Goal: Information Seeking & Learning: Learn about a topic

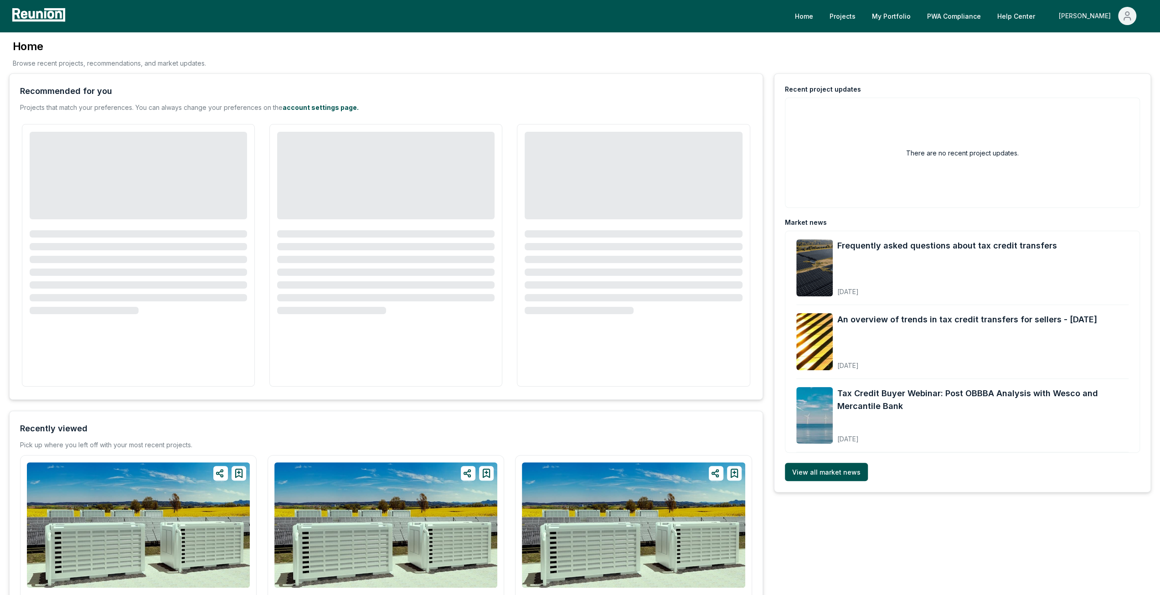
click at [1103, 18] on div "[PERSON_NAME]" at bounding box center [1087, 16] width 56 height 18
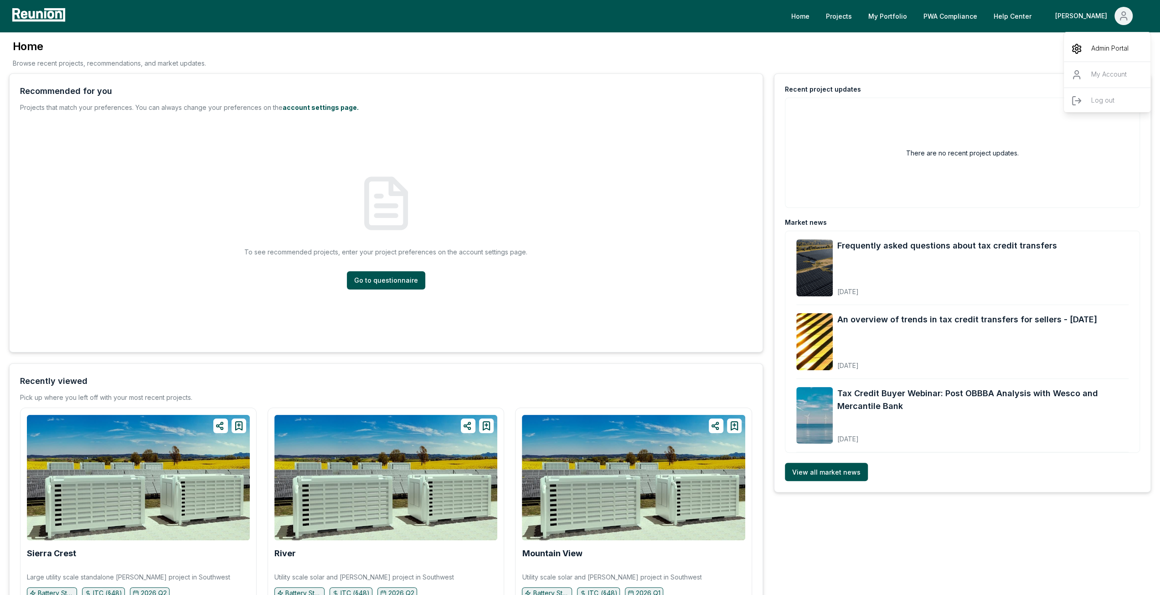
click at [1098, 46] on p "Admin Portal" at bounding box center [1109, 48] width 37 height 11
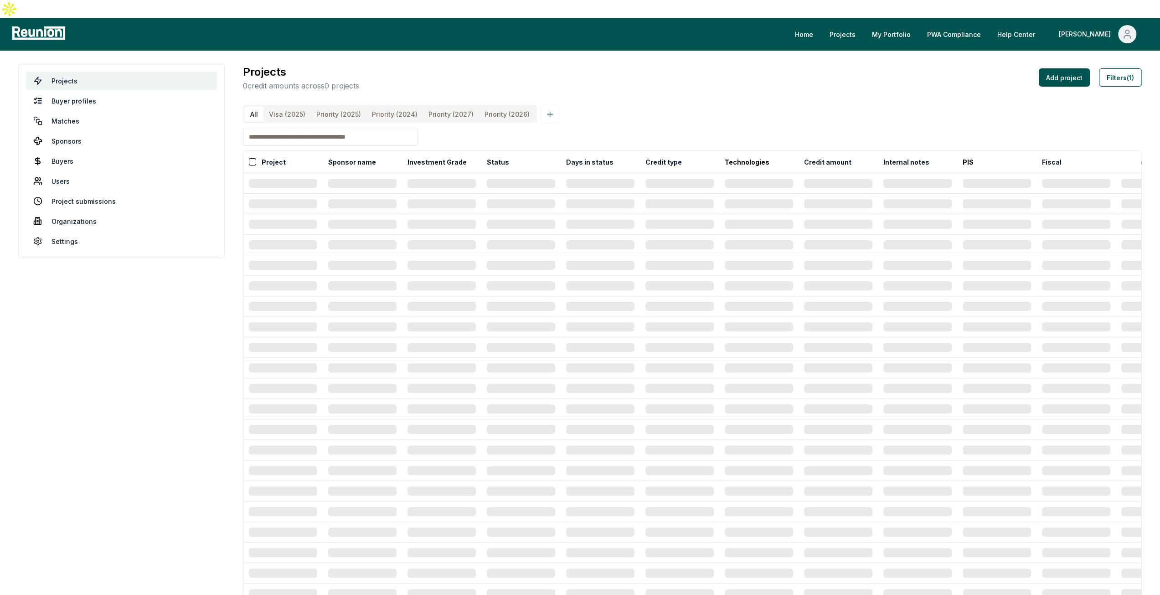
click at [359, 107] on \(2025\) "Priority (2025)" at bounding box center [339, 114] width 56 height 15
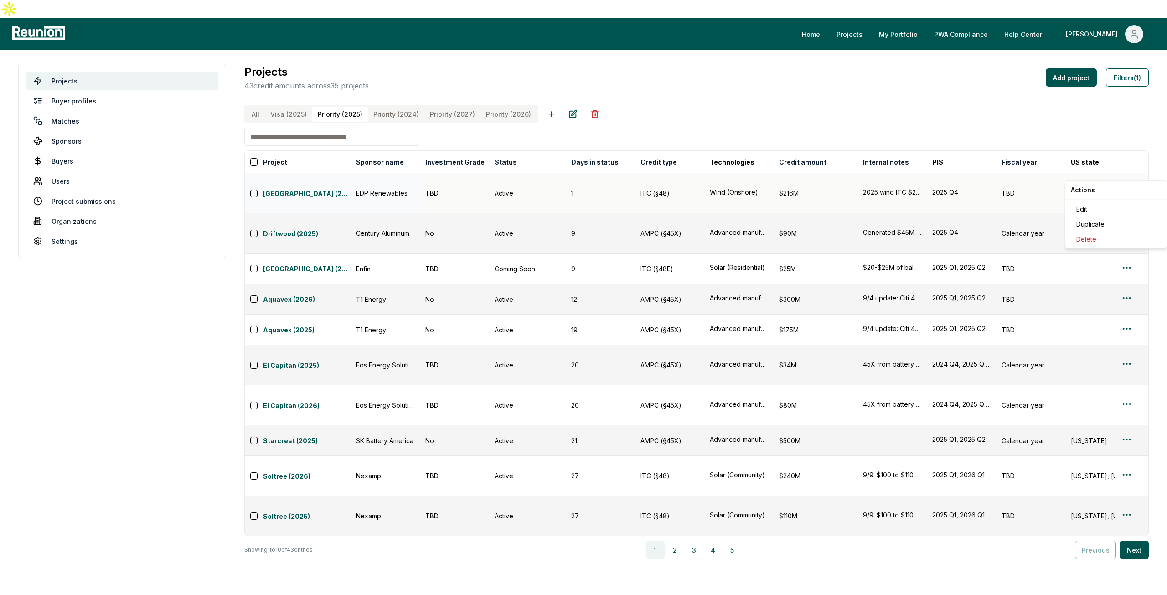
click at [1128, 170] on html "Please visit us on your desktop We're working on making our marketplace mobile-…" at bounding box center [583, 297] width 1167 height 595
click at [1086, 209] on div "Edit" at bounding box center [1115, 208] width 87 height 15
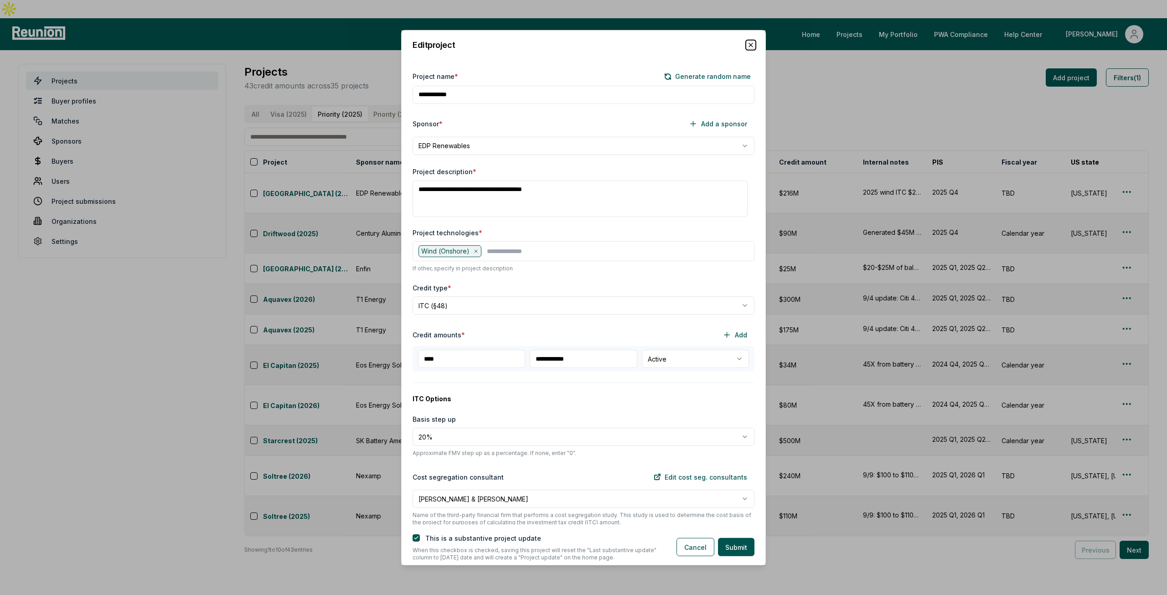
click at [751, 45] on icon "button" at bounding box center [750, 44] width 7 height 7
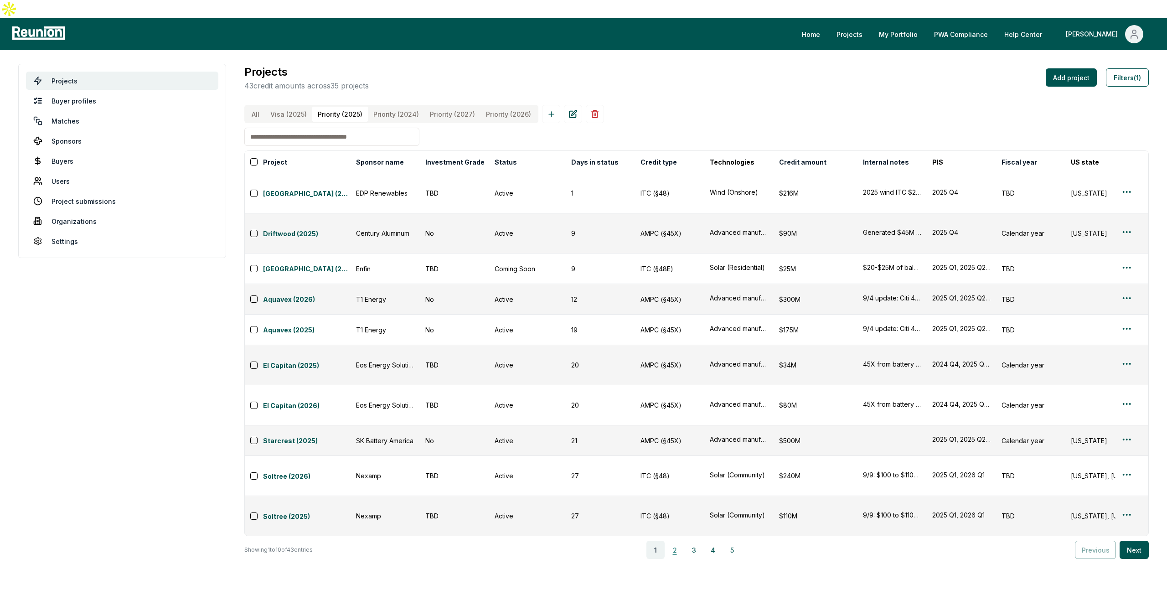
click at [683, 540] on button "2" at bounding box center [674, 549] width 18 height 18
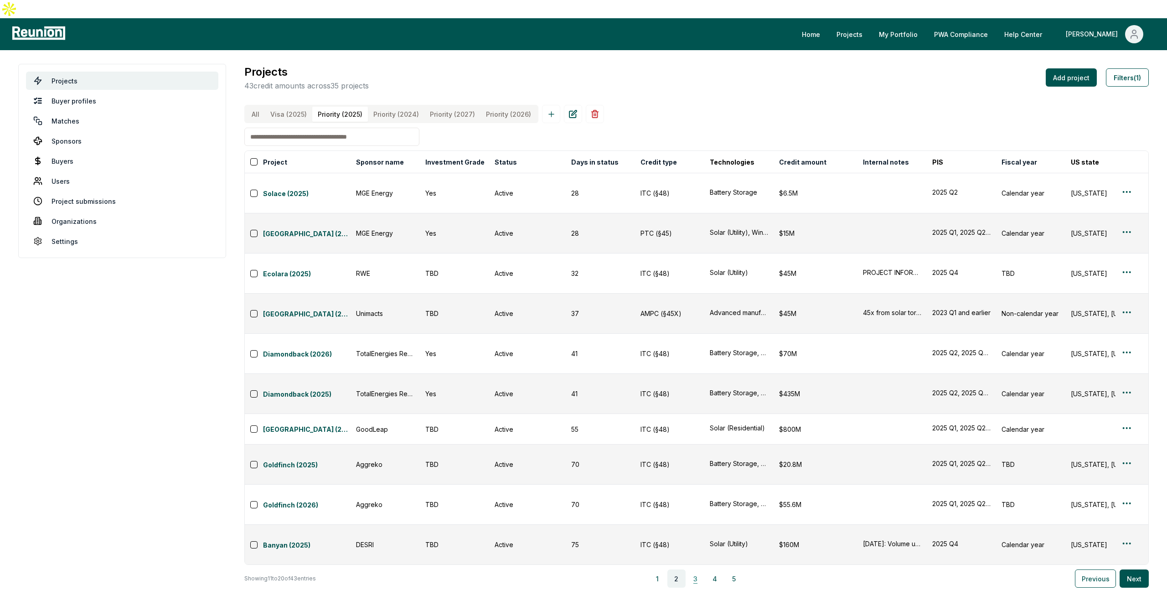
click at [695, 569] on button "3" at bounding box center [695, 578] width 18 height 18
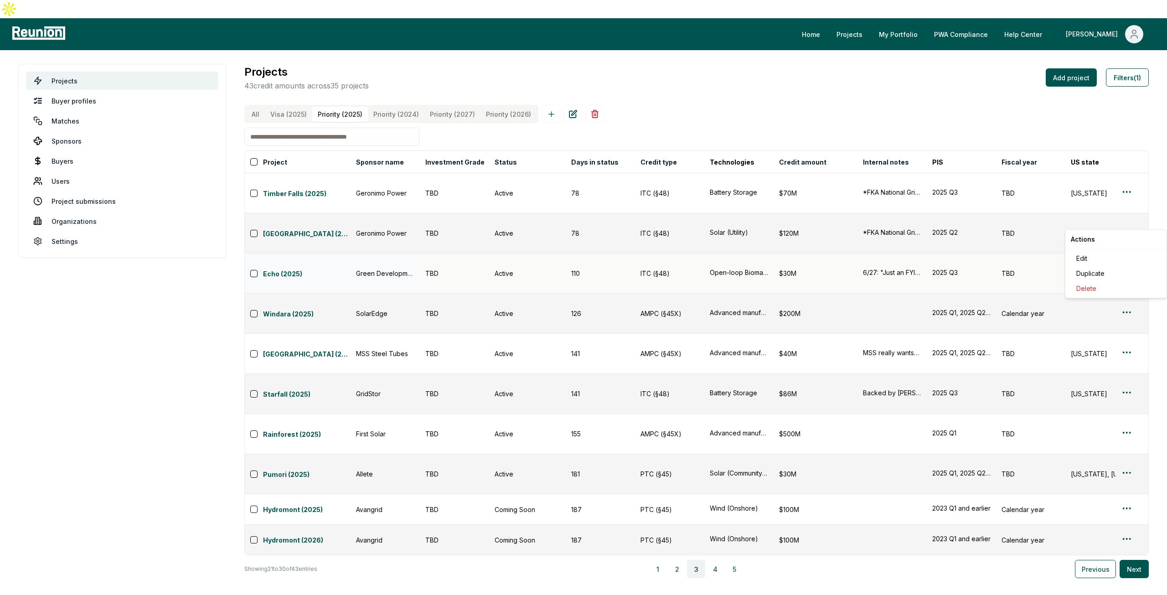
click at [1123, 221] on html "Please visit us on your desktop We're working on making our marketplace mobile-…" at bounding box center [583, 297] width 1167 height 595
click at [1104, 255] on div "Edit" at bounding box center [1115, 258] width 87 height 15
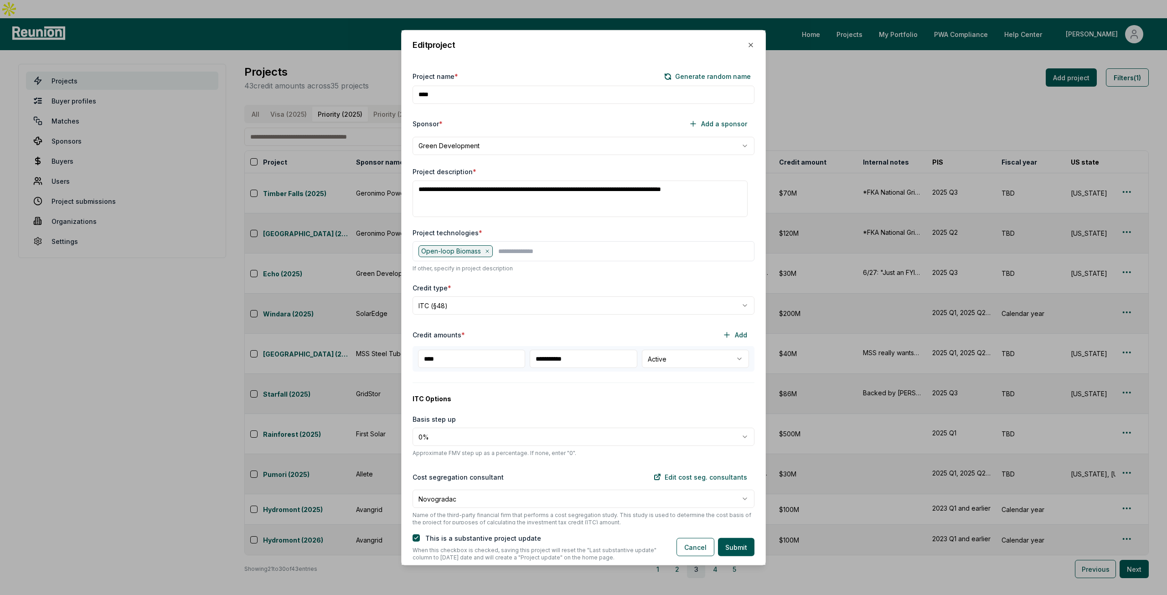
click at [721, 361] on body "Please visit us on your desktop We're working on making our marketplace mobile-…" at bounding box center [583, 297] width 1167 height 595
select select "**********"
click at [737, 557] on div "This is a substantive project update When this checkbox is checked, saving this…" at bounding box center [583, 544] width 364 height 41
click at [740, 551] on button "Submit" at bounding box center [736, 547] width 36 height 18
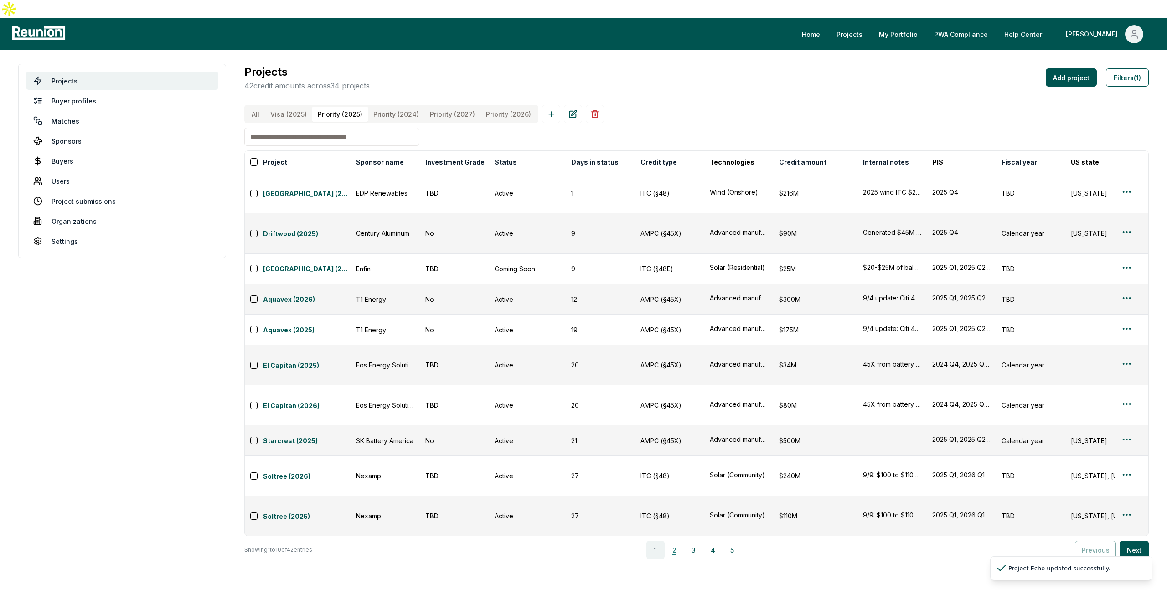
click at [678, 540] on button "2" at bounding box center [674, 549] width 18 height 18
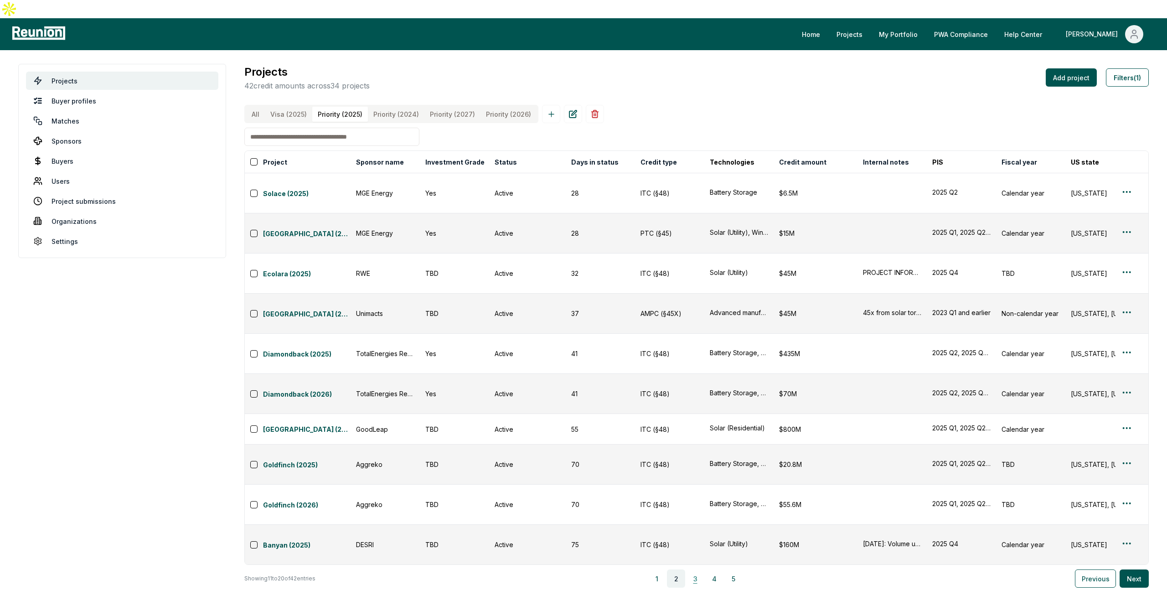
click at [691, 569] on button "3" at bounding box center [695, 578] width 18 height 18
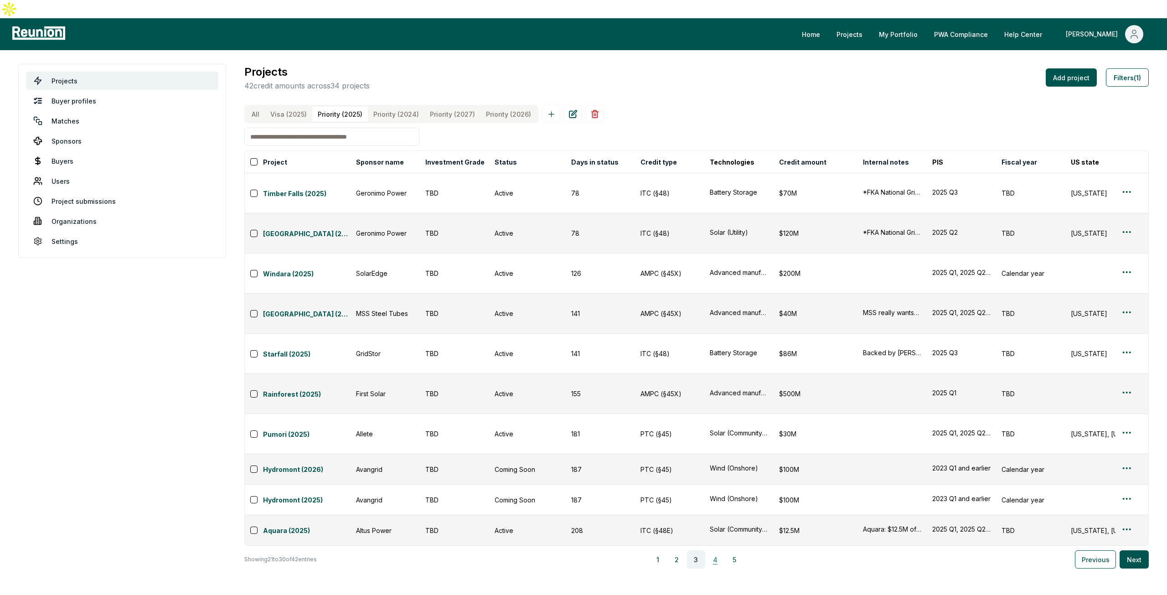
click at [716, 550] on button "4" at bounding box center [715, 559] width 18 height 18
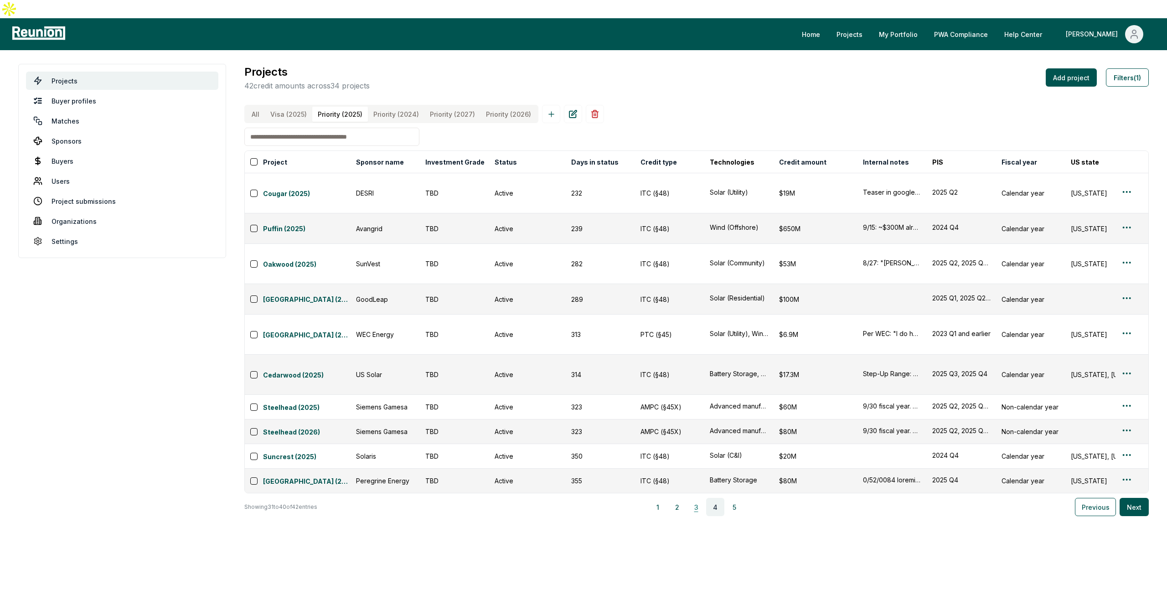
click at [703, 498] on button "3" at bounding box center [696, 507] width 18 height 18
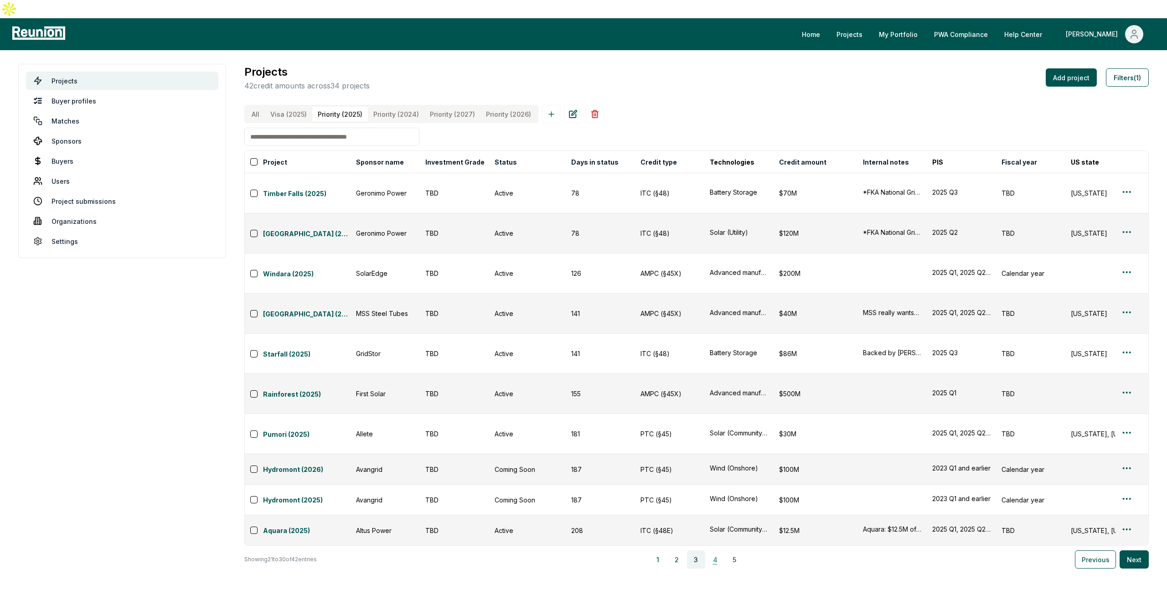
click at [719, 550] on button "4" at bounding box center [715, 559] width 18 height 18
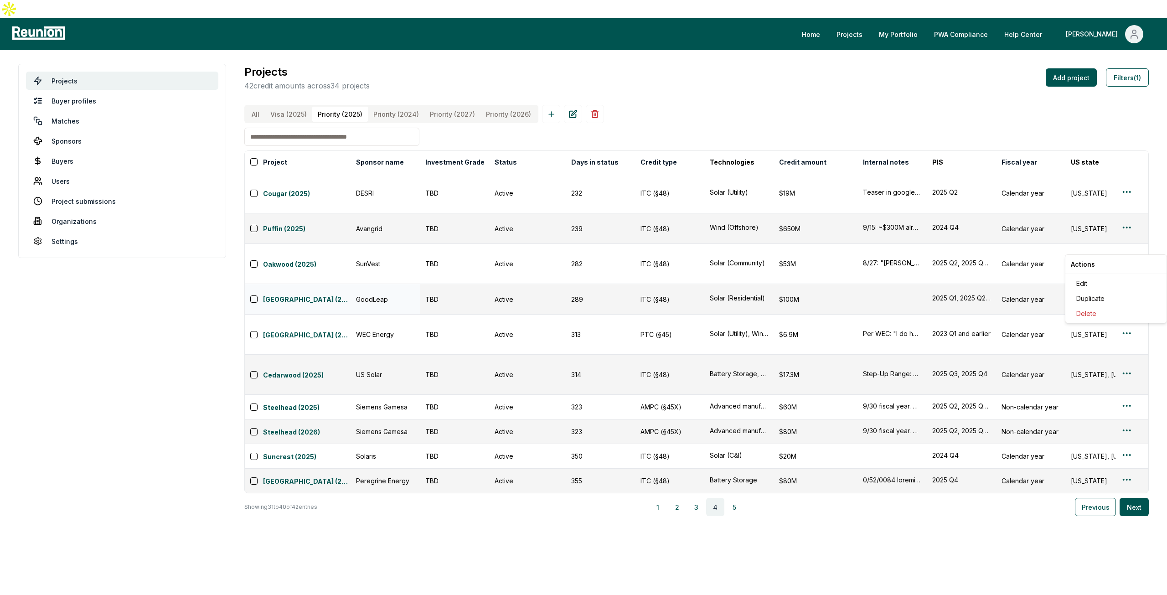
click at [1127, 249] on html "Please visit us on your desktop We're working on making our marketplace mobile-…" at bounding box center [583, 297] width 1167 height 595
click at [1097, 283] on div "Edit" at bounding box center [1115, 283] width 87 height 15
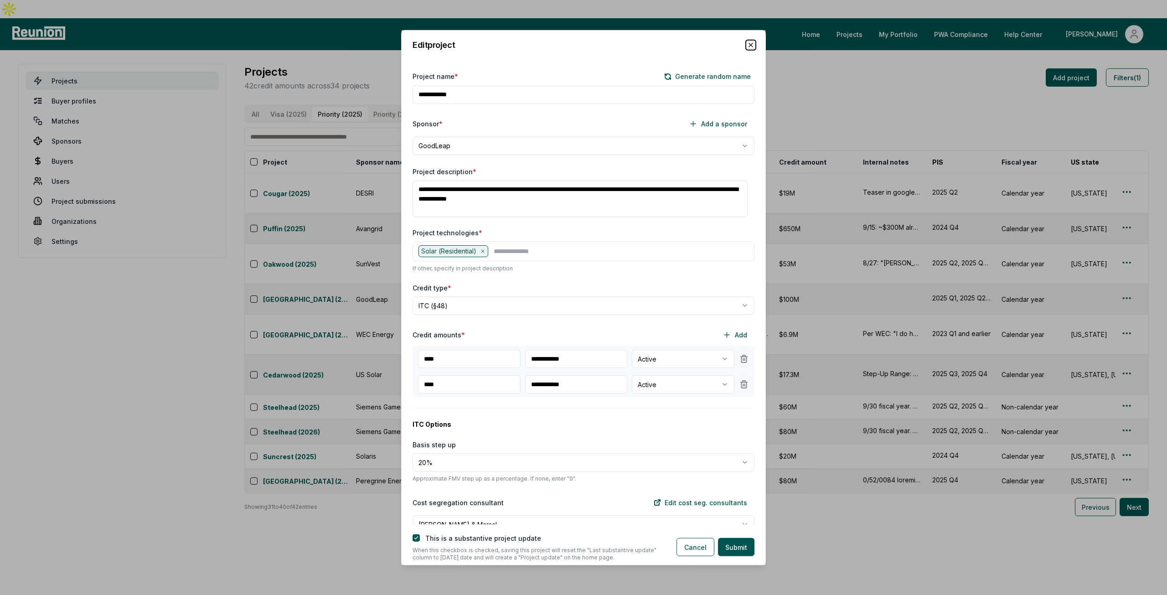
click at [749, 45] on icon "button" at bounding box center [751, 45] width 4 height 4
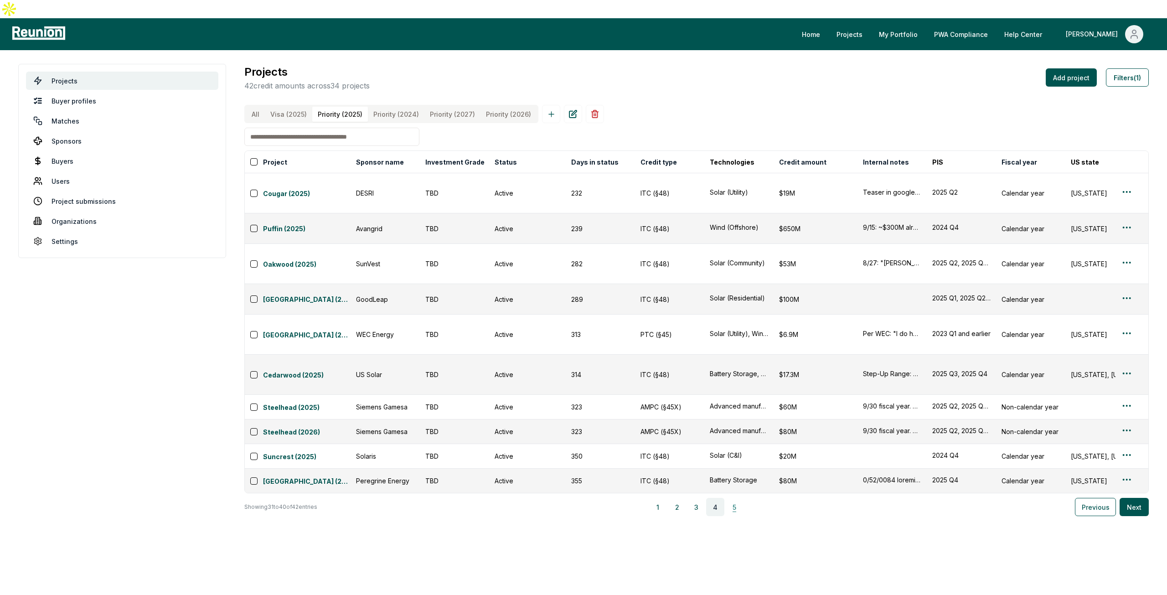
click at [740, 498] on button "5" at bounding box center [734, 507] width 18 height 18
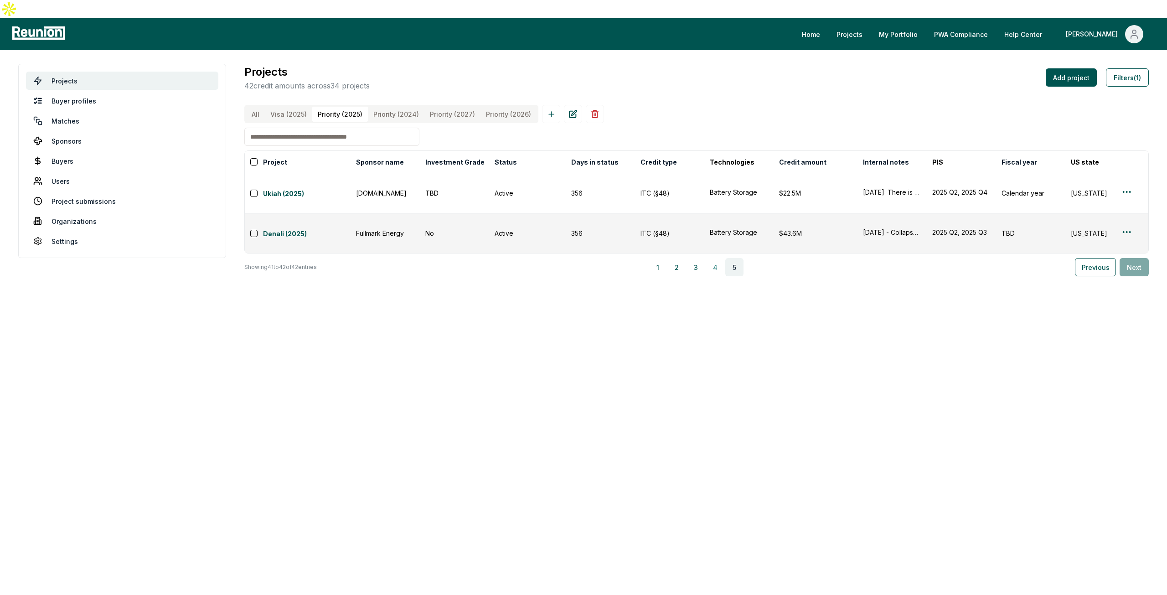
click at [719, 258] on button "4" at bounding box center [715, 267] width 18 height 18
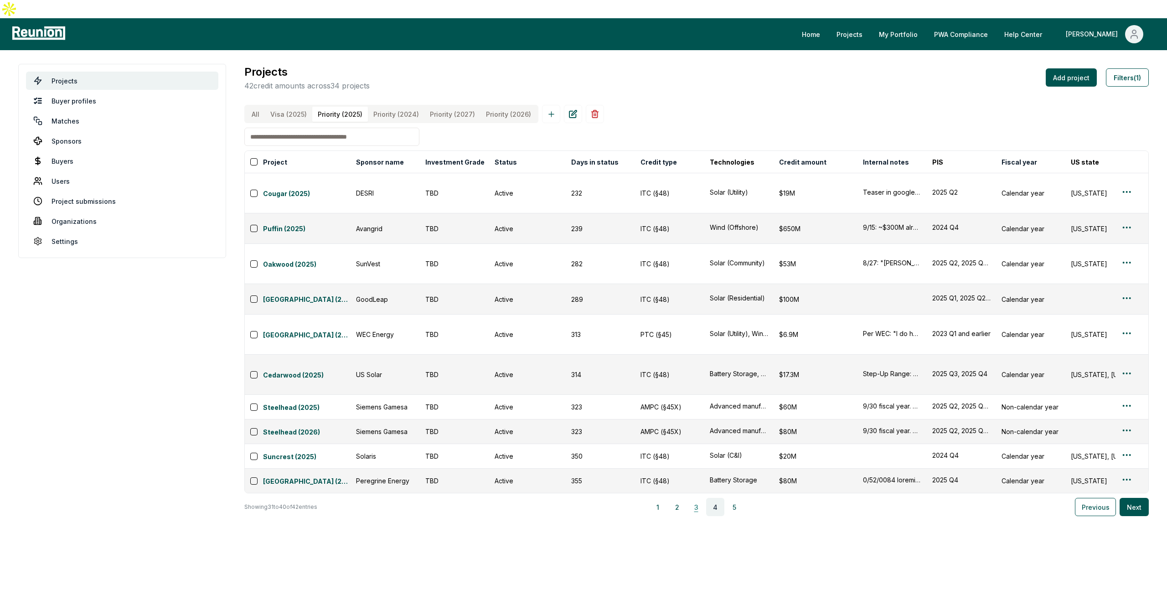
click at [697, 498] on button "3" at bounding box center [696, 507] width 18 height 18
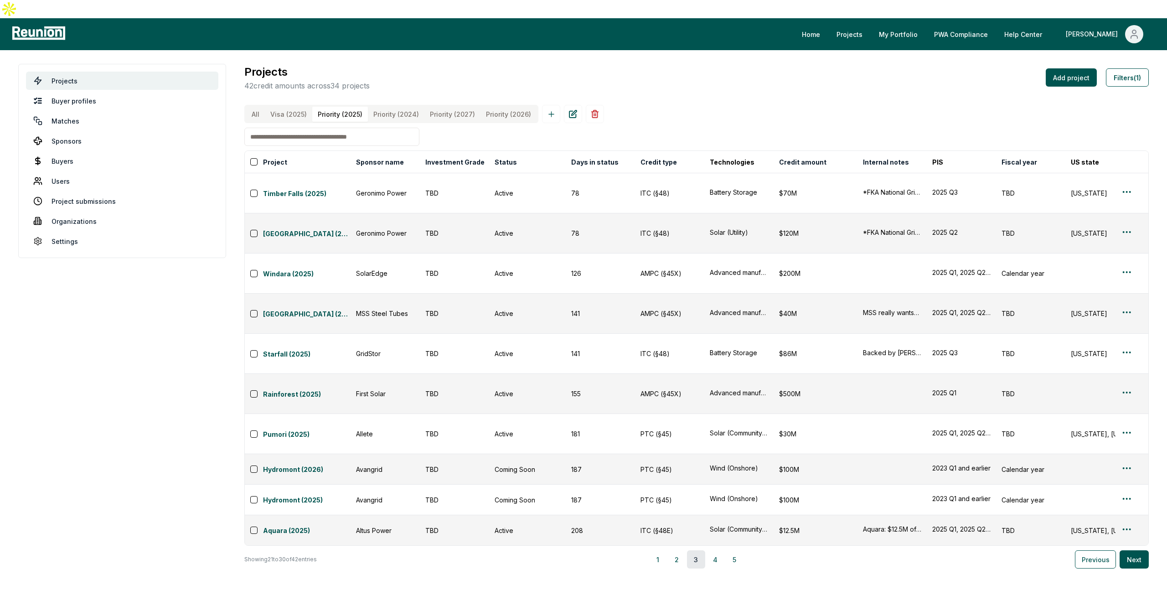
click at [697, 550] on button "3" at bounding box center [696, 559] width 18 height 18
click at [684, 550] on button "2" at bounding box center [677, 559] width 18 height 18
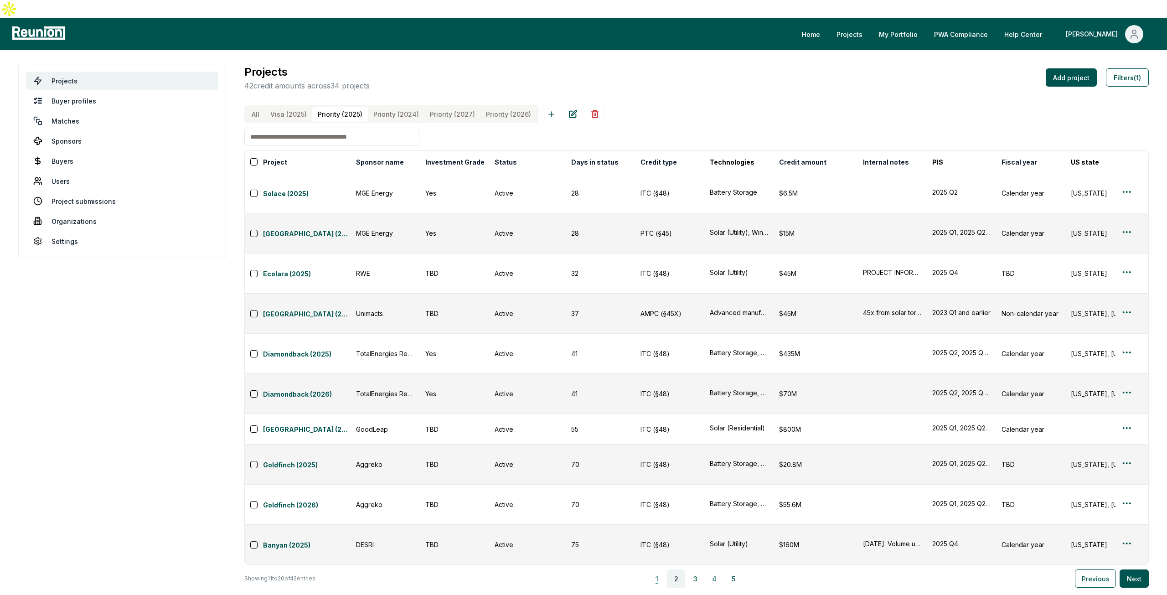
click at [661, 569] on button "1" at bounding box center [657, 578] width 18 height 18
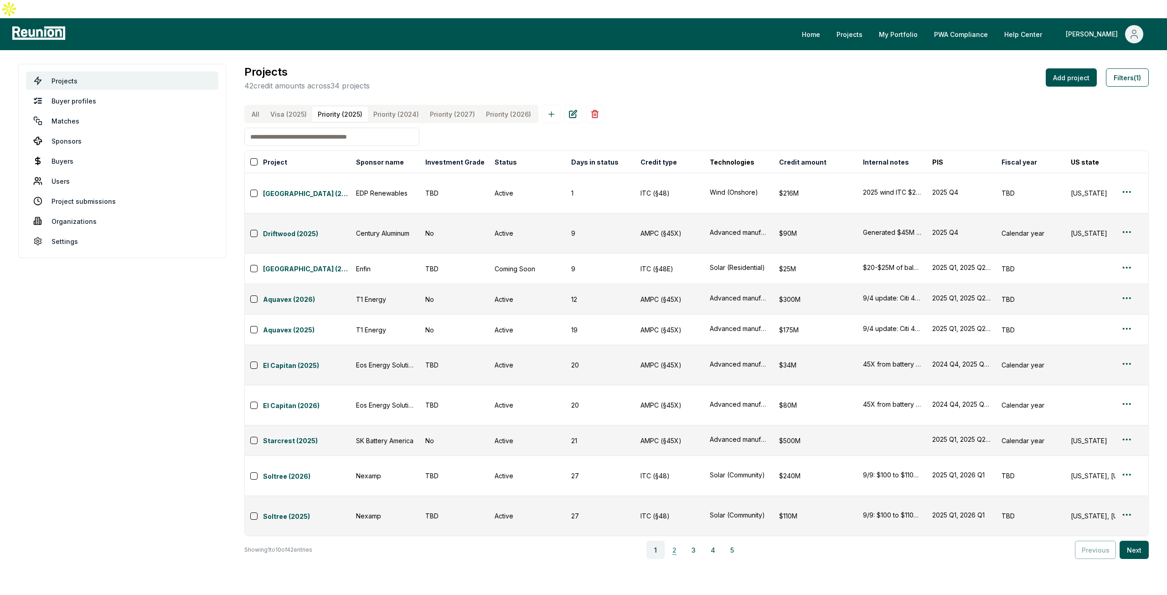
click at [683, 540] on button "2" at bounding box center [674, 549] width 18 height 18
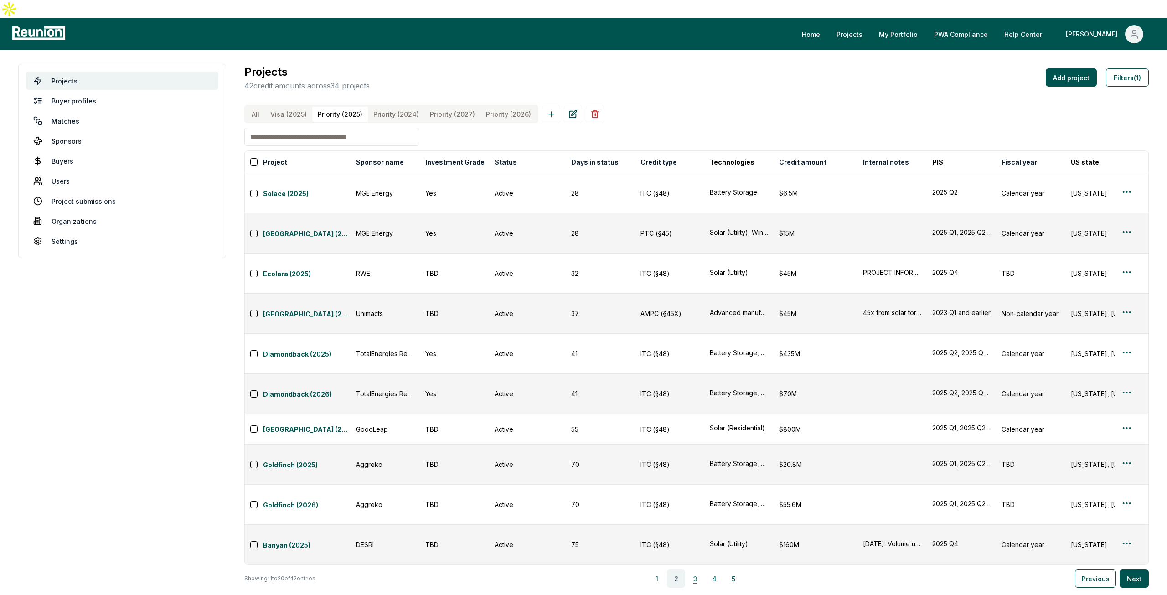
click at [698, 569] on button "3" at bounding box center [695, 578] width 18 height 18
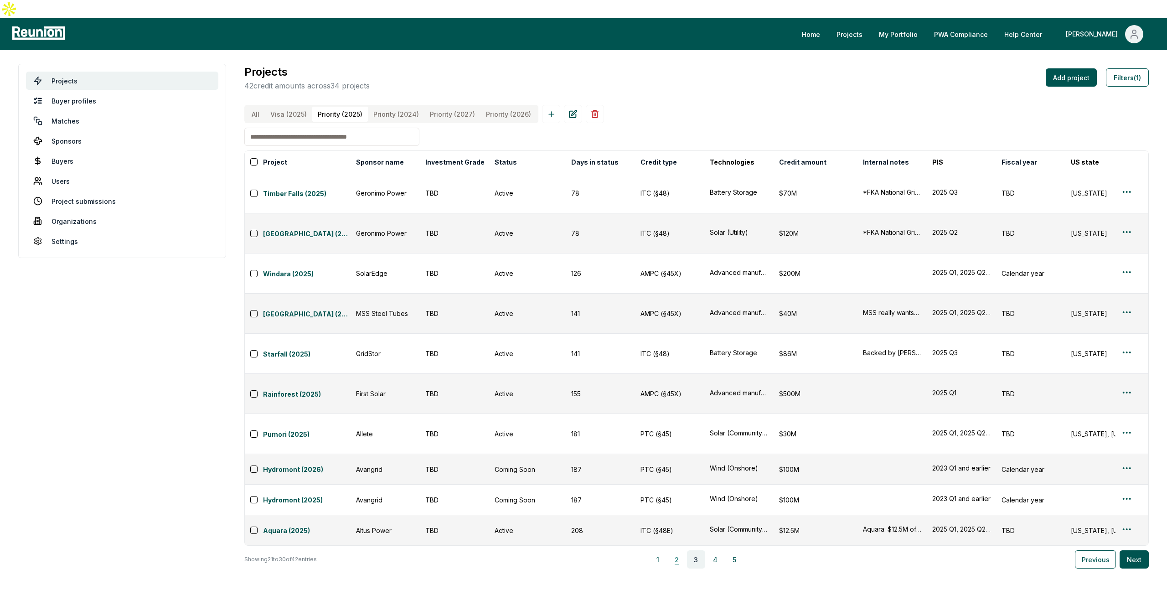
click at [678, 550] on button "2" at bounding box center [677, 559] width 18 height 18
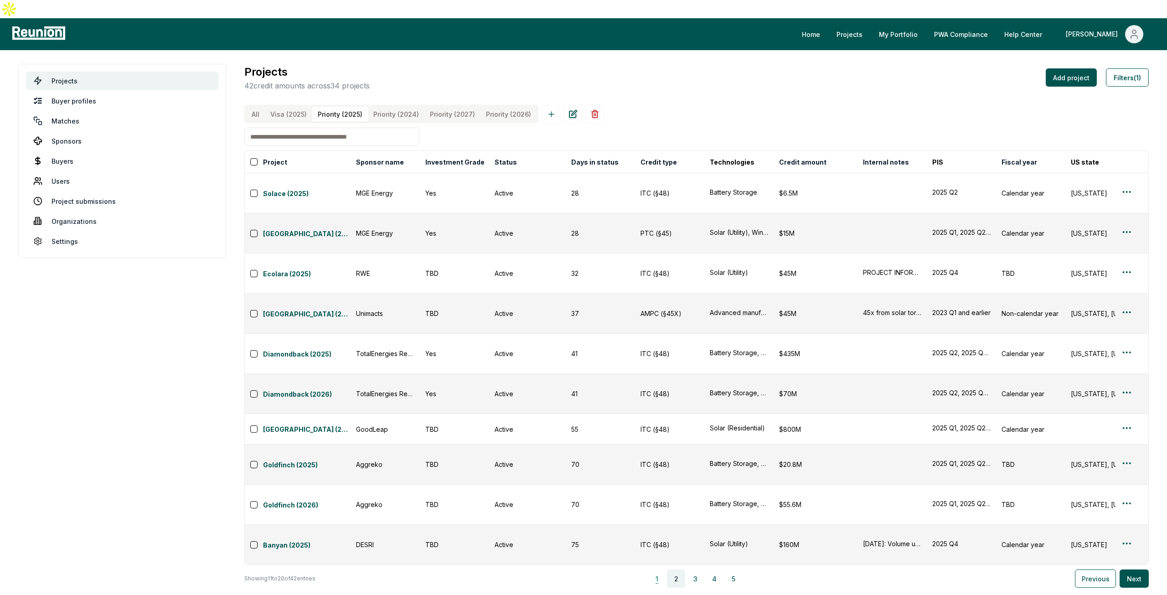
click at [659, 569] on button "1" at bounding box center [657, 578] width 18 height 18
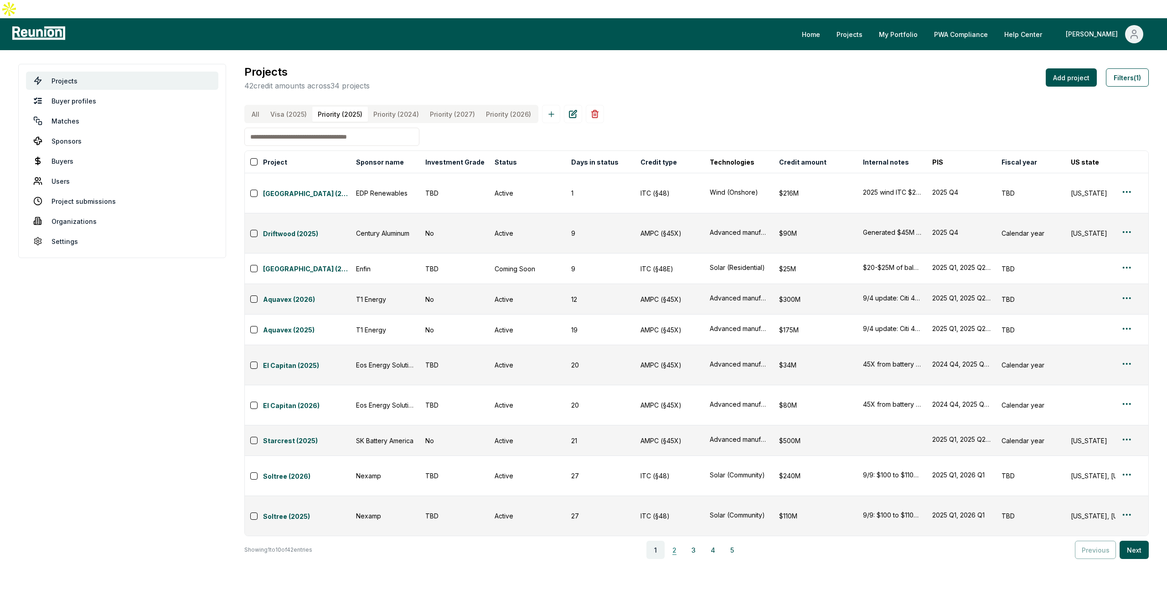
click at [672, 540] on button "2" at bounding box center [674, 549] width 18 height 18
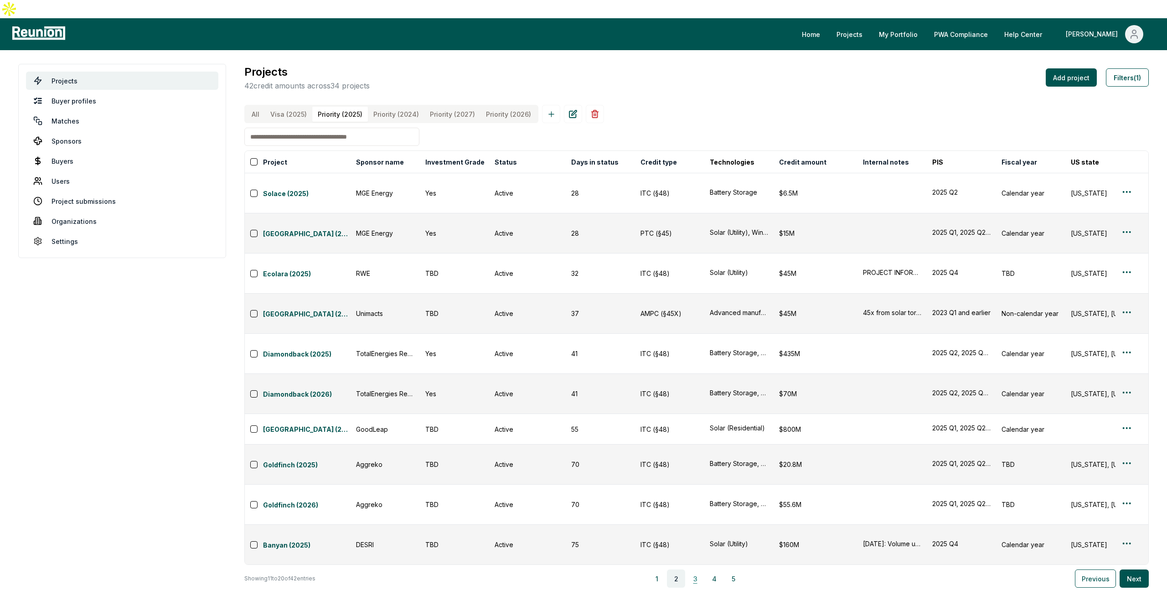
click at [691, 569] on button "3" at bounding box center [695, 578] width 18 height 18
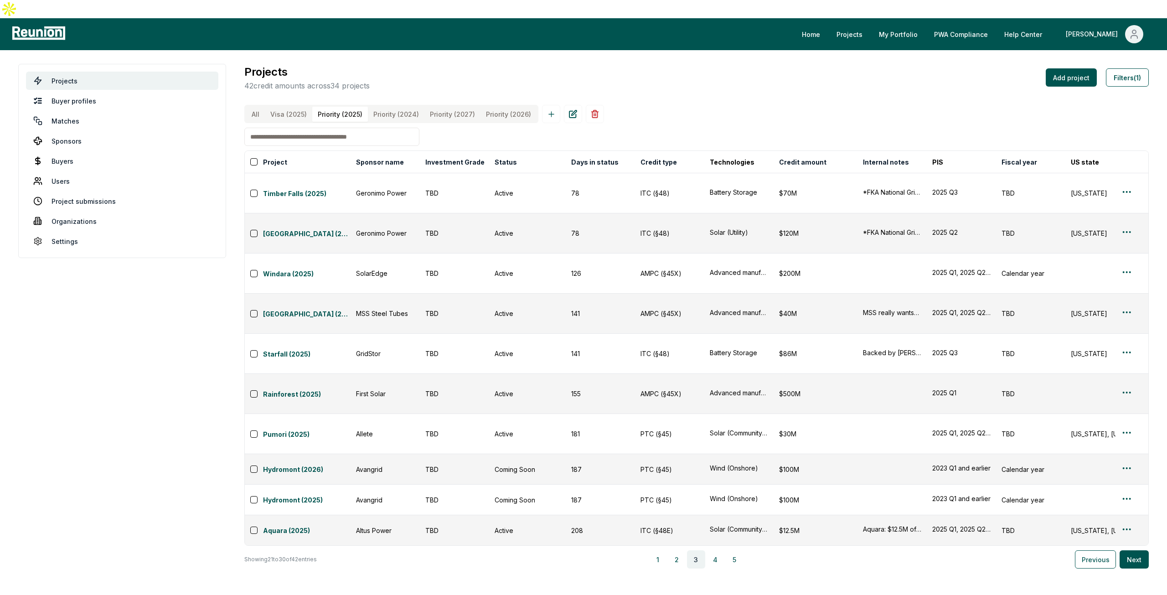
click at [708, 550] on div "1 2 3 4 5" at bounding box center [695, 559] width 751 height 18
click at [715, 550] on button "4" at bounding box center [715, 559] width 18 height 18
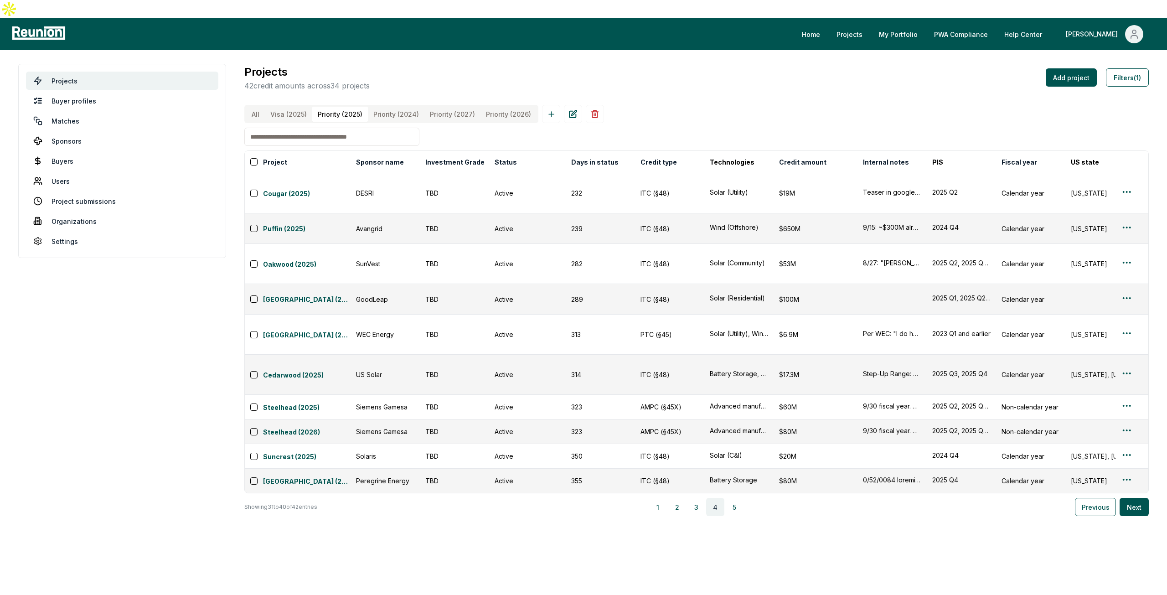
click at [742, 498] on button "5" at bounding box center [734, 507] width 18 height 18
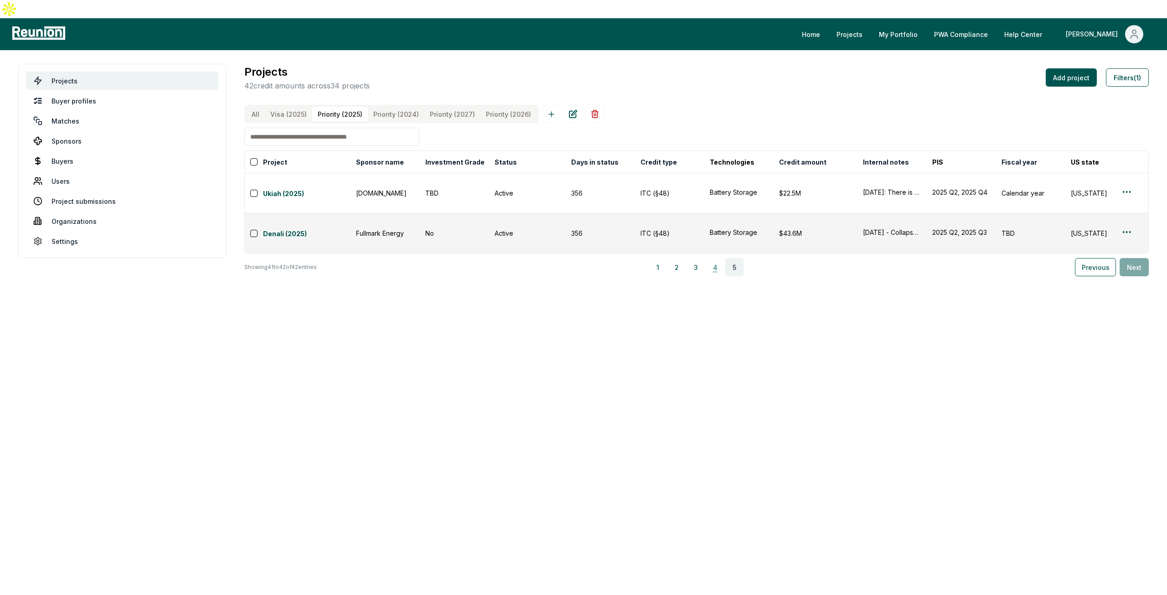
click at [719, 258] on button "4" at bounding box center [715, 267] width 18 height 18
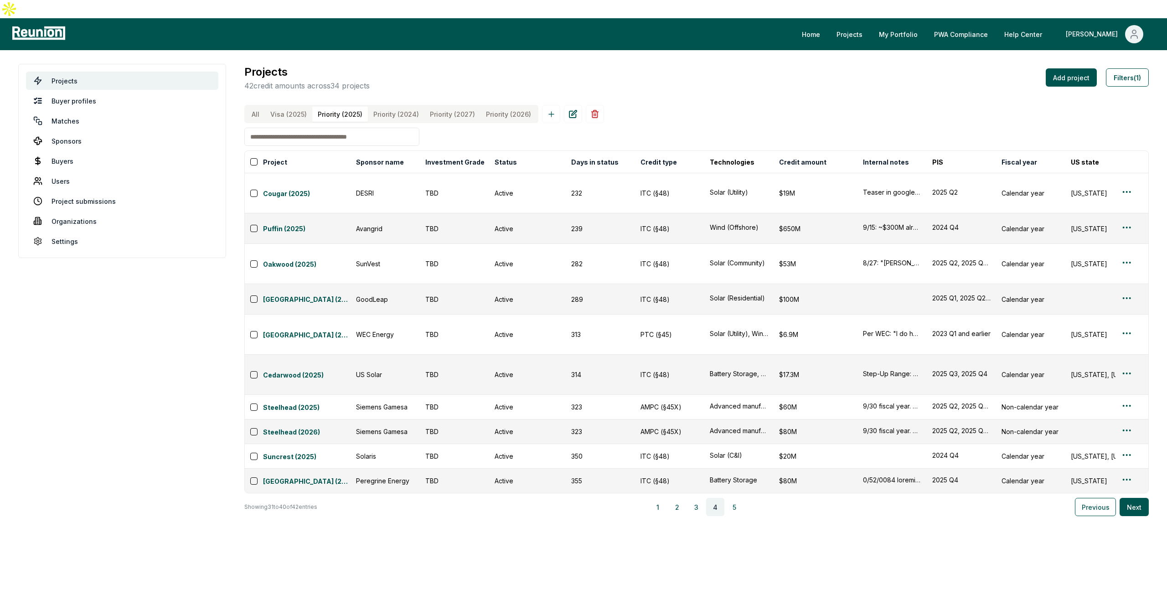
click at [699, 417] on div "Project Sponsor name Investment Grade Status Days in status Credit type Technol…" at bounding box center [696, 332] width 904 height 365
click at [698, 498] on button "3" at bounding box center [696, 507] width 18 height 18
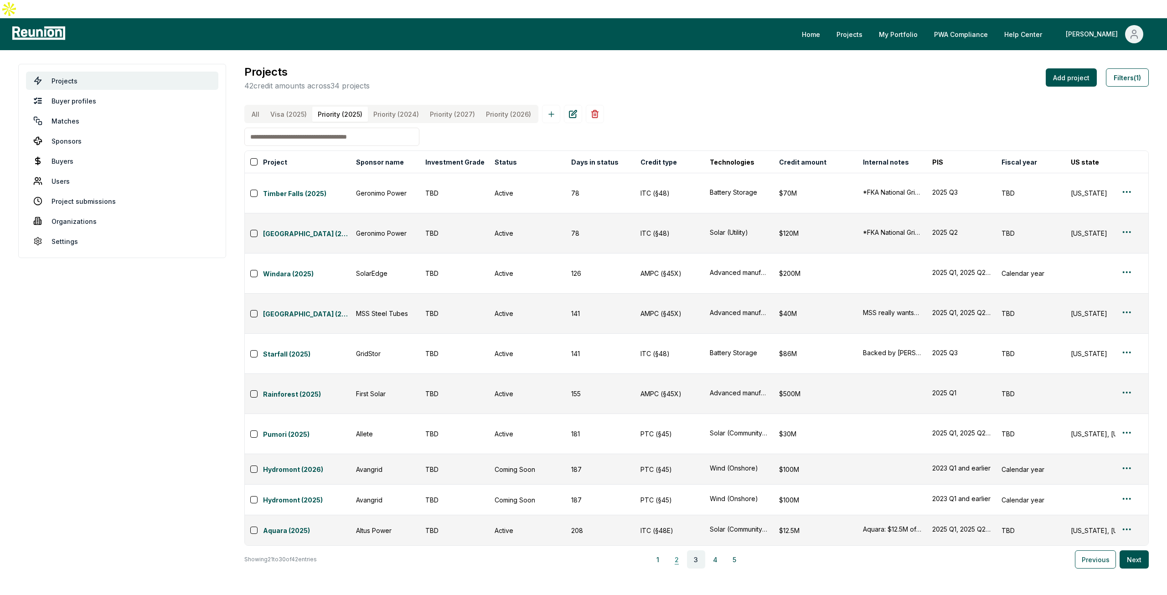
click at [682, 550] on button "2" at bounding box center [677, 559] width 18 height 18
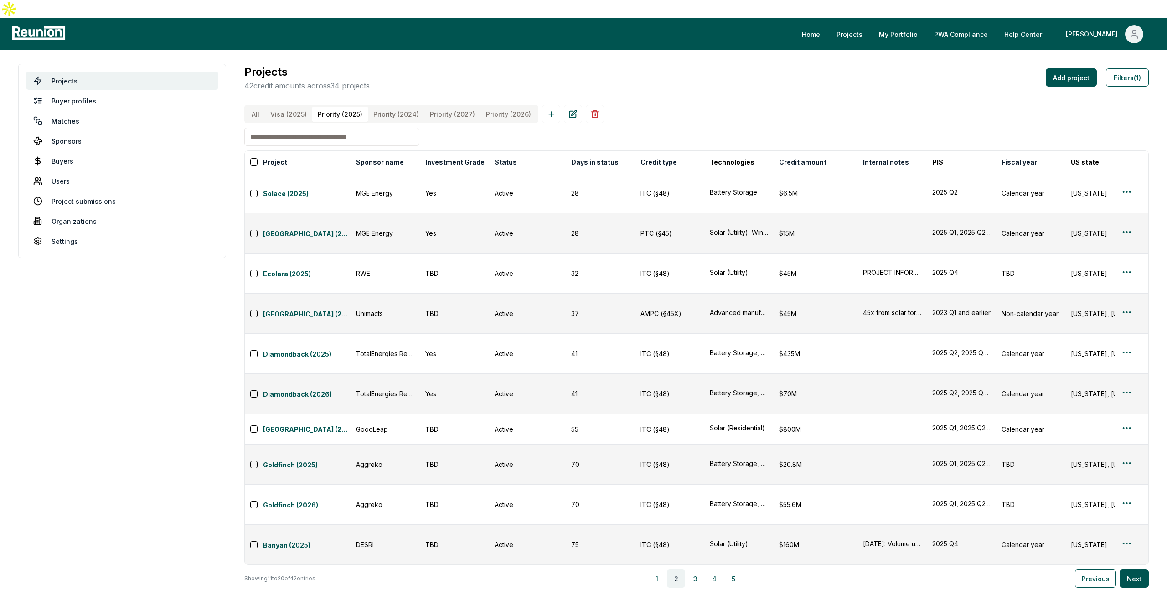
click at [648, 569] on div "1 2 3 4 5" at bounding box center [695, 578] width 752 height 18
click at [664, 569] on button "1" at bounding box center [657, 578] width 18 height 18
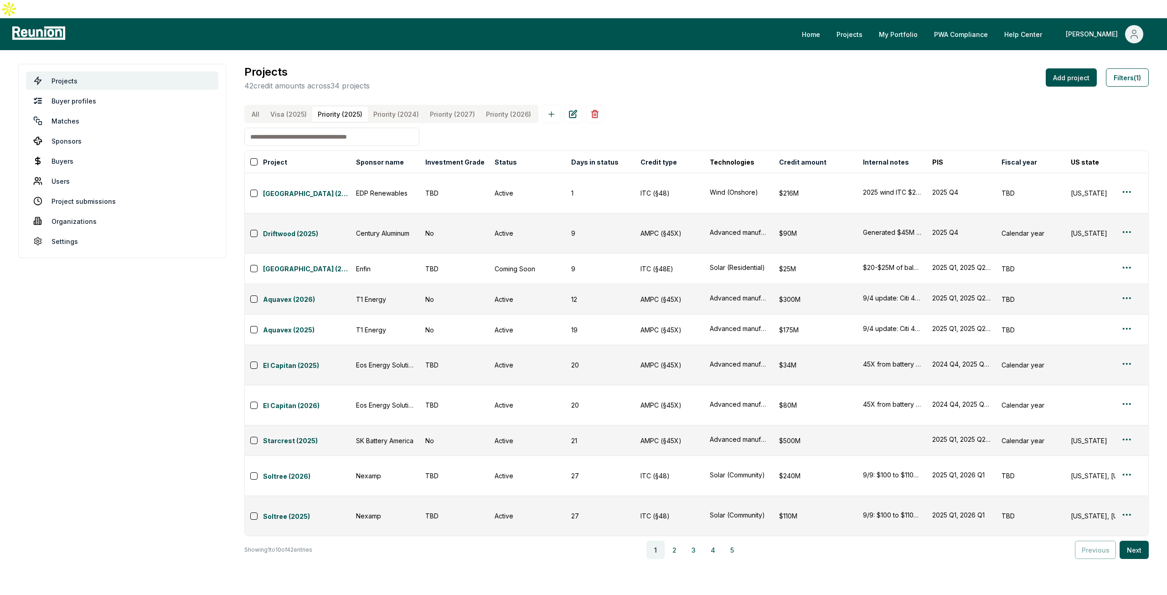
click at [254, 107] on button "All" at bounding box center [255, 114] width 19 height 15
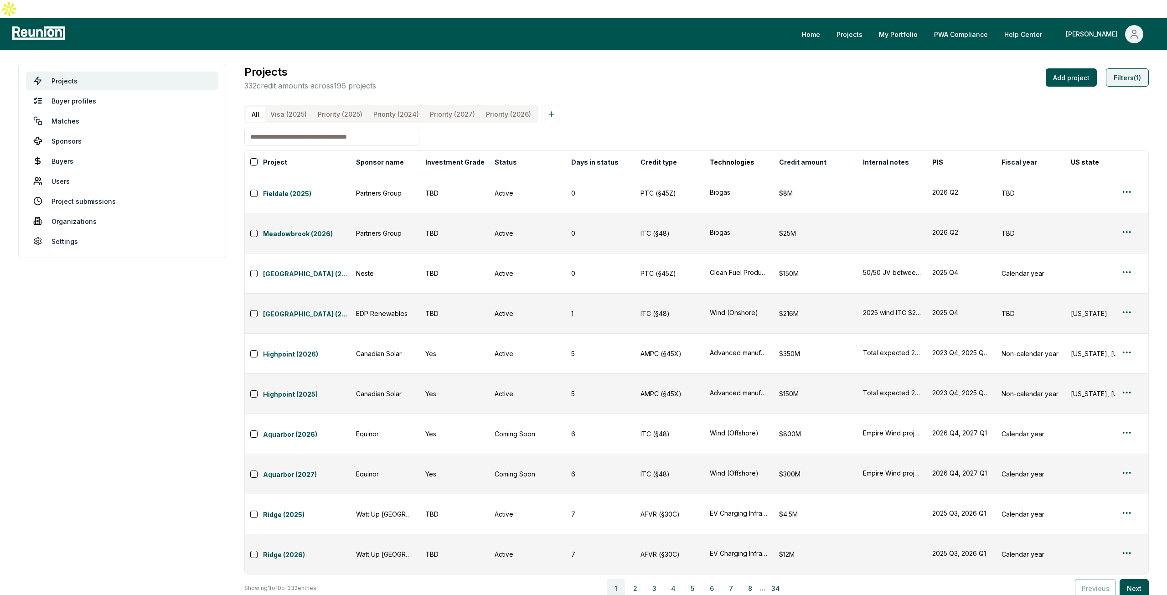
click at [1118, 68] on button "Filters (1)" at bounding box center [1127, 77] width 43 height 18
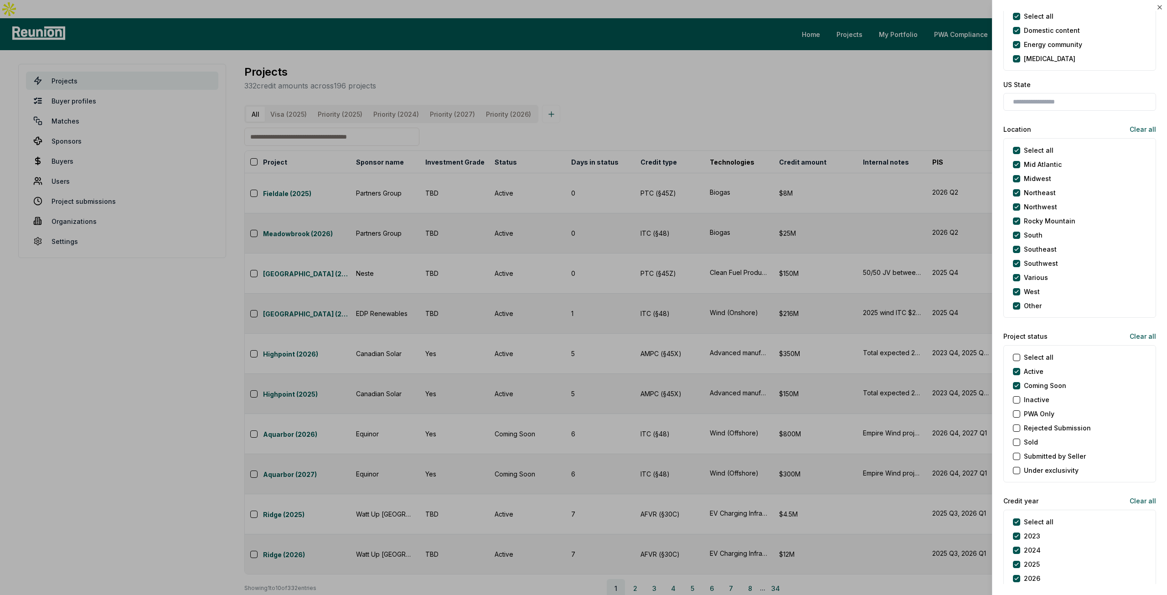
scroll to position [684, 0]
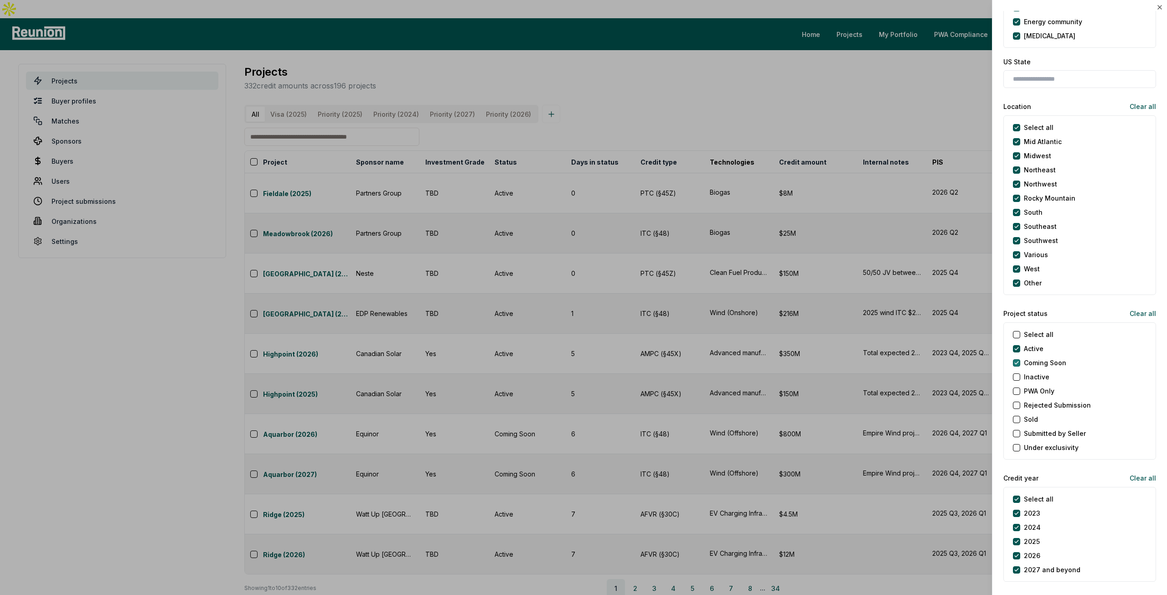
click at [1018, 362] on Soon "Coming Soon" at bounding box center [1016, 362] width 7 height 7
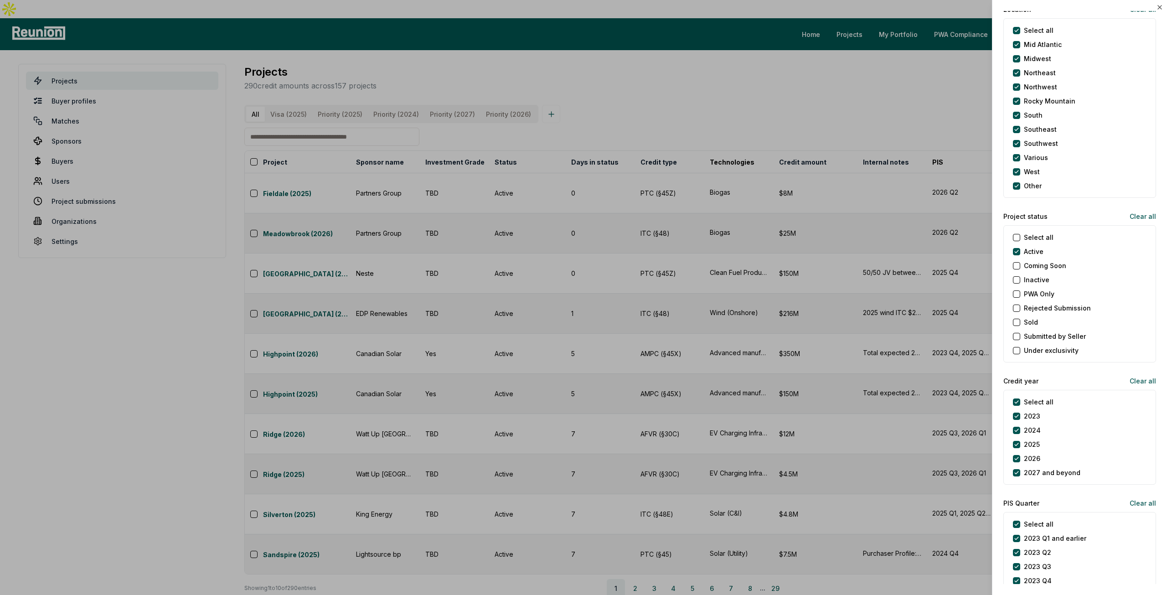
scroll to position [820, 0]
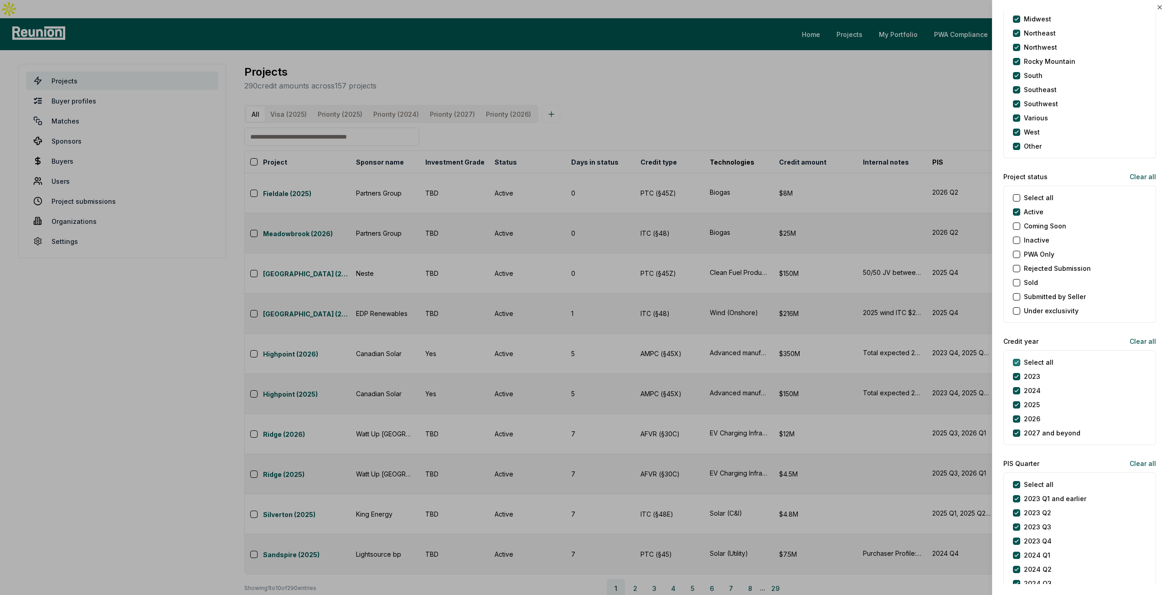
click at [1017, 359] on year "Select all" at bounding box center [1016, 362] width 7 height 7
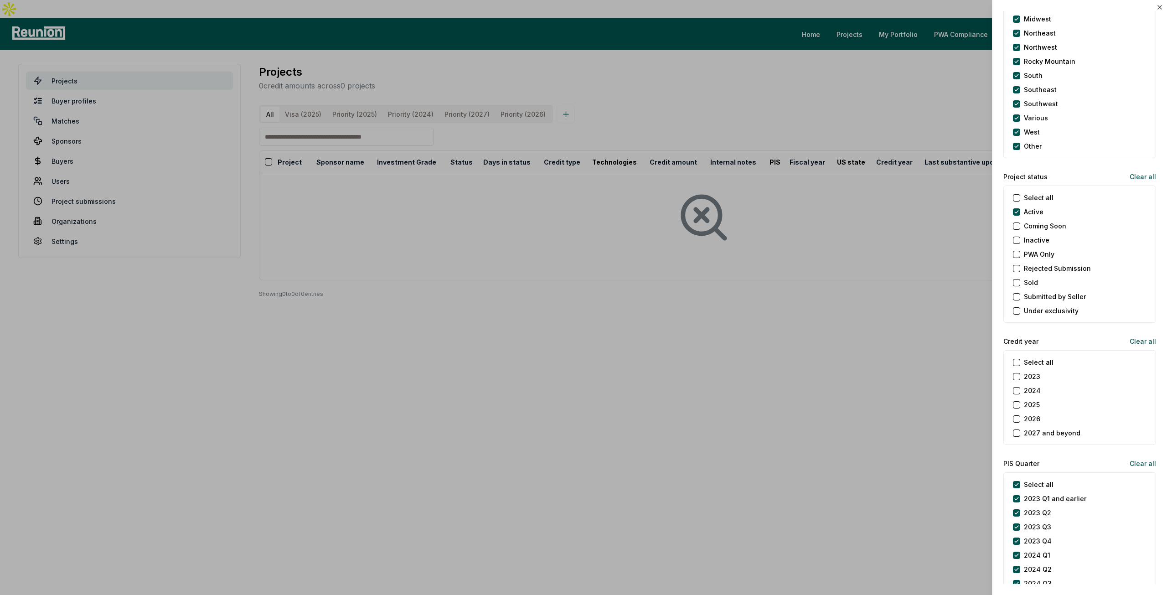
click at [1015, 401] on button "2025" at bounding box center [1016, 404] width 7 height 7
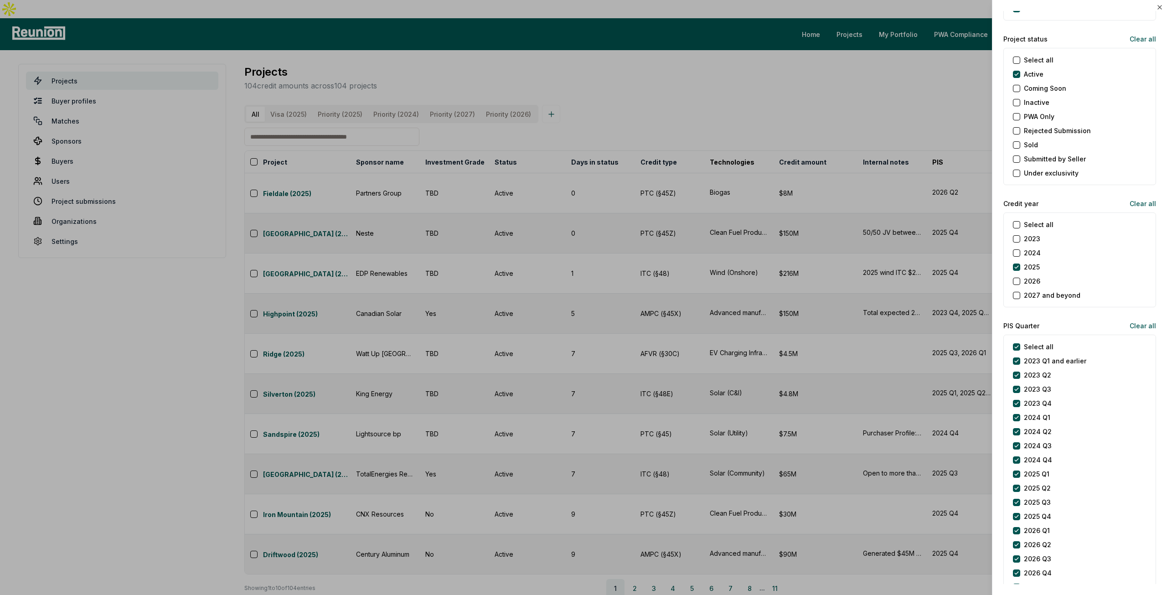
scroll to position [1003, 0]
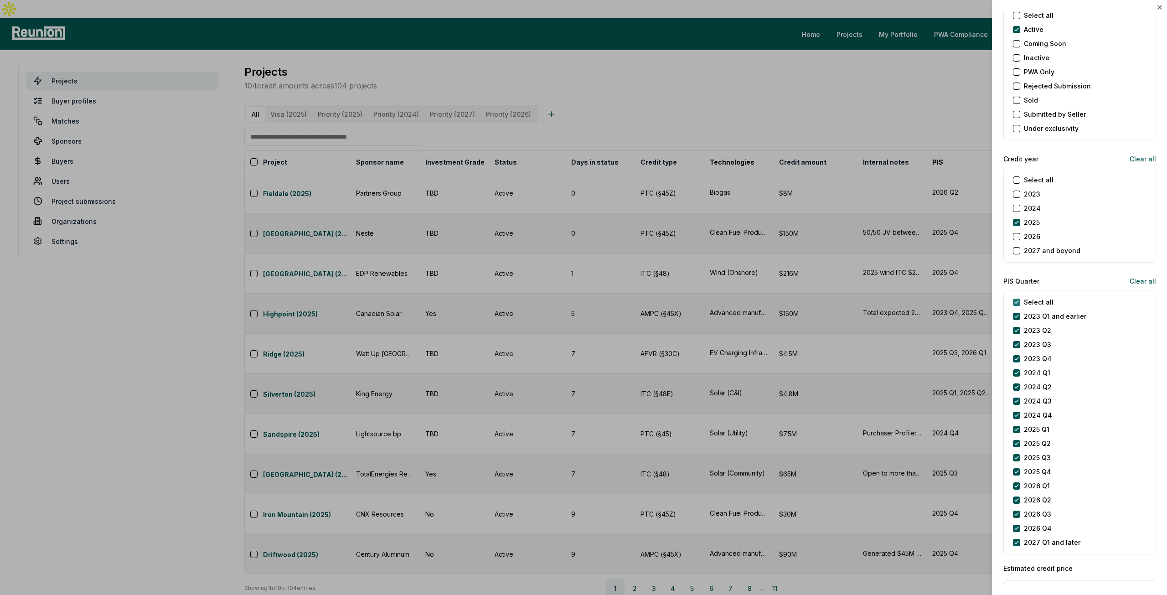
click at [1018, 298] on Quarter "Select all" at bounding box center [1016, 301] width 7 height 7
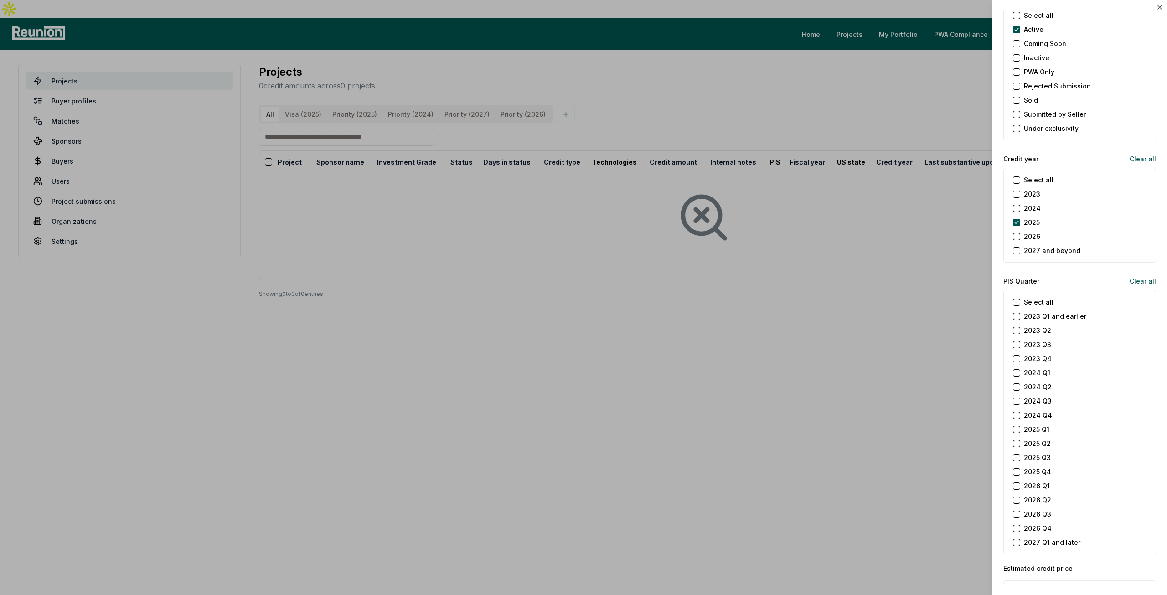
click at [1018, 314] on earlier "2023 Q1 and earlier" at bounding box center [1016, 316] width 7 height 7
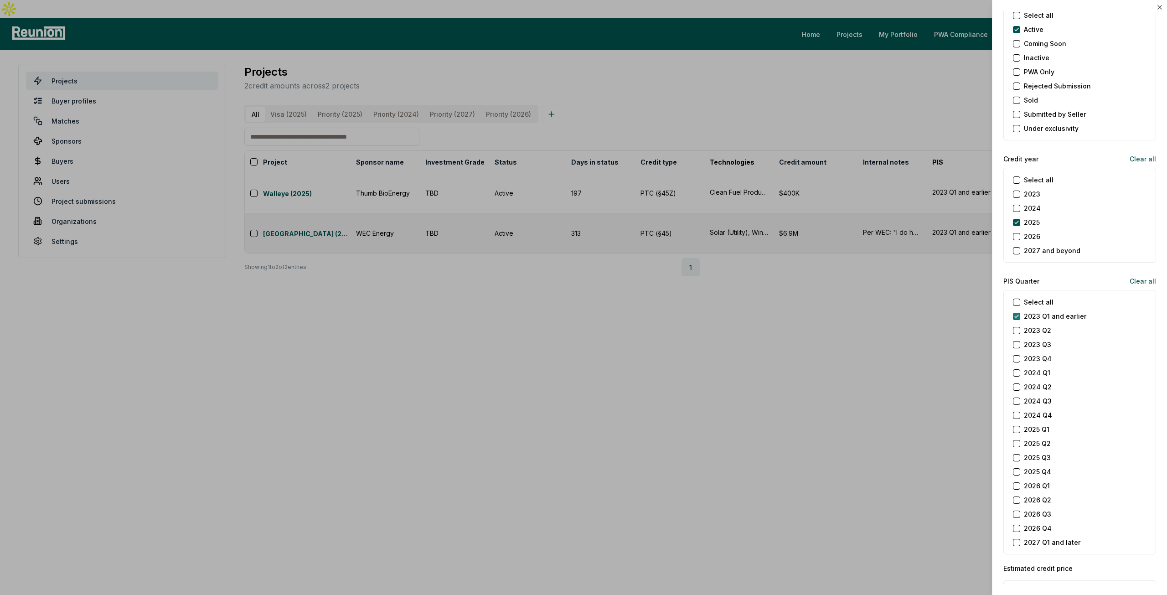
click at [1017, 313] on earlier "2023 Q1 and earlier" at bounding box center [1016, 316] width 7 height 7
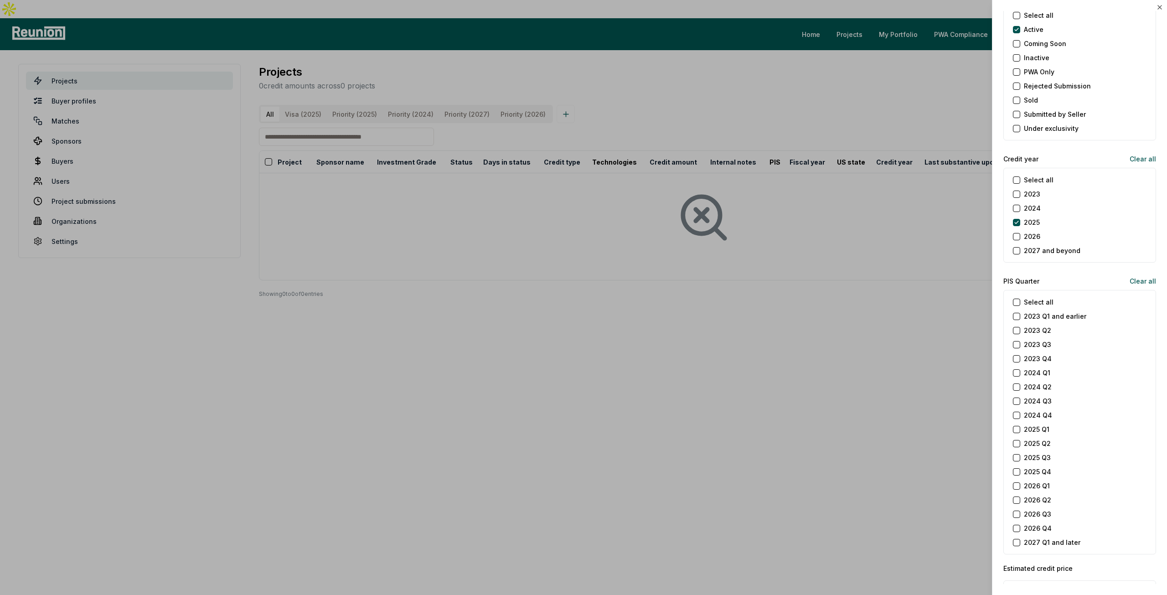
click at [1016, 458] on Q3 "2025 Q3" at bounding box center [1016, 457] width 7 height 7
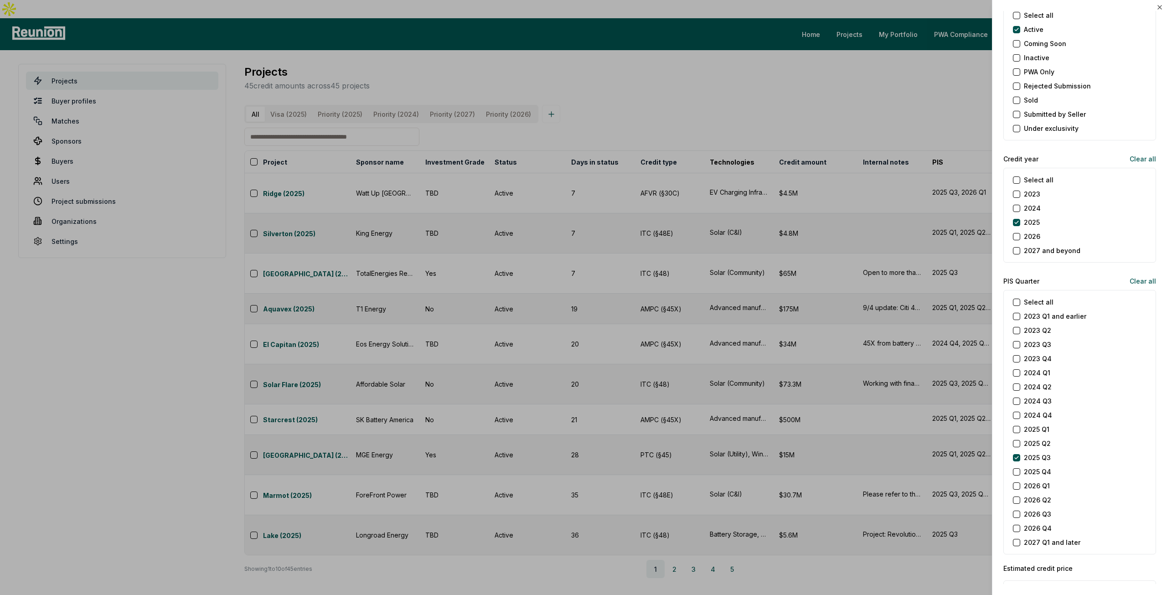
click at [1017, 468] on Q4 "2025 Q4" at bounding box center [1016, 471] width 7 height 7
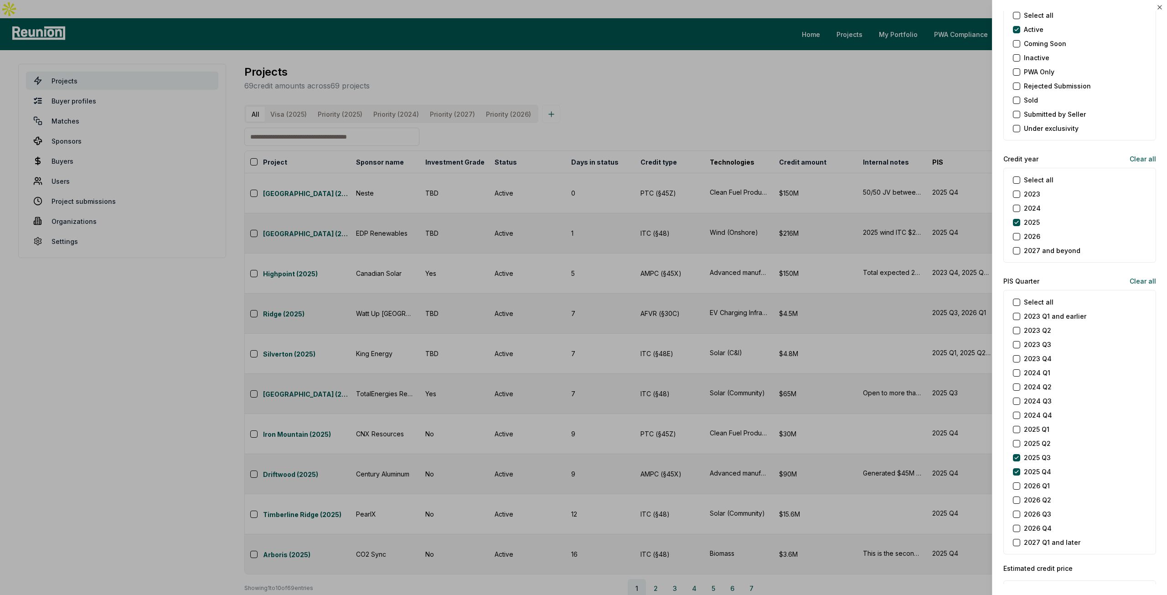
drag, startPoint x: 1018, startPoint y: 440, endPoint x: 1014, endPoint y: 431, distance: 10.1
click at [1017, 440] on Q2 "2025 Q2" at bounding box center [1016, 443] width 7 height 7
click at [1014, 426] on Q1 "2025 Q1" at bounding box center [1016, 429] width 7 height 7
click at [832, 80] on div at bounding box center [583, 297] width 1167 height 595
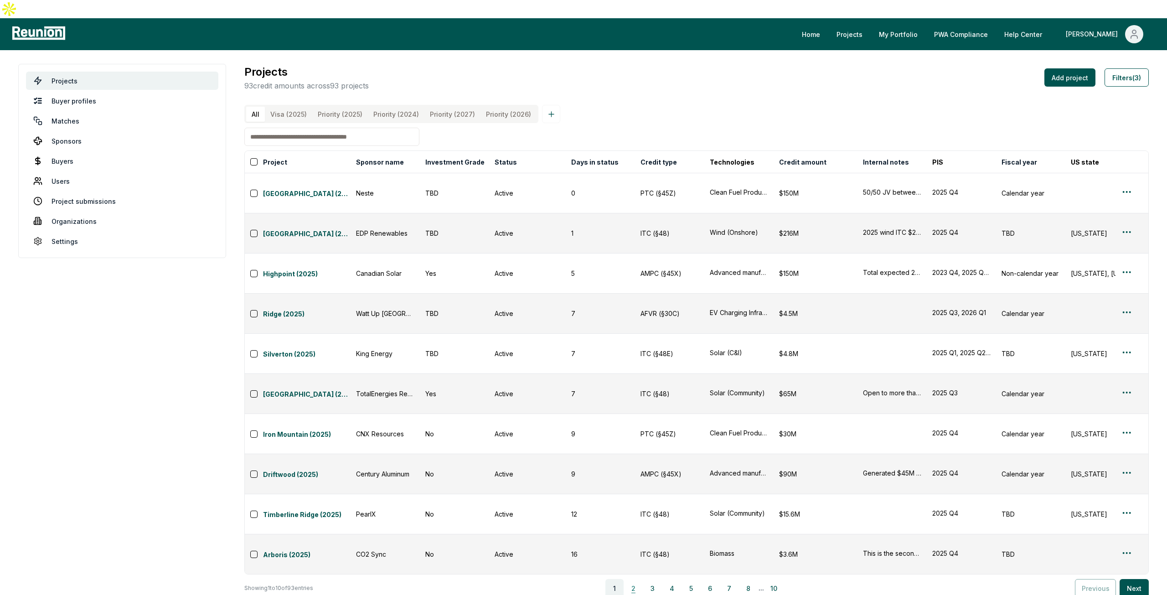
click at [633, 579] on button "2" at bounding box center [633, 588] width 18 height 18
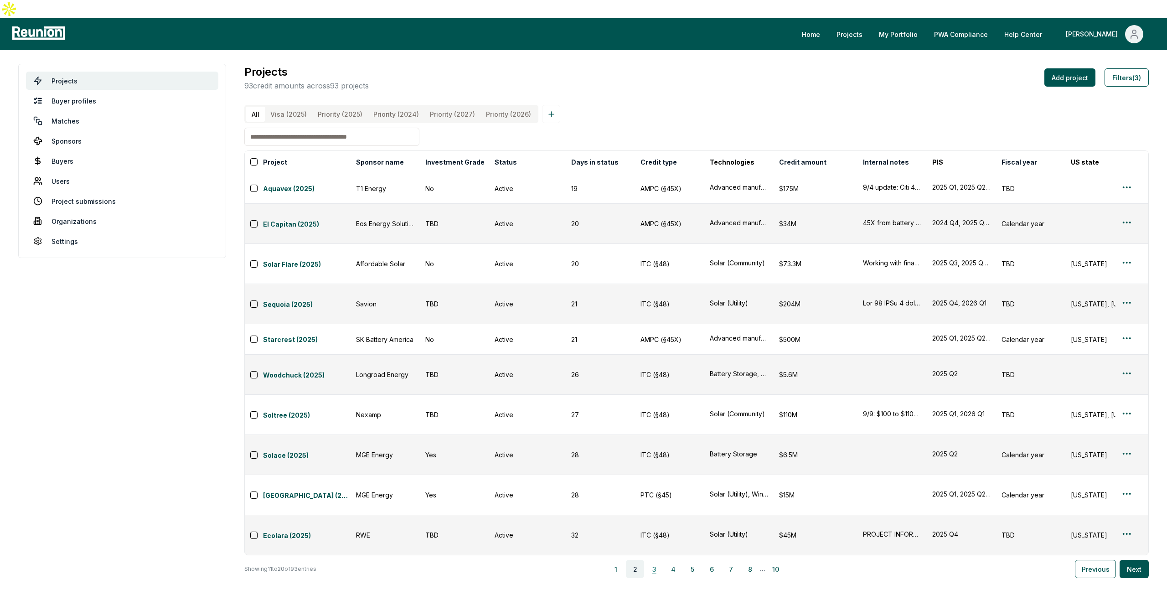
click at [658, 560] on button "3" at bounding box center [654, 569] width 18 height 18
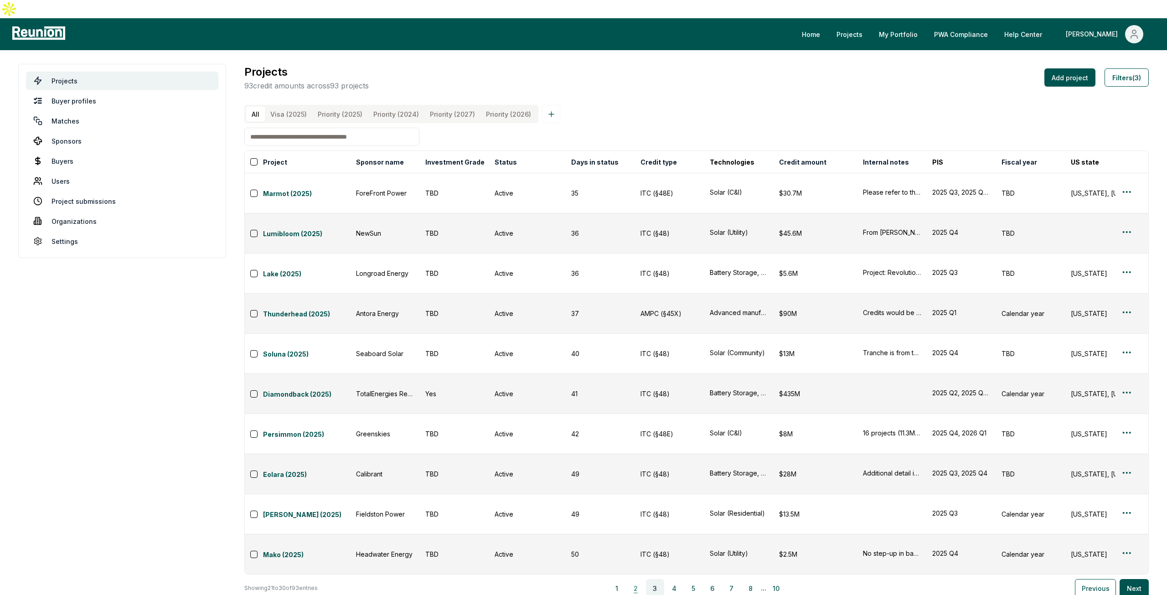
click at [642, 579] on button "2" at bounding box center [636, 588] width 18 height 18
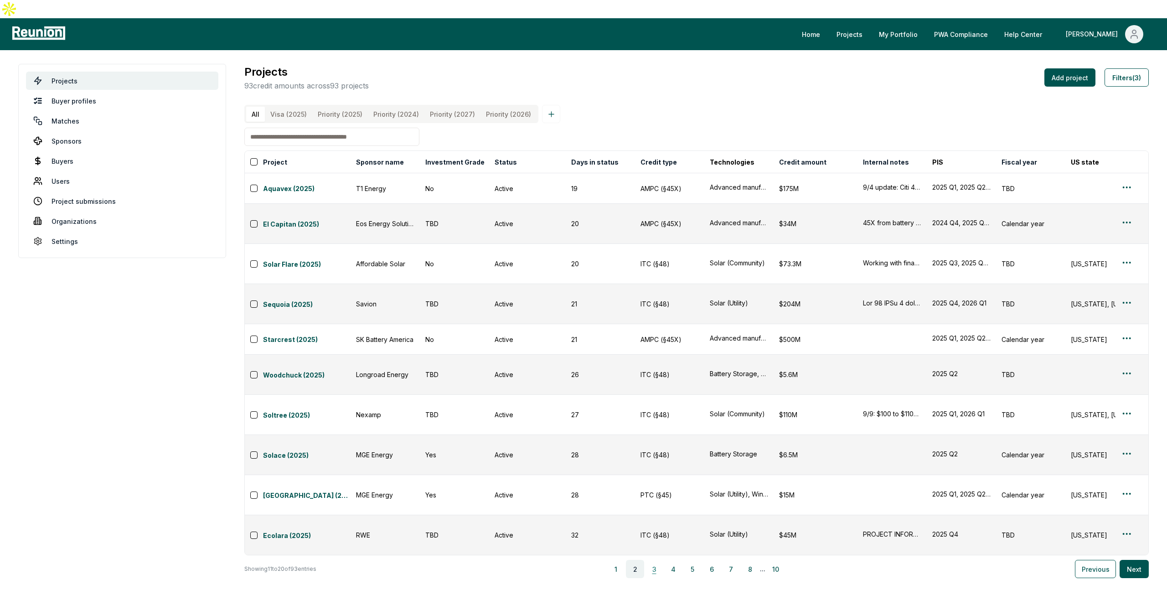
click at [663, 560] on button "3" at bounding box center [654, 569] width 18 height 18
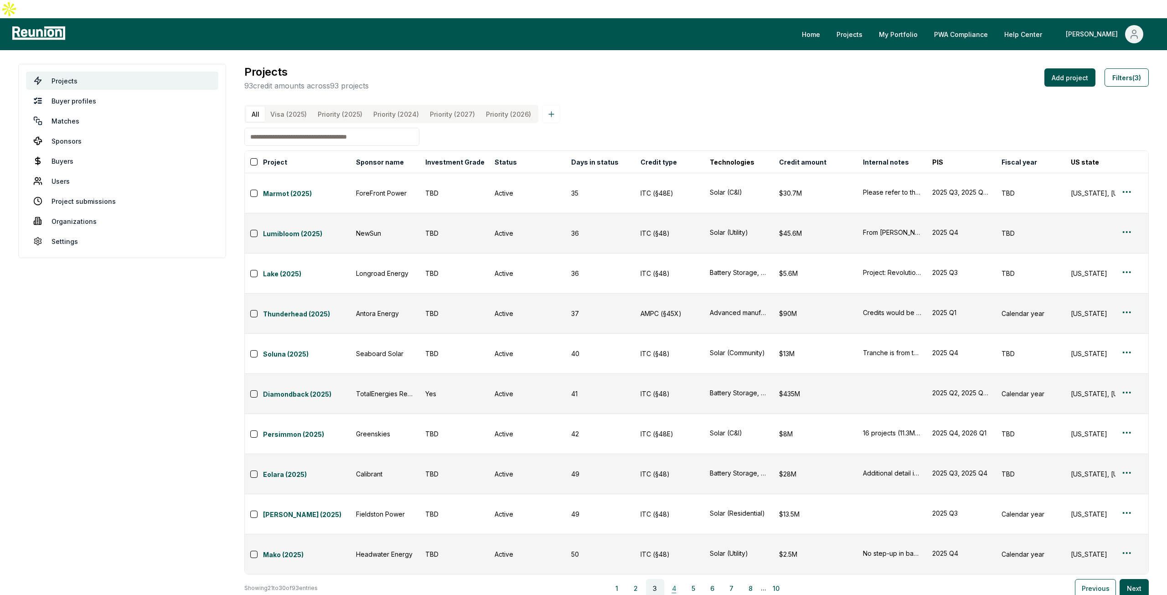
click at [682, 579] on button "4" at bounding box center [674, 588] width 18 height 18
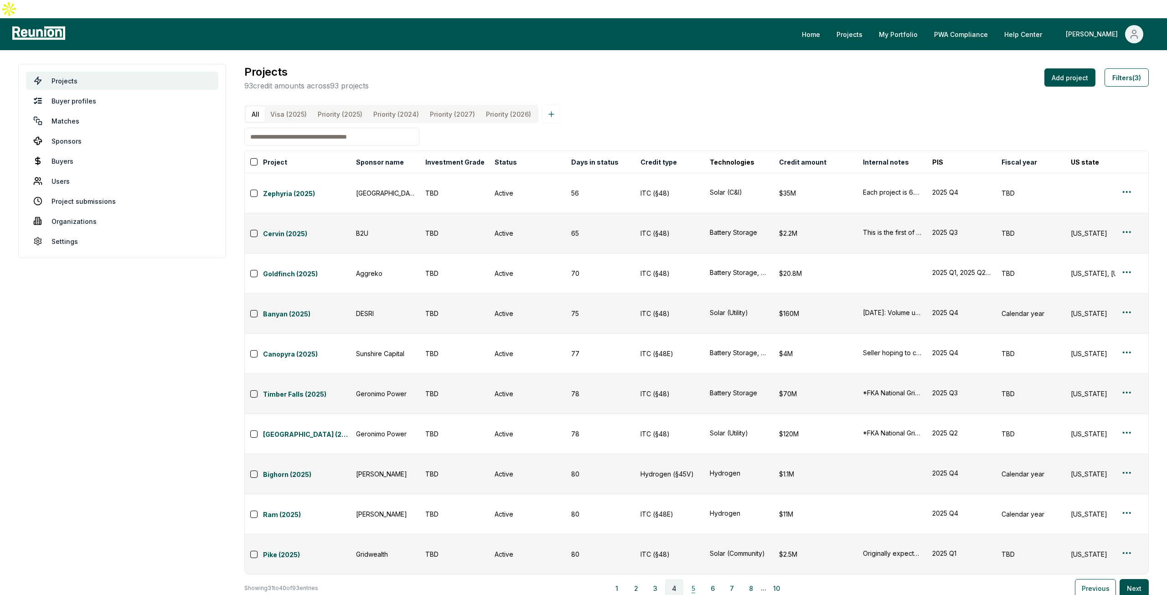
click at [694, 579] on button "5" at bounding box center [693, 588] width 18 height 18
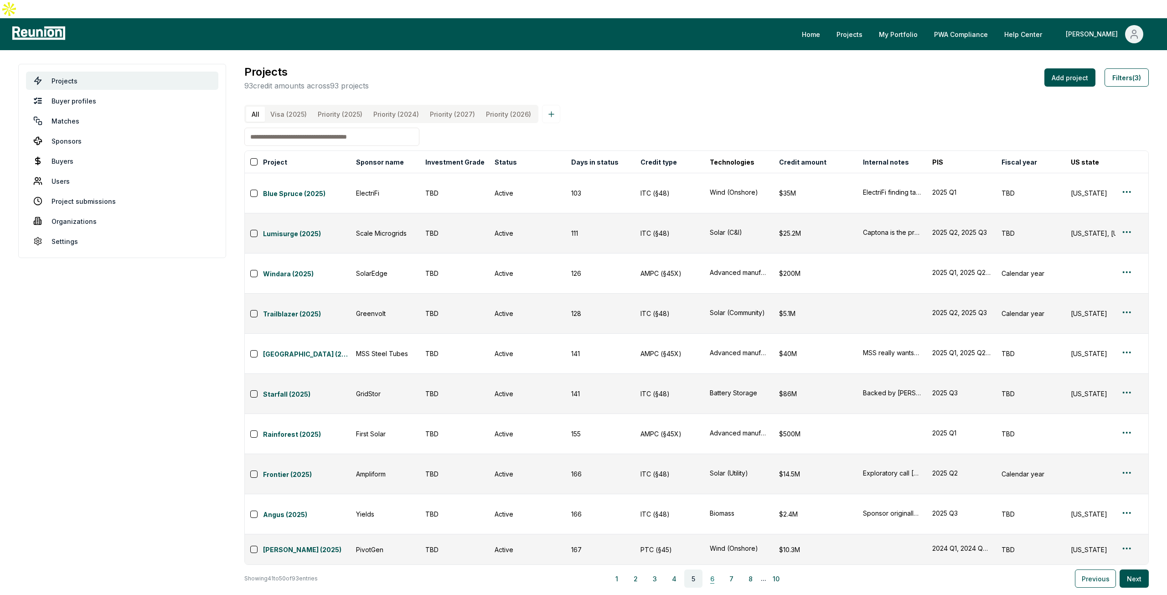
click at [718, 569] on button "6" at bounding box center [712, 578] width 18 height 18
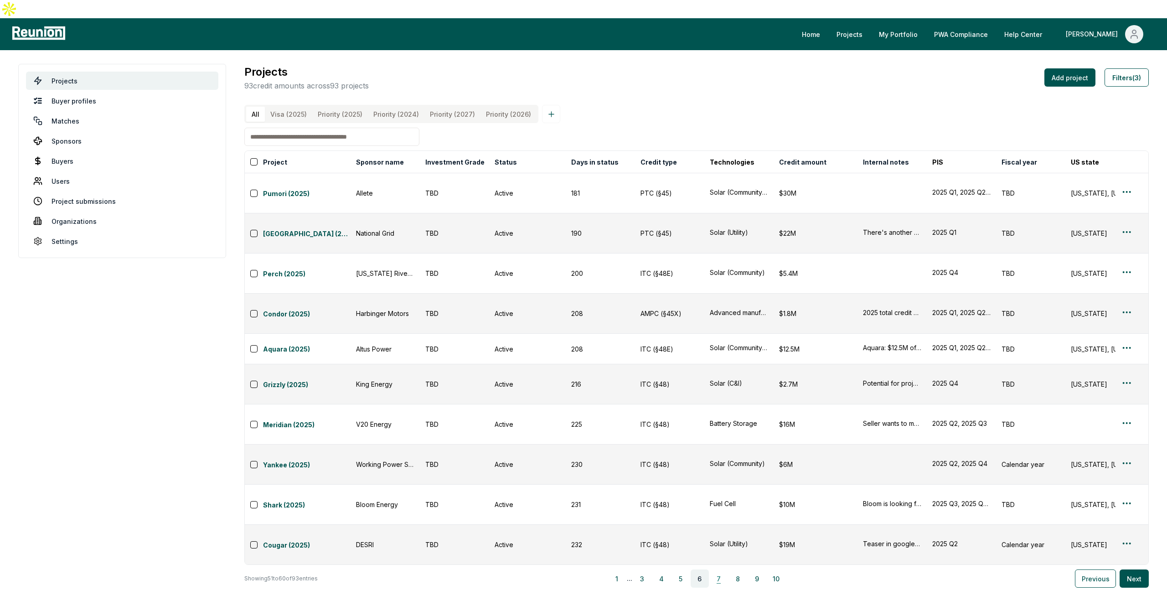
click at [722, 569] on button "7" at bounding box center [719, 578] width 18 height 18
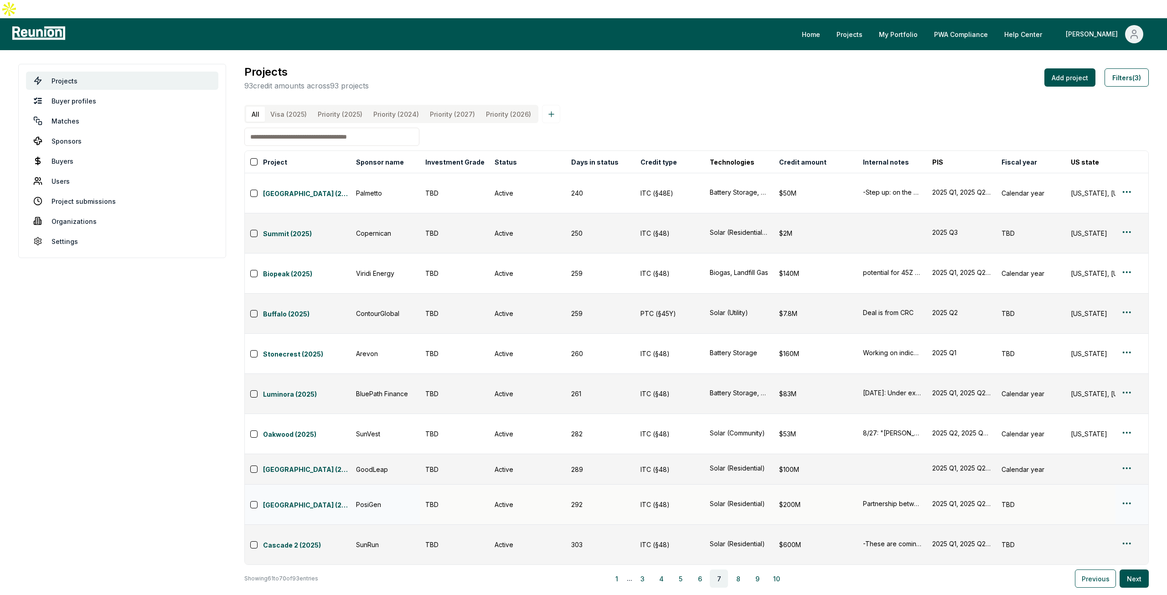
click at [1130, 372] on html "Please visit us on your desktop We're working on making our marketplace mobile-…" at bounding box center [583, 300] width 1167 height 601
click at [1102, 410] on div "Edit" at bounding box center [1115, 406] width 87 height 15
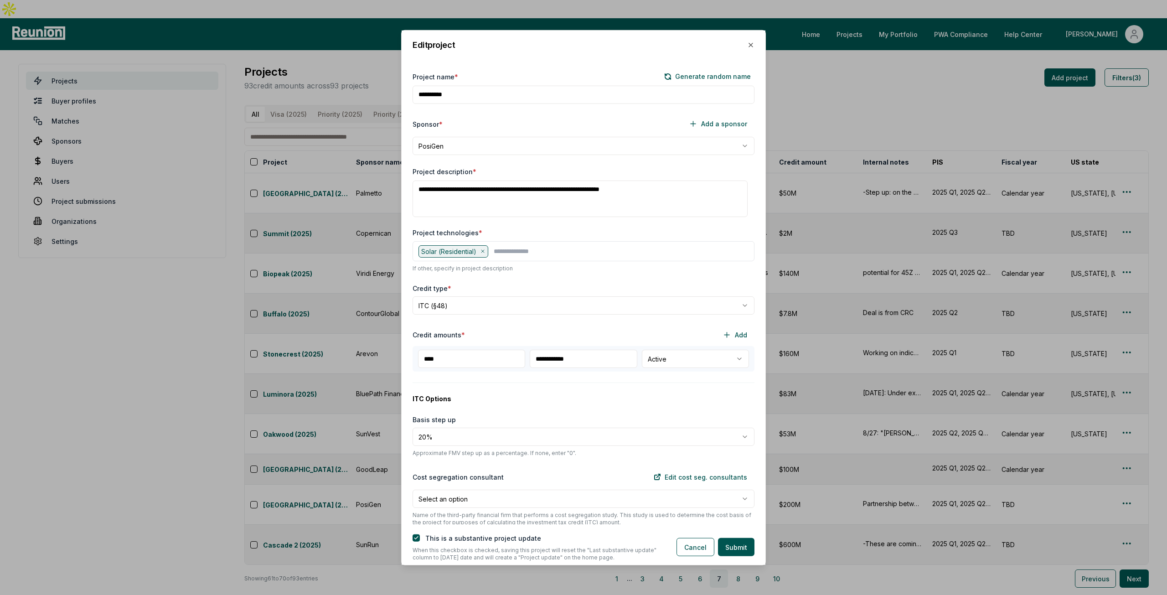
click at [736, 360] on body "Please visit us on your desktop We're working on making our marketplace mobile-…" at bounding box center [583, 300] width 1167 height 601
select select "********"
click at [736, 551] on button "Submit" at bounding box center [736, 547] width 36 height 18
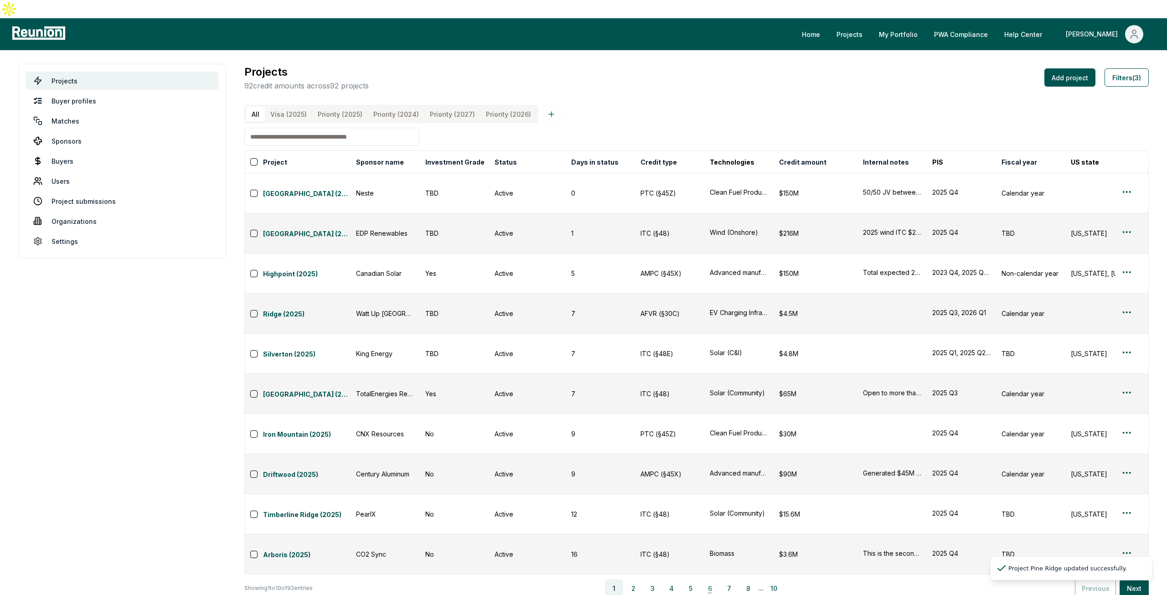
click at [713, 579] on button "6" at bounding box center [709, 588] width 18 height 18
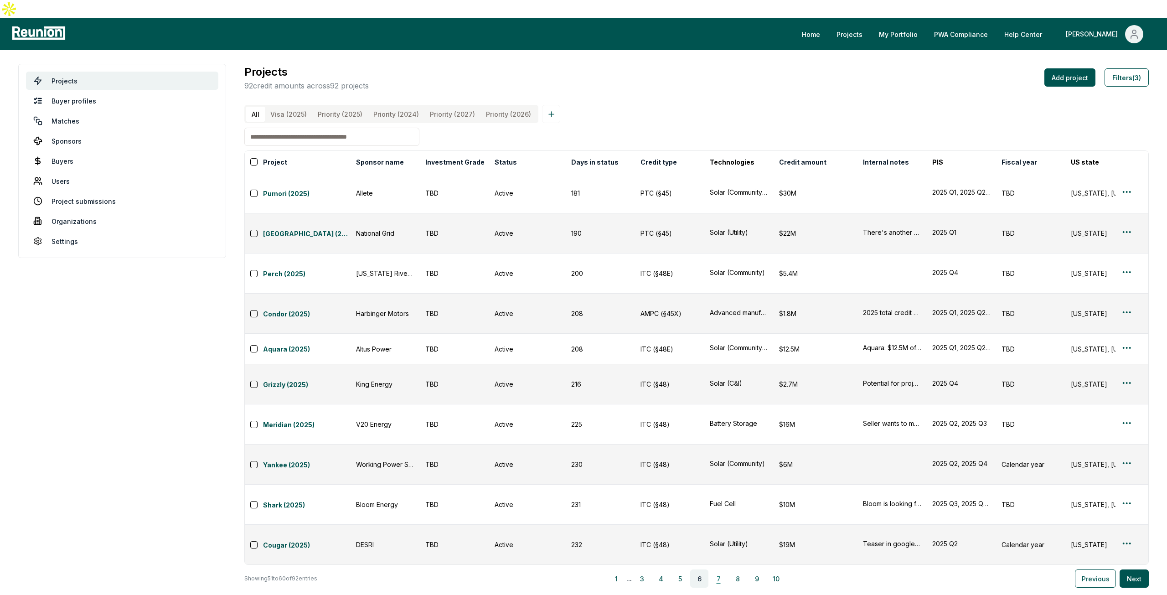
click at [725, 569] on button "7" at bounding box center [718, 578] width 18 height 18
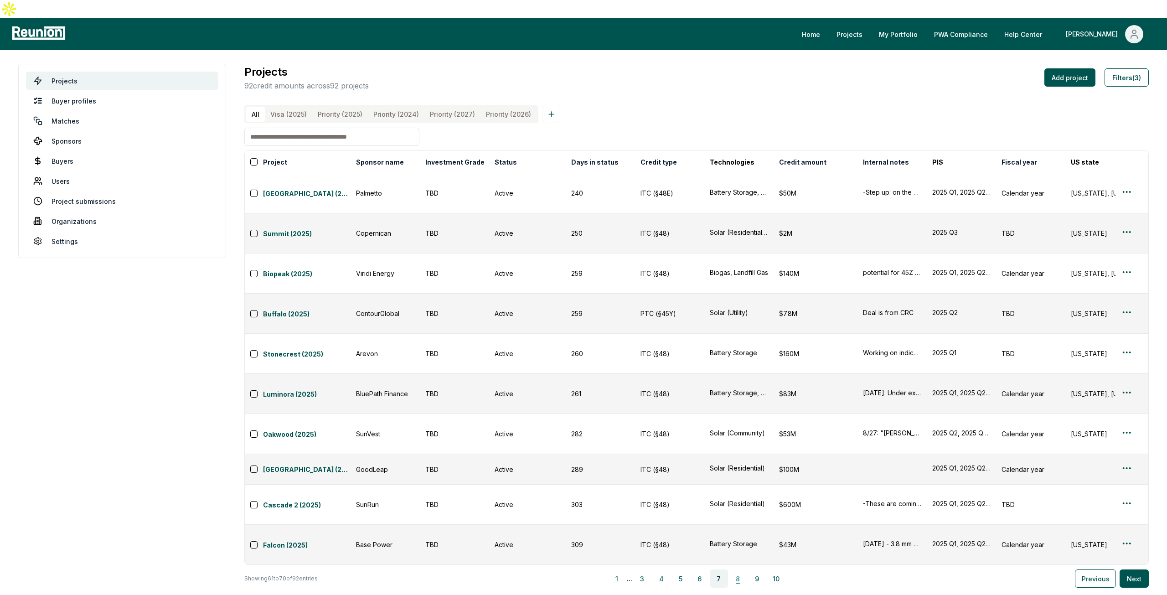
click at [736, 569] on button "8" at bounding box center [738, 578] width 18 height 18
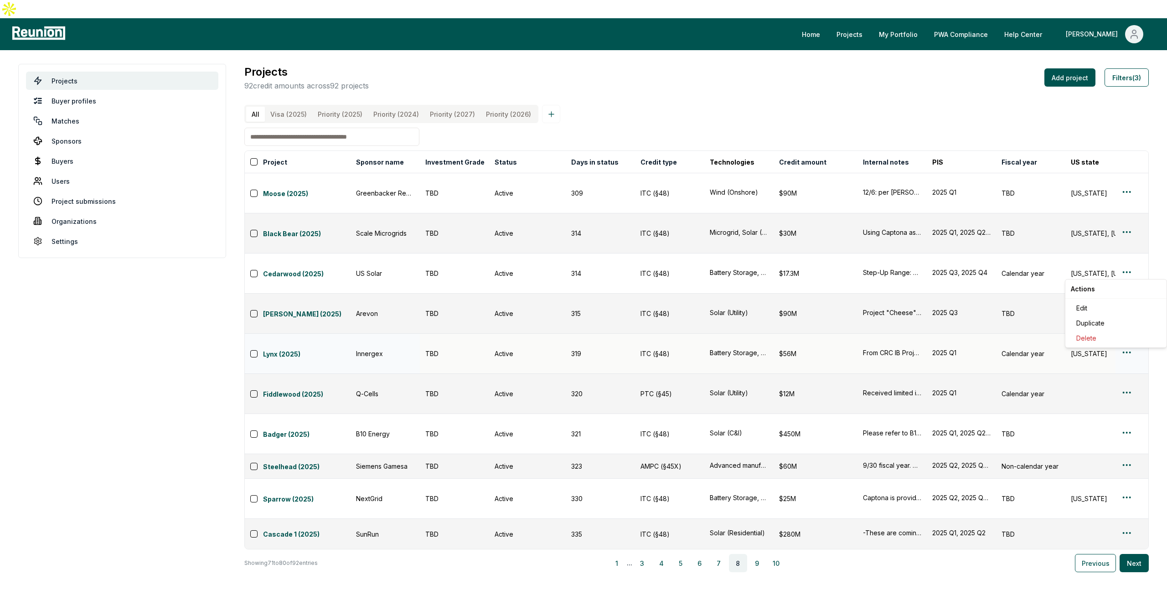
click at [1122, 271] on html "Please visit us on your desktop We're working on making our marketplace mobile-…" at bounding box center [583, 297] width 1167 height 595
click at [1101, 307] on div "Edit" at bounding box center [1115, 307] width 87 height 15
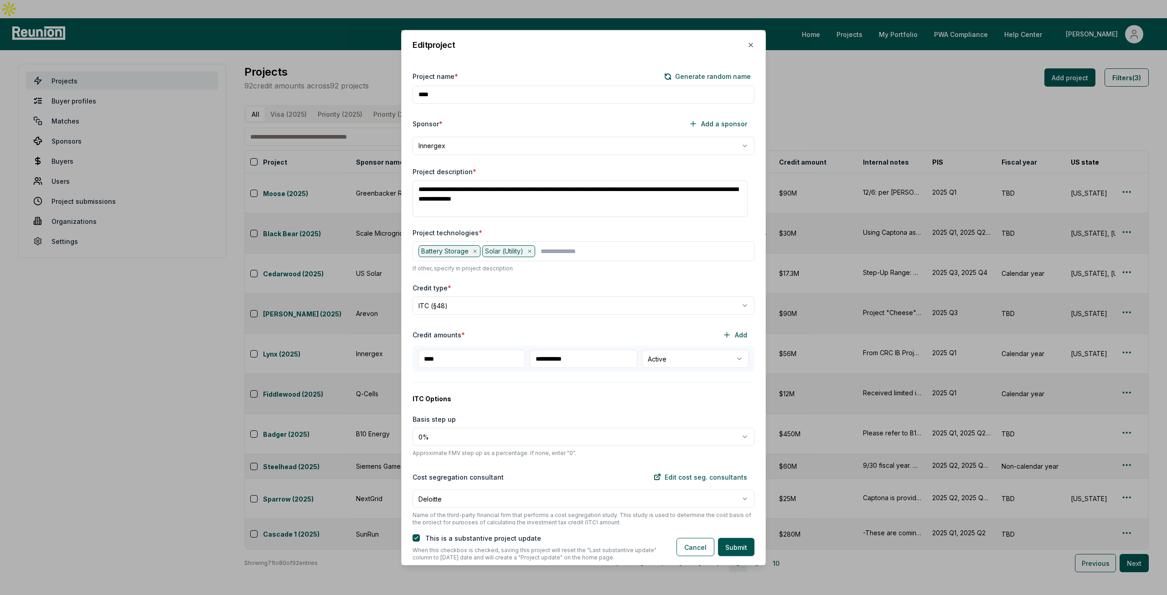
click at [684, 368] on div "**********" at bounding box center [583, 359] width 342 height 26
click at [685, 363] on body "Please visit us on your desktop We're working on making our marketplace mobile-…" at bounding box center [583, 297] width 1167 height 595
select select "****"
click at [720, 541] on button "Submit" at bounding box center [736, 547] width 36 height 18
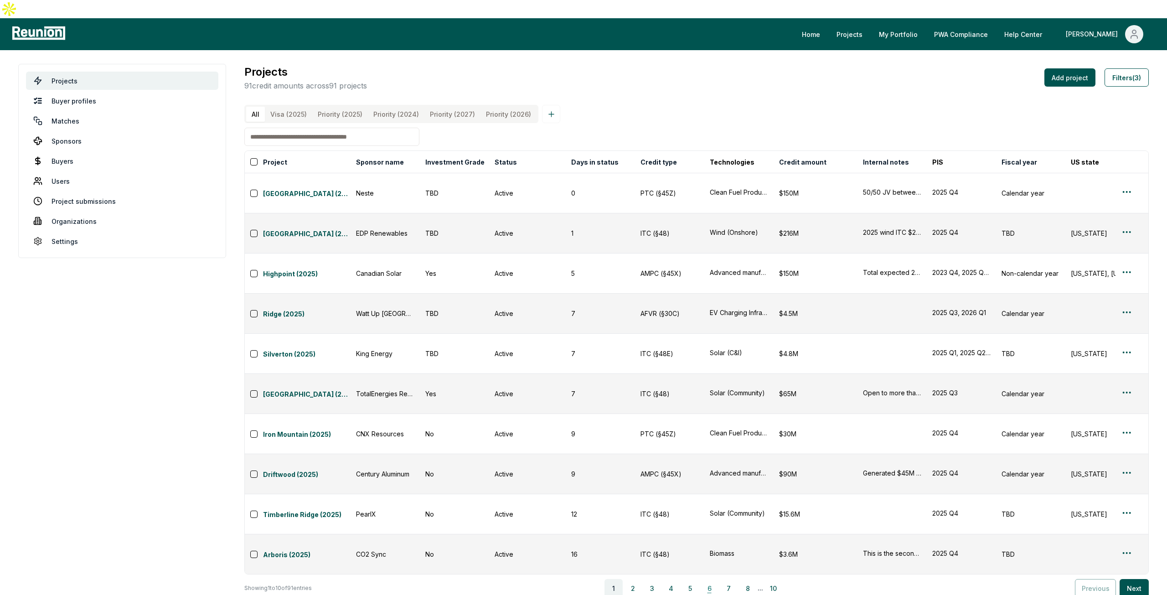
click at [712, 579] on button "6" at bounding box center [709, 588] width 18 height 18
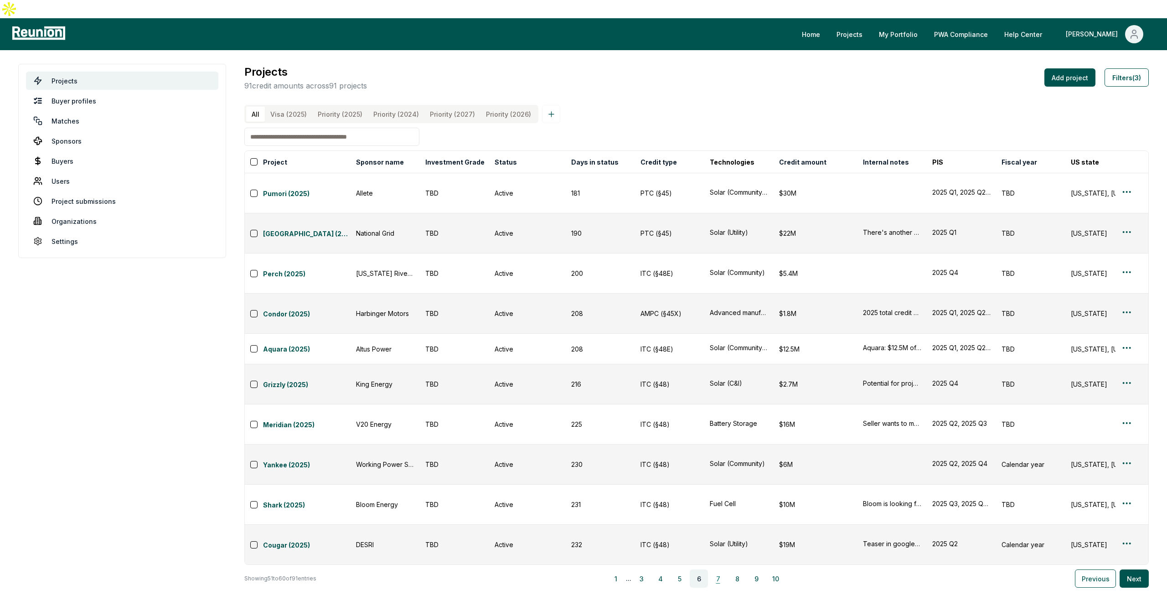
click at [723, 569] on button "7" at bounding box center [718, 578] width 18 height 18
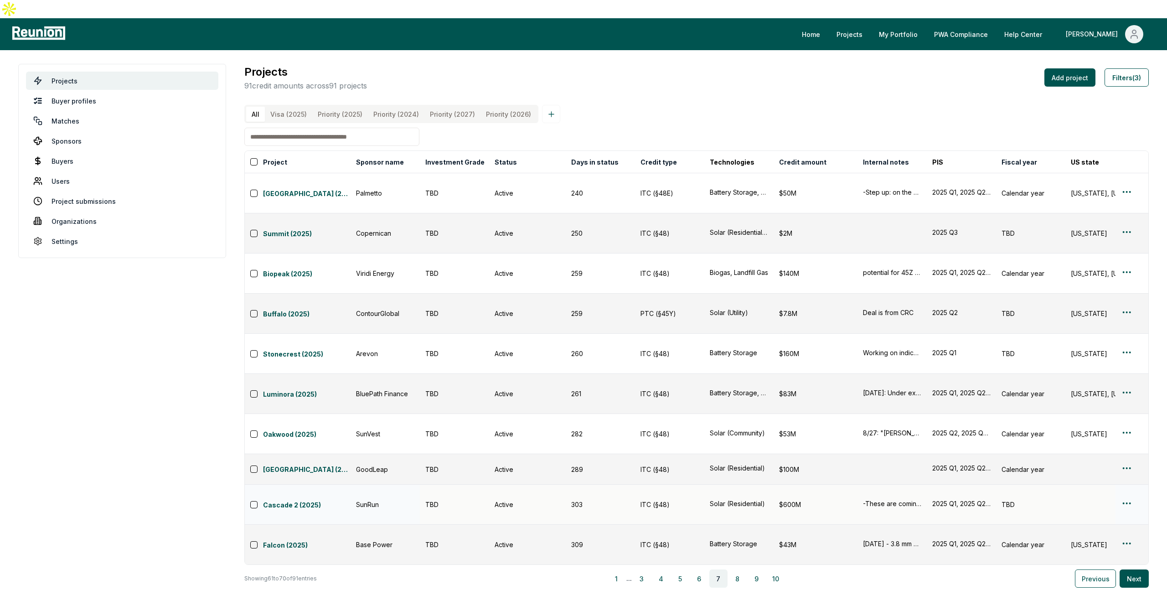
click at [1132, 371] on html "Please visit us on your desktop We're working on making our marketplace mobile-…" at bounding box center [583, 300] width 1167 height 601
click at [1081, 406] on div "Edit" at bounding box center [1115, 406] width 87 height 15
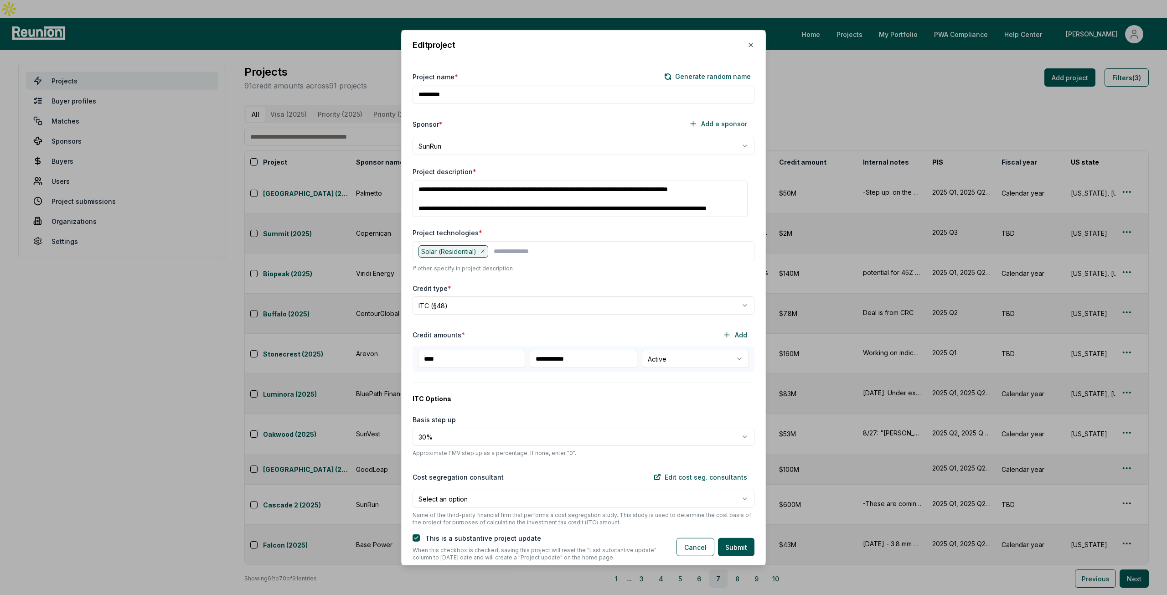
drag, startPoint x: 597, startPoint y: 357, endPoint x: 502, endPoint y: 356, distance: 95.7
click at [502, 356] on div "**********" at bounding box center [583, 359] width 342 height 26
type input "**********"
click at [466, 439] on body "Please visit us on your desktop We're working on making our marketplace mobile-…" at bounding box center [583, 300] width 1167 height 601
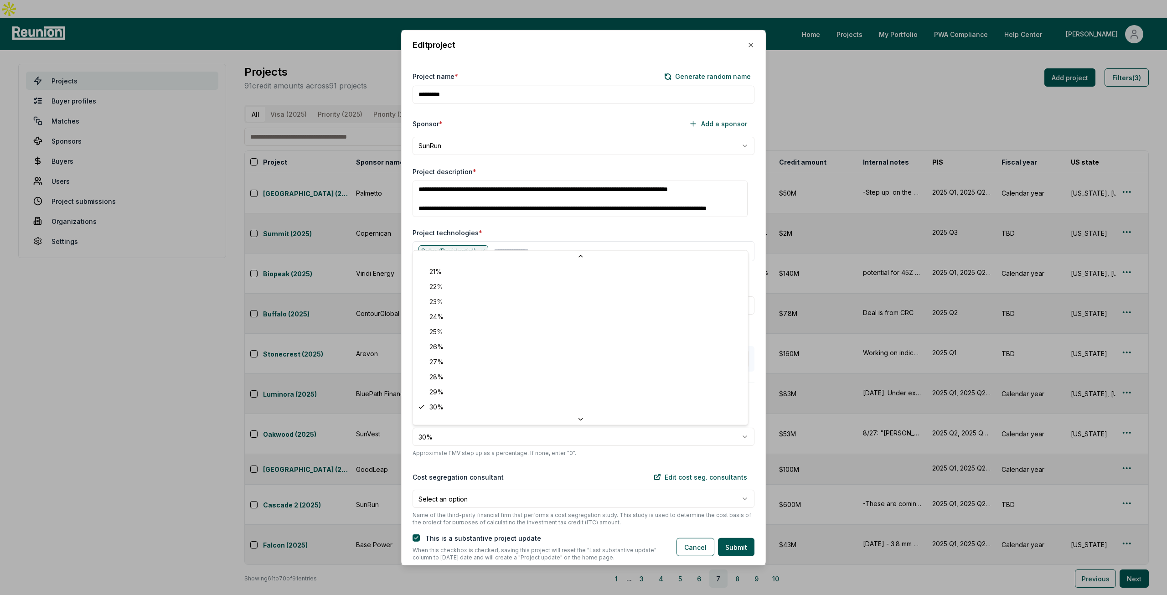
select select "**"
click at [721, 544] on button "Submit" at bounding box center [736, 547] width 36 height 18
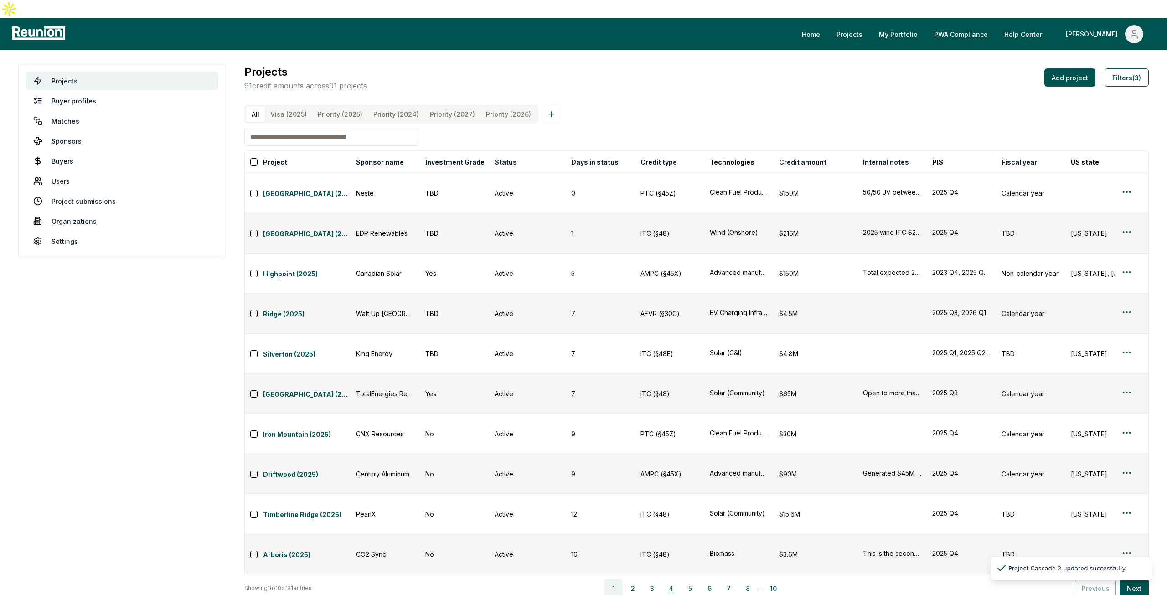
click at [674, 579] on button "4" at bounding box center [671, 588] width 18 height 18
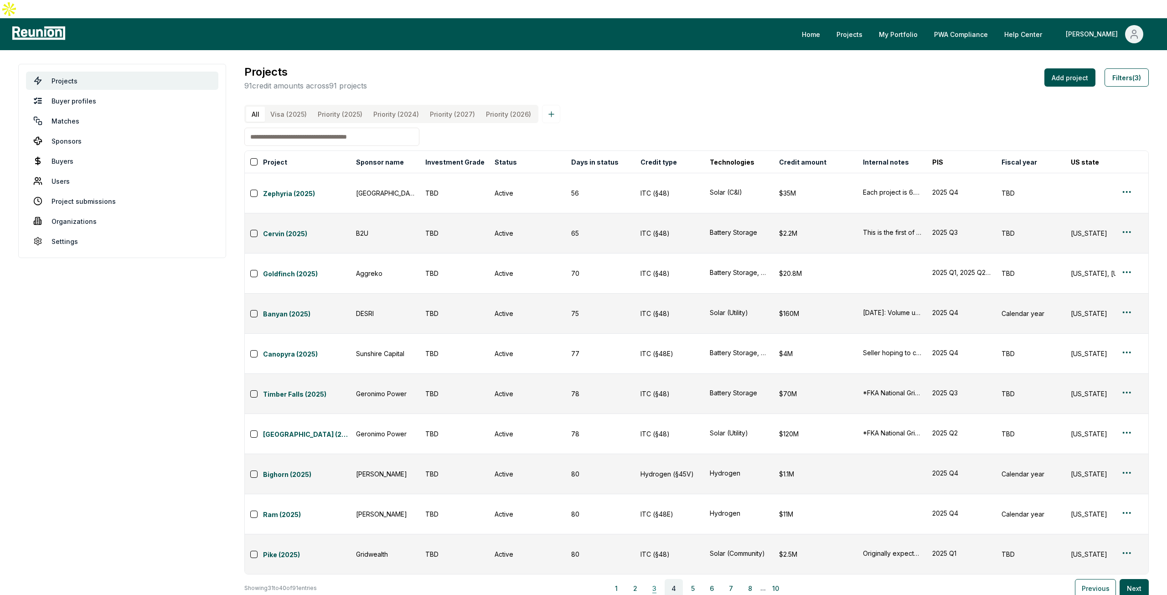
click at [657, 579] on button "3" at bounding box center [654, 588] width 18 height 18
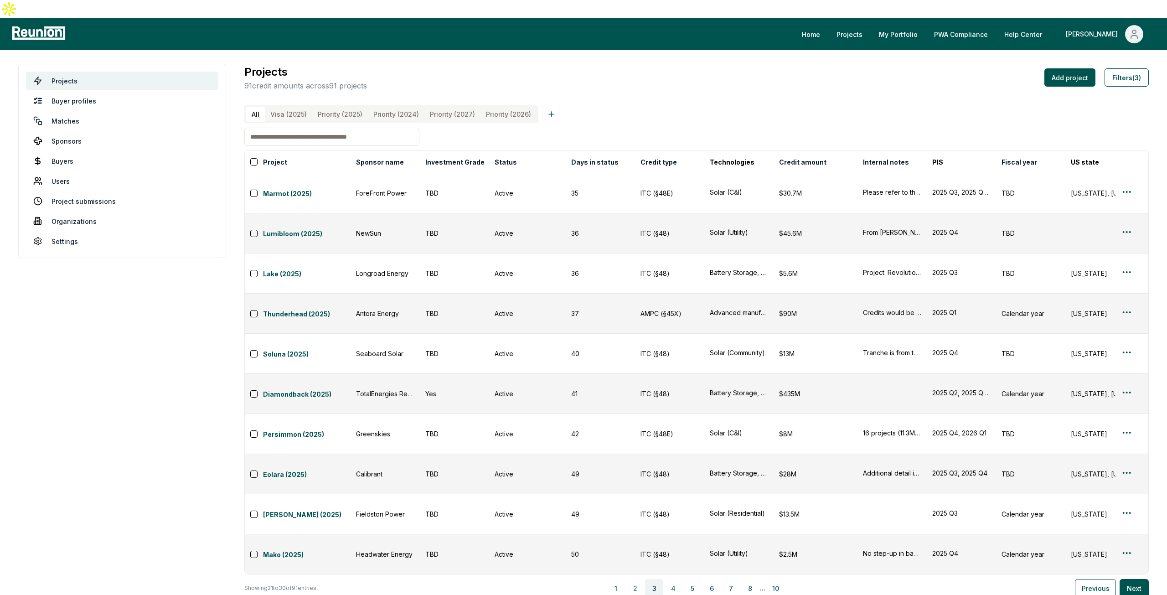
click at [633, 579] on button "2" at bounding box center [635, 588] width 18 height 18
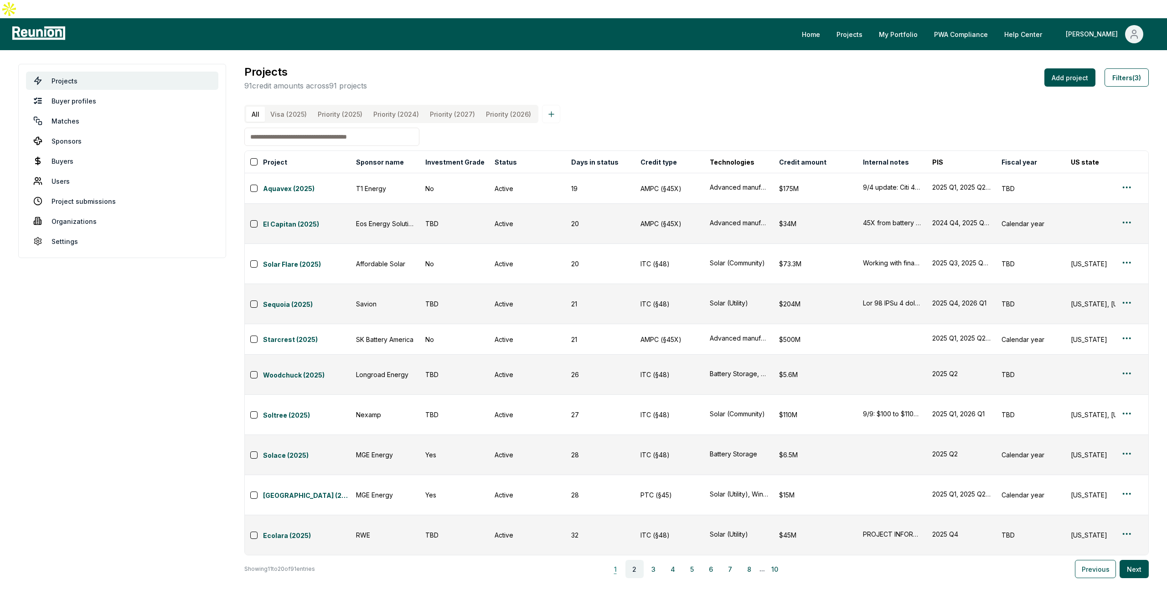
click at [624, 560] on button "1" at bounding box center [615, 569] width 18 height 18
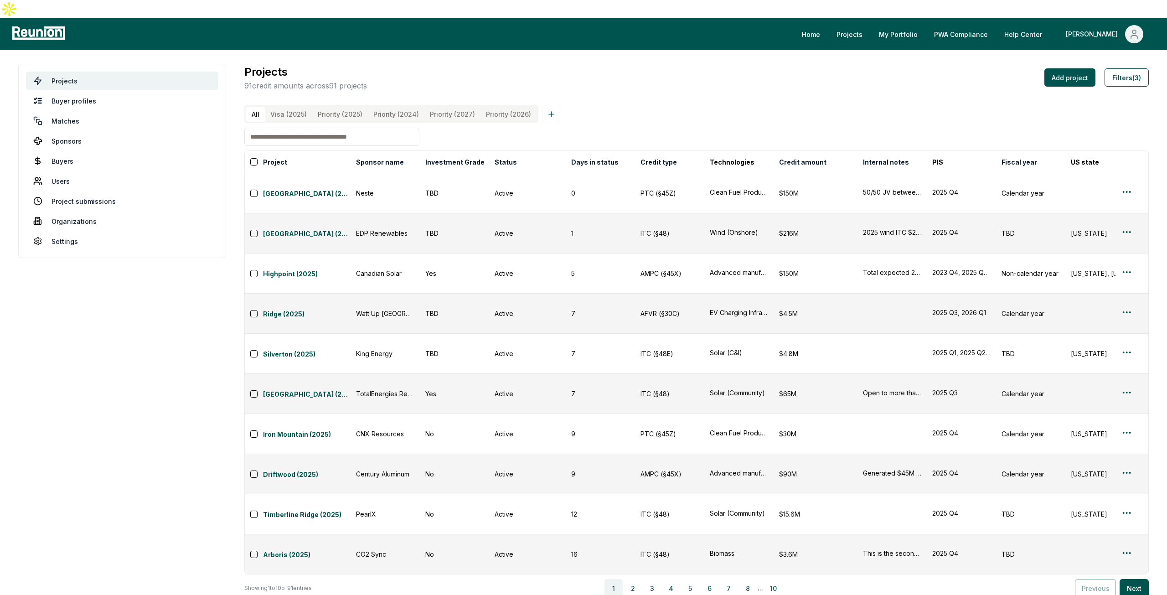
click at [299, 133] on input at bounding box center [331, 137] width 175 height 18
click at [268, 128] on input "**********" at bounding box center [331, 137] width 175 height 18
type input "*********"
click at [1139, 68] on button "Filters (3)" at bounding box center [1126, 77] width 44 height 18
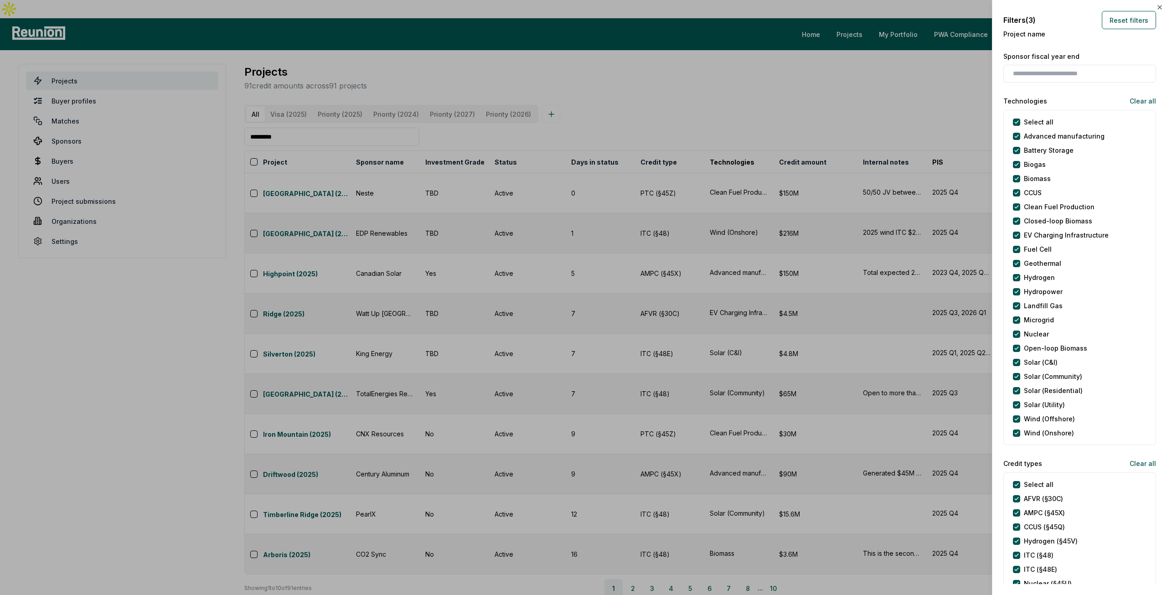
click at [1119, 8] on div "Filters (3) Reset filters Project name Sponsor fiscal year end Technologies Cle…" at bounding box center [1079, 297] width 175 height 595
click at [1125, 31] on label "Project name" at bounding box center [1079, 34] width 153 height 10
click at [1125, 27] on button "Reset filters" at bounding box center [1128, 20] width 54 height 18
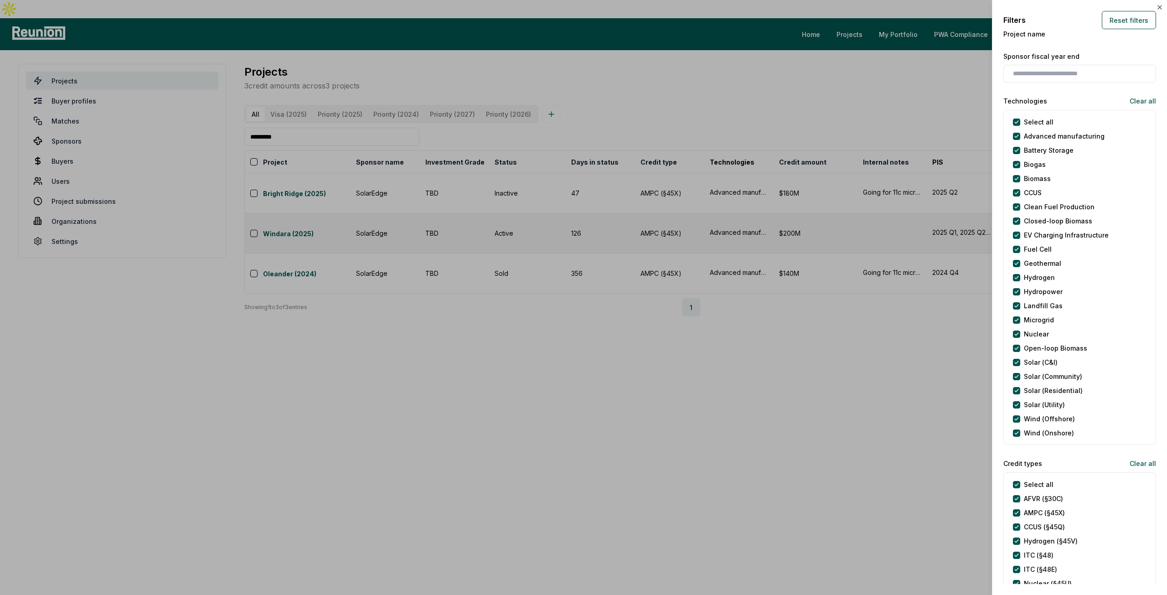
click at [858, 86] on div at bounding box center [583, 297] width 1167 height 595
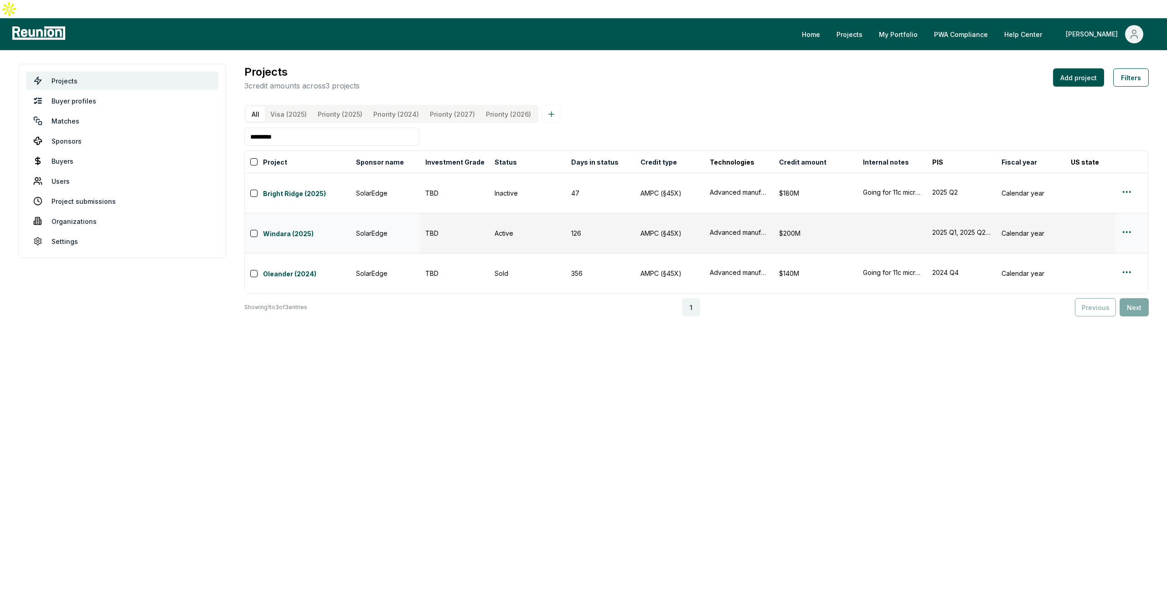
click at [1124, 198] on html "Please visit us on your desktop We're working on making our marketplace mobile-…" at bounding box center [583, 297] width 1167 height 595
click at [1084, 230] on div "Edit" at bounding box center [1115, 233] width 87 height 15
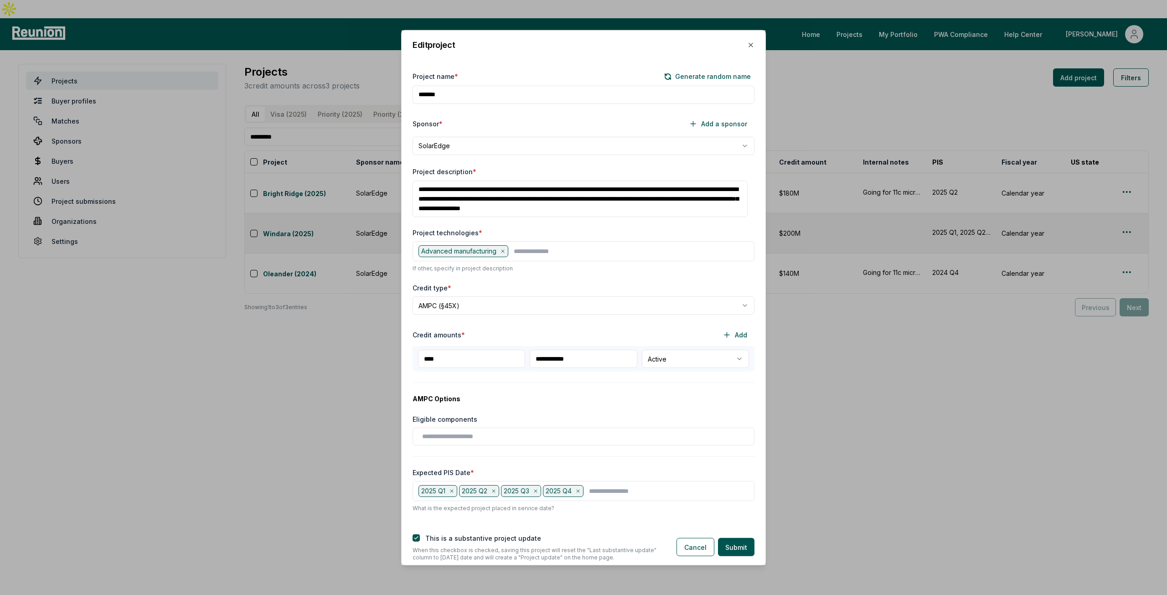
click at [503, 190] on textarea "**********" at bounding box center [579, 198] width 335 height 36
click at [700, 211] on textarea "**********" at bounding box center [579, 198] width 335 height 36
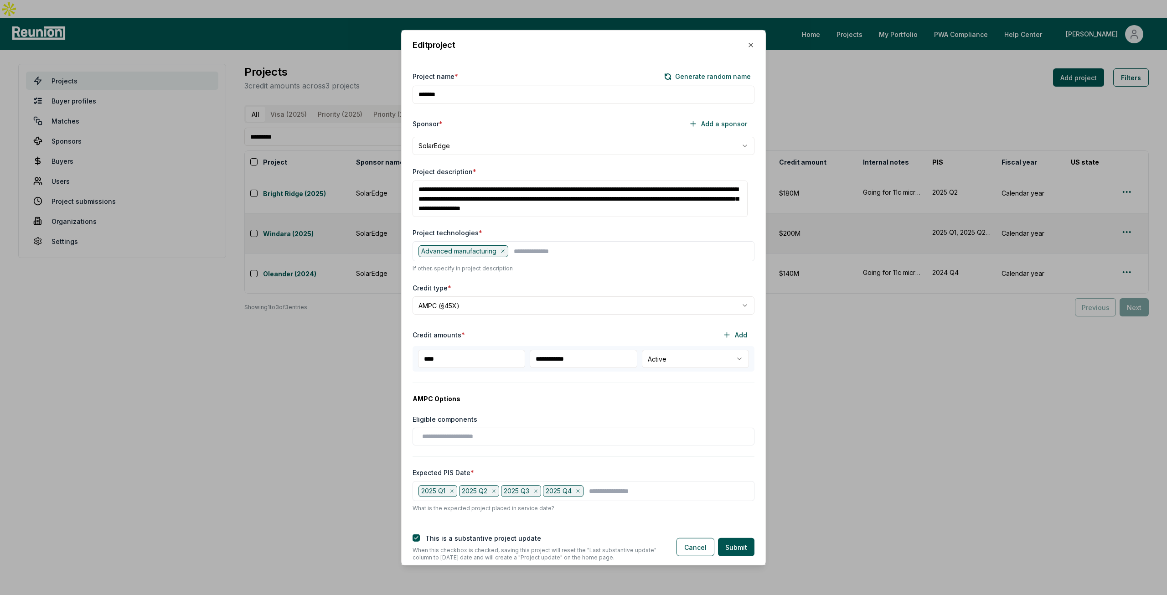
click at [700, 211] on textarea "**********" at bounding box center [579, 198] width 335 height 36
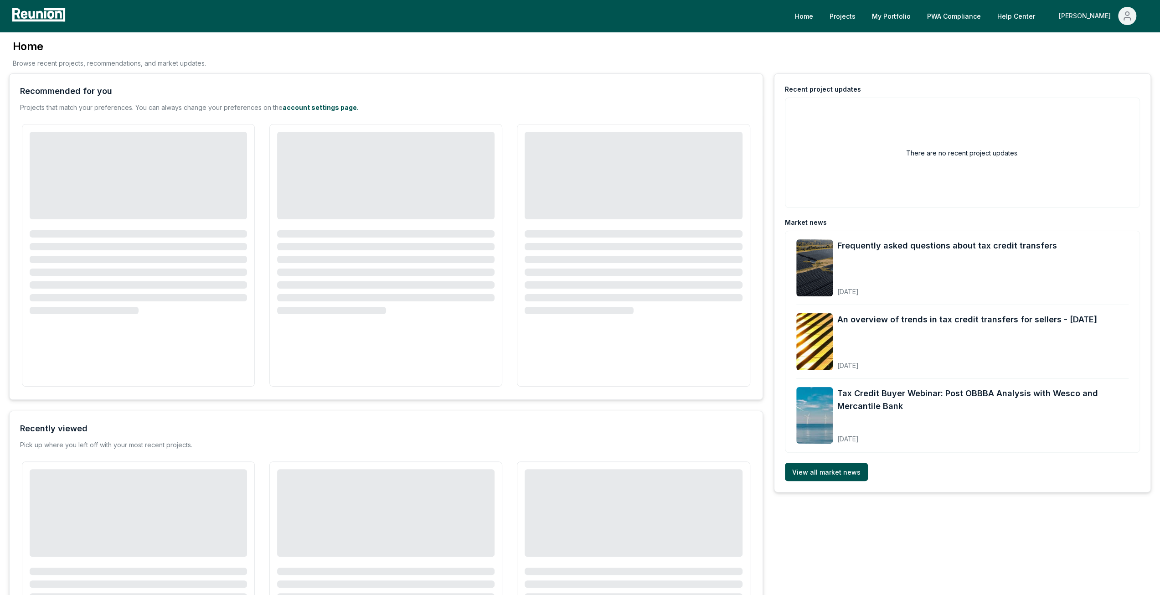
click at [1109, 17] on div "[PERSON_NAME]" at bounding box center [1087, 16] width 56 height 18
click at [1088, 57] on div "Admin Portal" at bounding box center [1107, 49] width 87 height 26
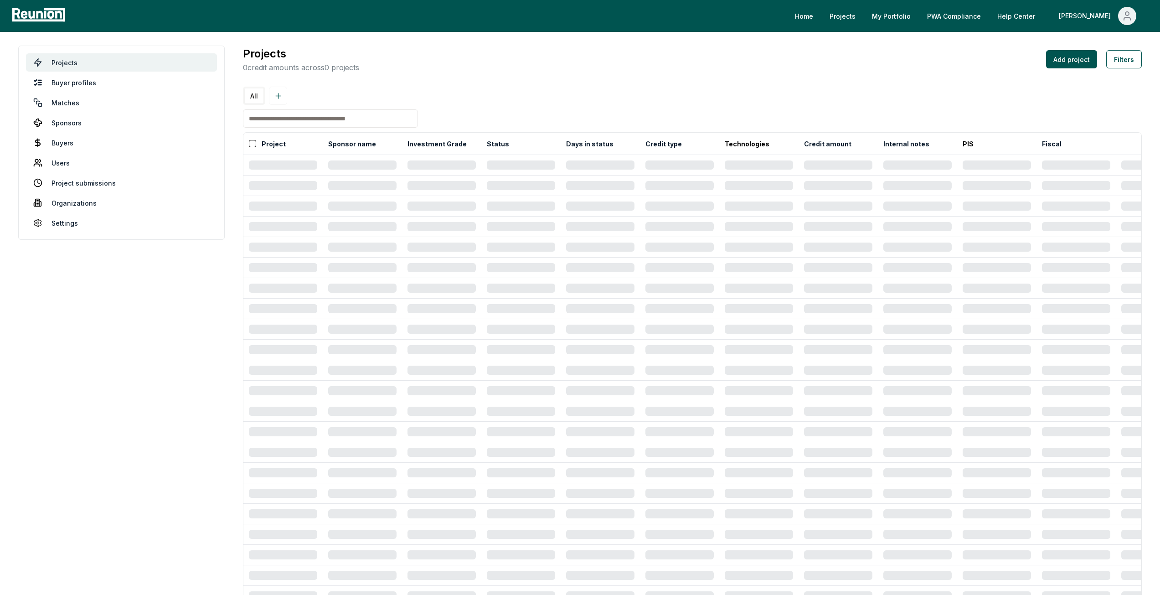
click at [280, 124] on input at bounding box center [330, 118] width 175 height 18
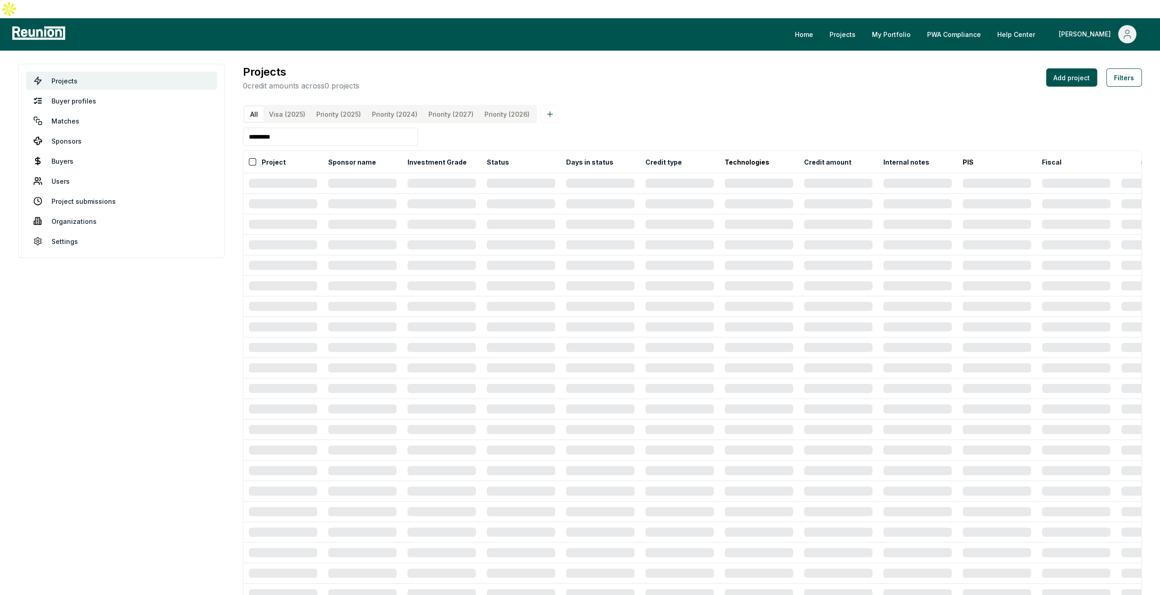
type input "*********"
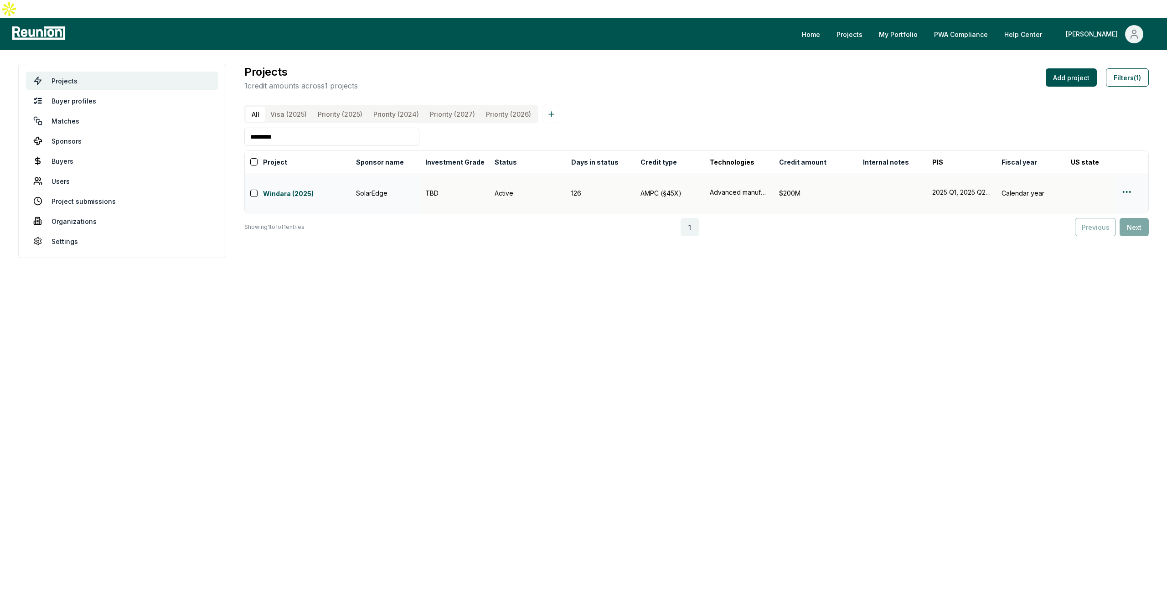
click at [1128, 171] on html "Please visit us on your desktop We're working on making our marketplace mobile-…" at bounding box center [583, 297] width 1167 height 595
click at [299, 175] on html "Please visit us on your desktop We're working on making our marketplace mobile-…" at bounding box center [583, 297] width 1167 height 595
click at [304, 189] on link "Windara (2025)" at bounding box center [306, 194] width 87 height 11
click at [1131, 171] on html "Please visit us on your desktop We're working on making our marketplace mobile-…" at bounding box center [583, 297] width 1167 height 595
click at [1102, 206] on div "Edit" at bounding box center [1115, 208] width 87 height 15
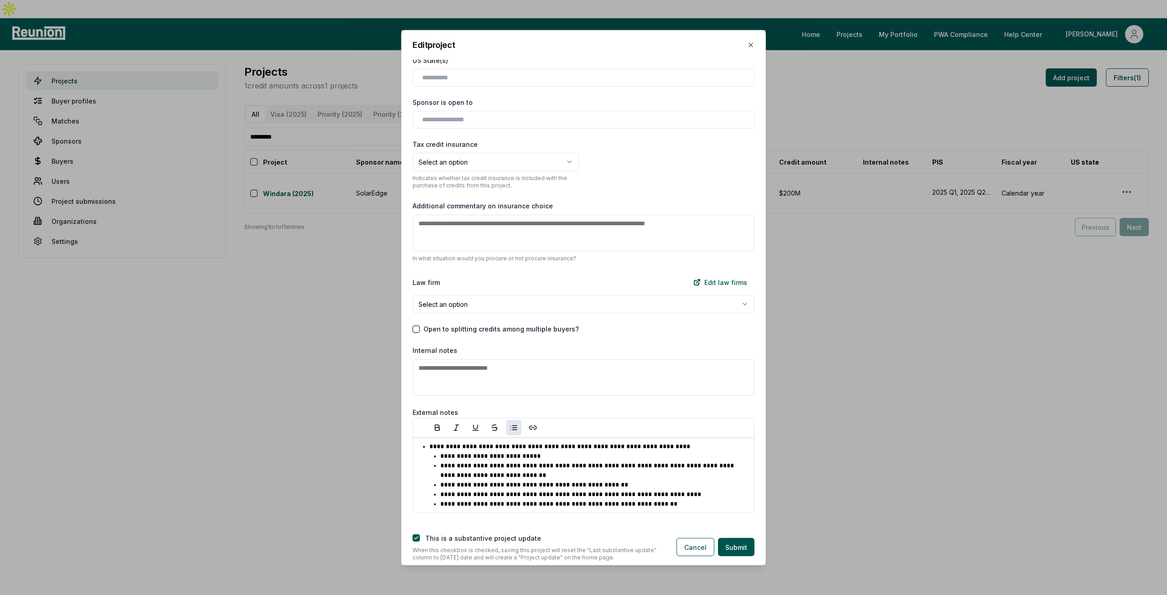
scroll to position [911, 0]
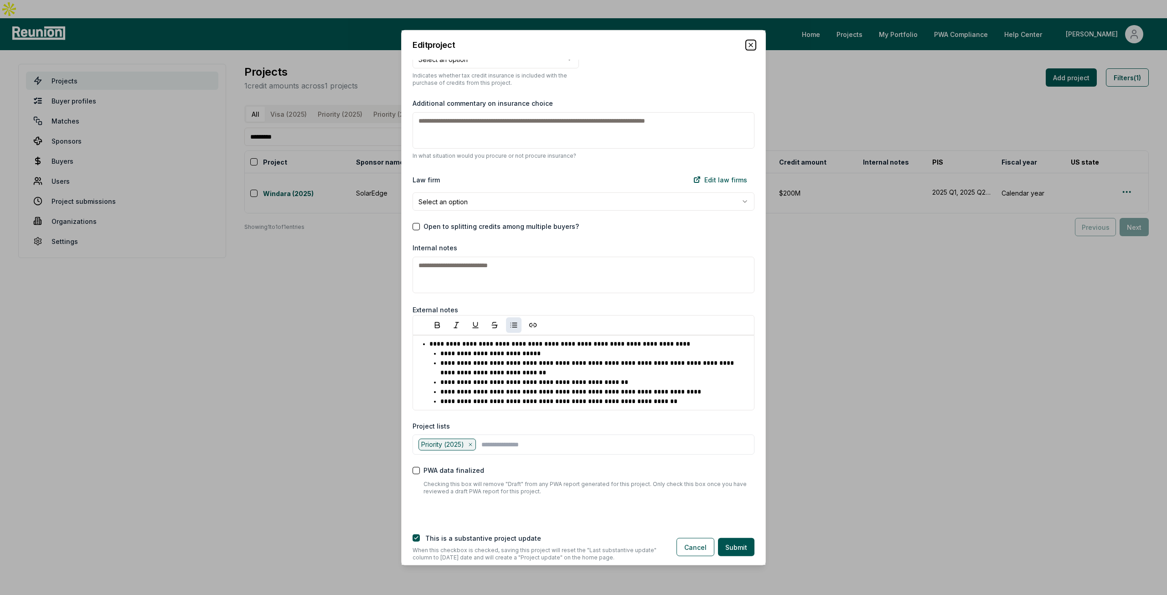
click at [750, 42] on icon "button" at bounding box center [750, 44] width 7 height 7
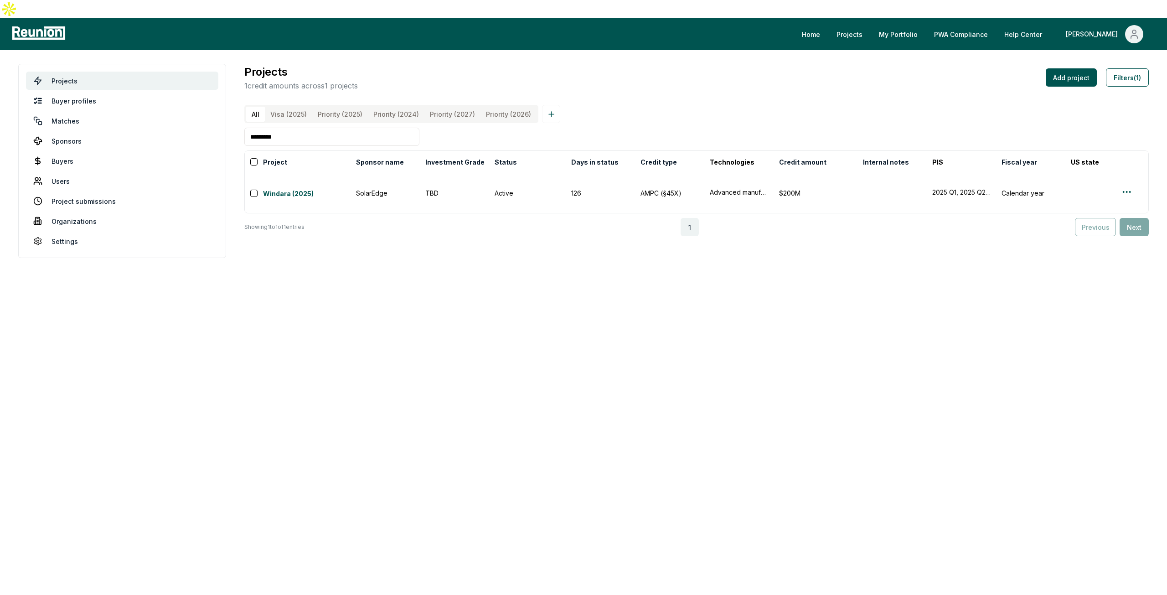
click at [315, 128] on input "*********" at bounding box center [331, 137] width 175 height 18
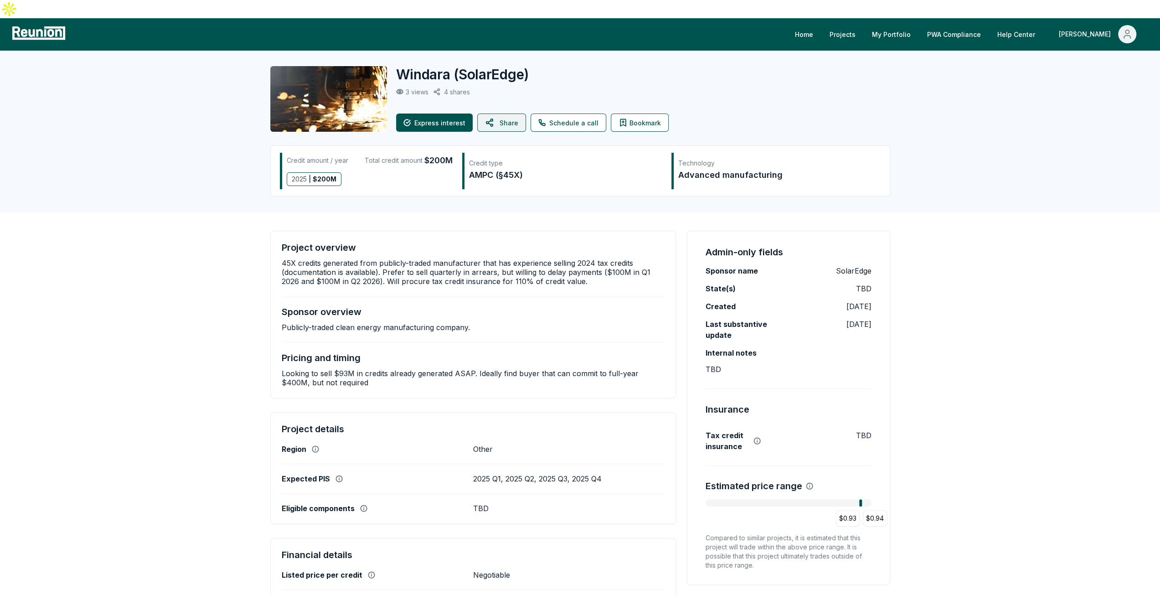
click at [501, 113] on button "Share" at bounding box center [501, 122] width 49 height 18
click at [508, 113] on button "Share" at bounding box center [501, 122] width 49 height 18
click at [524, 258] on p "45X credits generated from publicly-traded manufacturer that has experience sel…" at bounding box center [473, 271] width 383 height 27
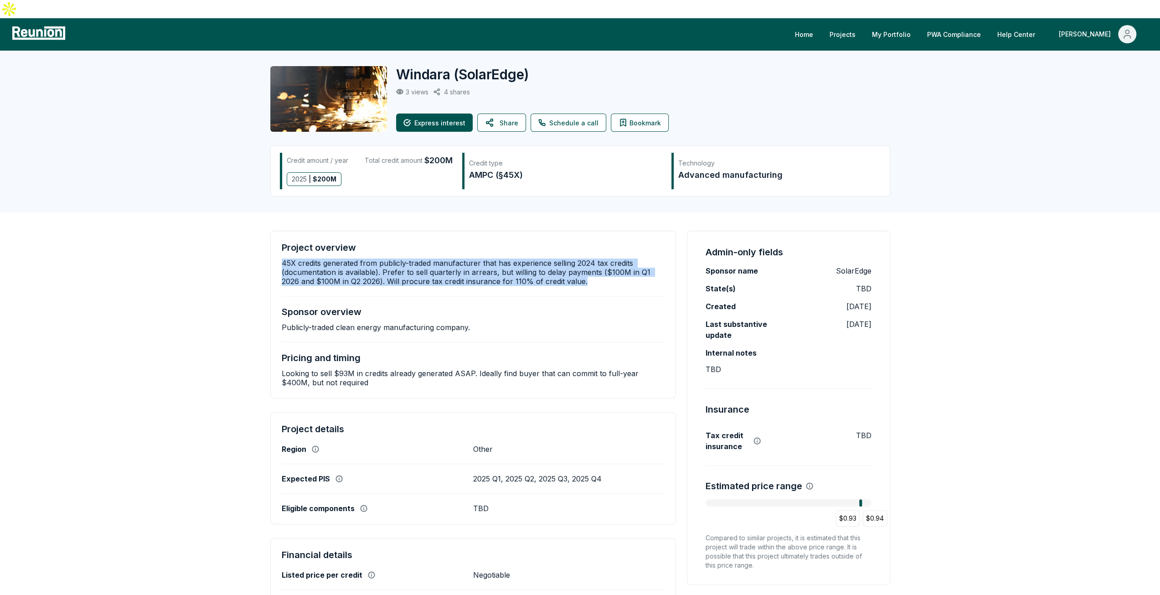
click at [524, 258] on p "45X credits generated from publicly-traded manufacturer that has experience sel…" at bounding box center [473, 271] width 383 height 27
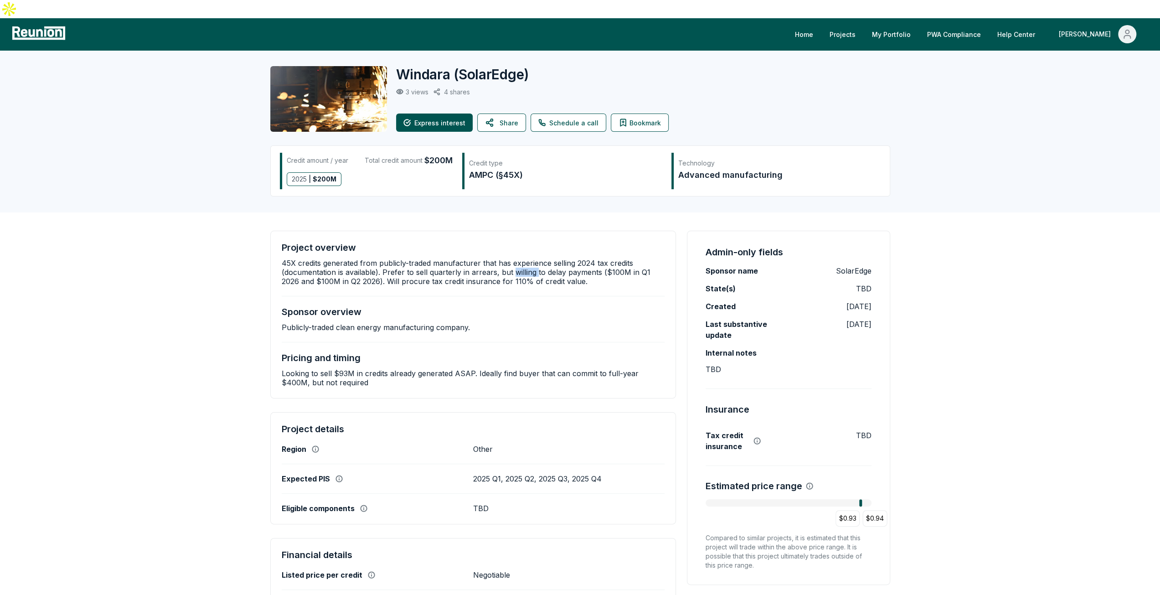
click at [524, 258] on p "45X credits generated from publicly-traded manufacturer that has experience sel…" at bounding box center [473, 271] width 383 height 27
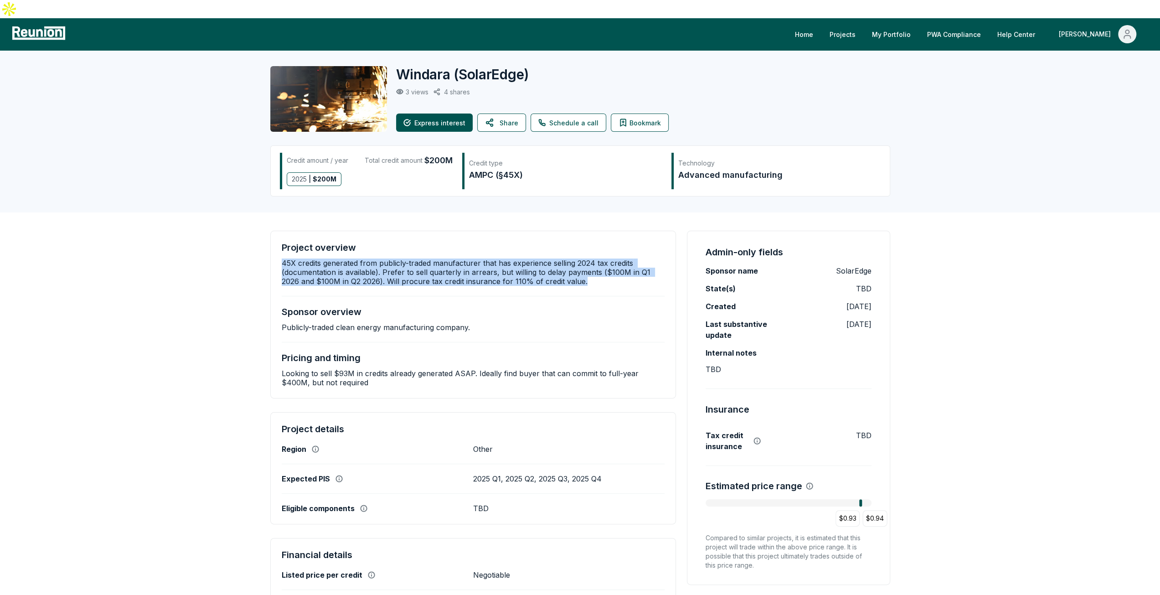
click at [524, 258] on p "45X credits generated from publicly-traded manufacturer that has experience sel…" at bounding box center [473, 271] width 383 height 27
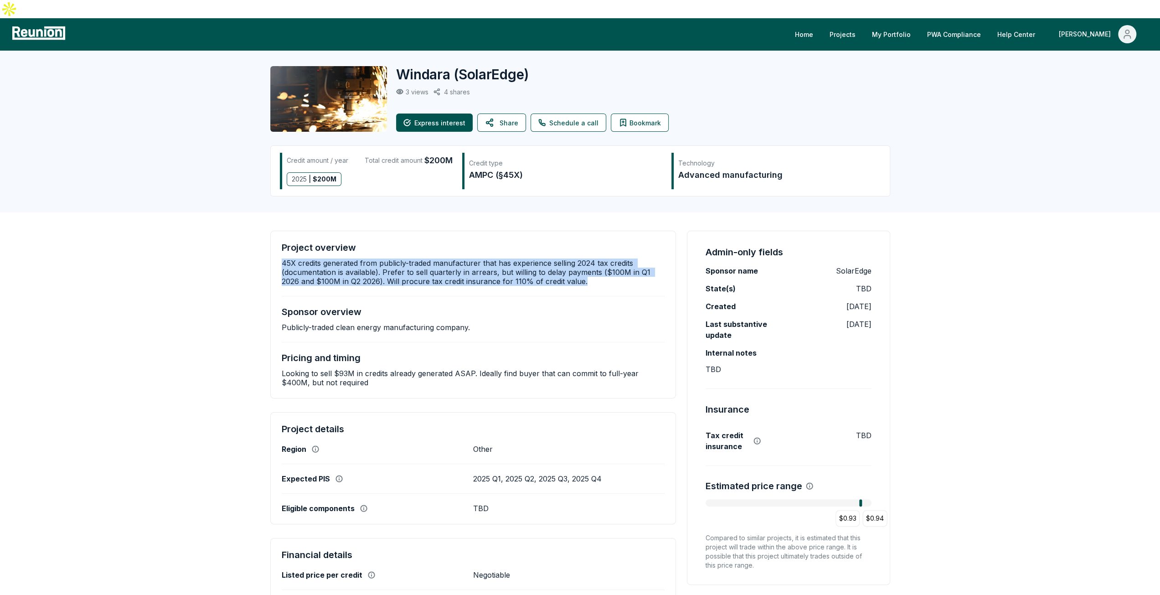
click at [524, 258] on p "45X credits generated from publicly-traded manufacturer that has experience sel…" at bounding box center [473, 271] width 383 height 27
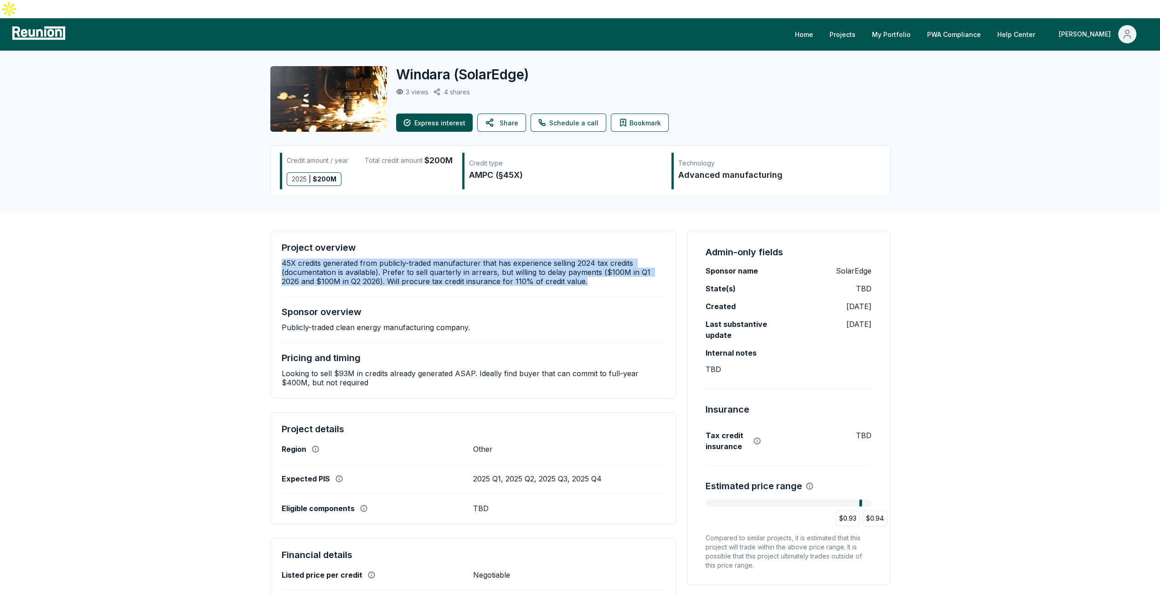
click at [524, 258] on p "45X credits generated from publicly-traded manufacturer that has experience sel…" at bounding box center [473, 271] width 383 height 27
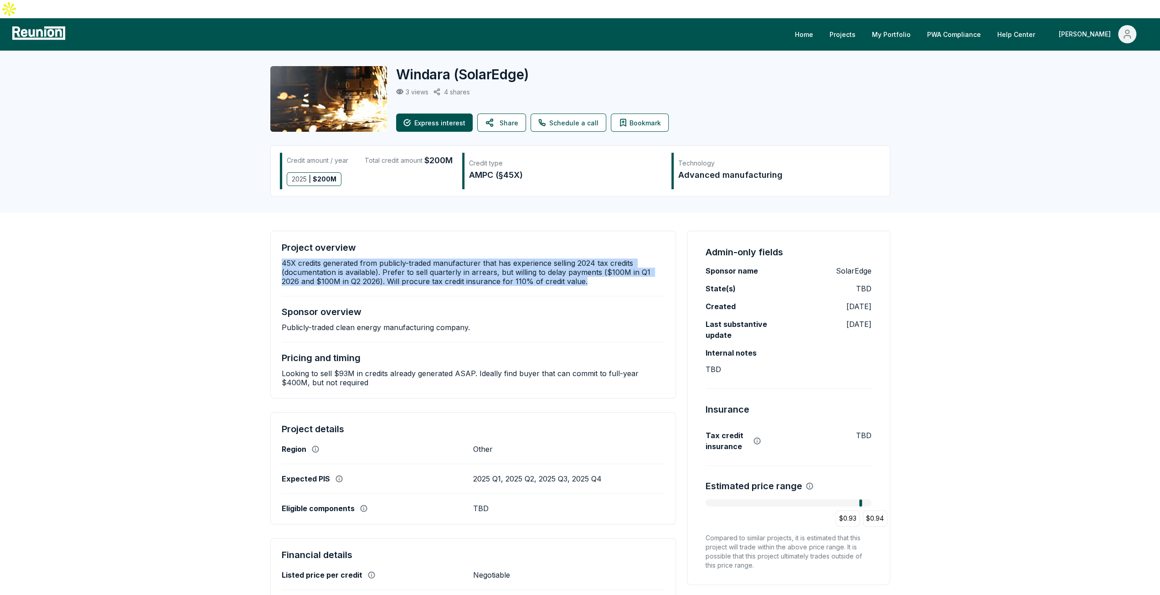
click at [524, 258] on p "45X credits generated from publicly-traded manufacturer that has experience sel…" at bounding box center [473, 271] width 383 height 27
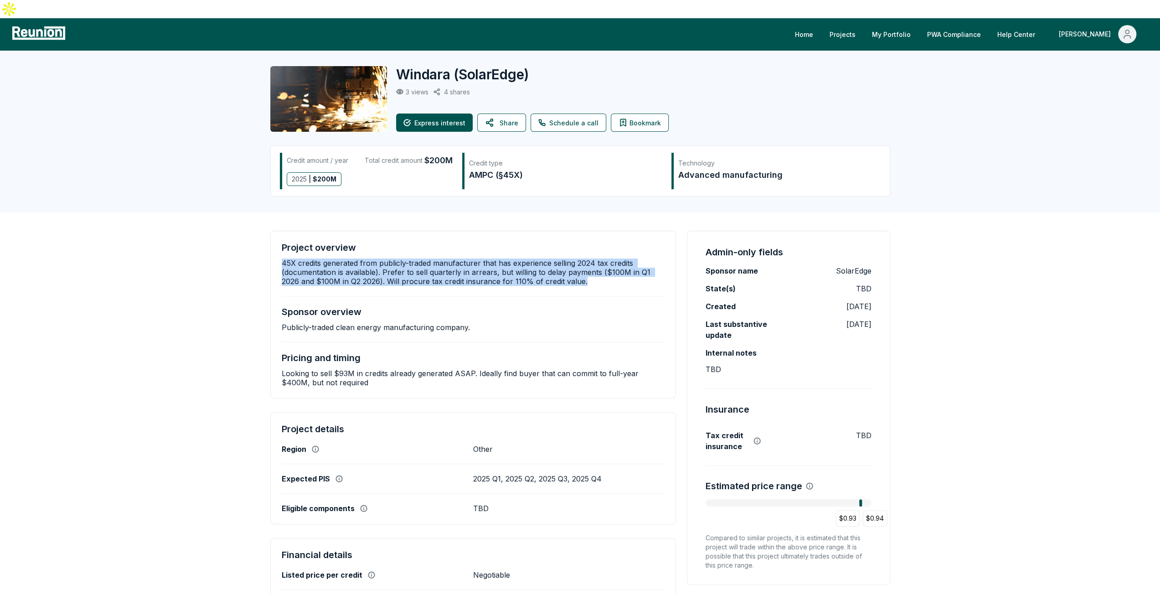
click at [524, 258] on p "45X credits generated from publicly-traded manufacturer that has experience sel…" at bounding box center [473, 271] width 383 height 27
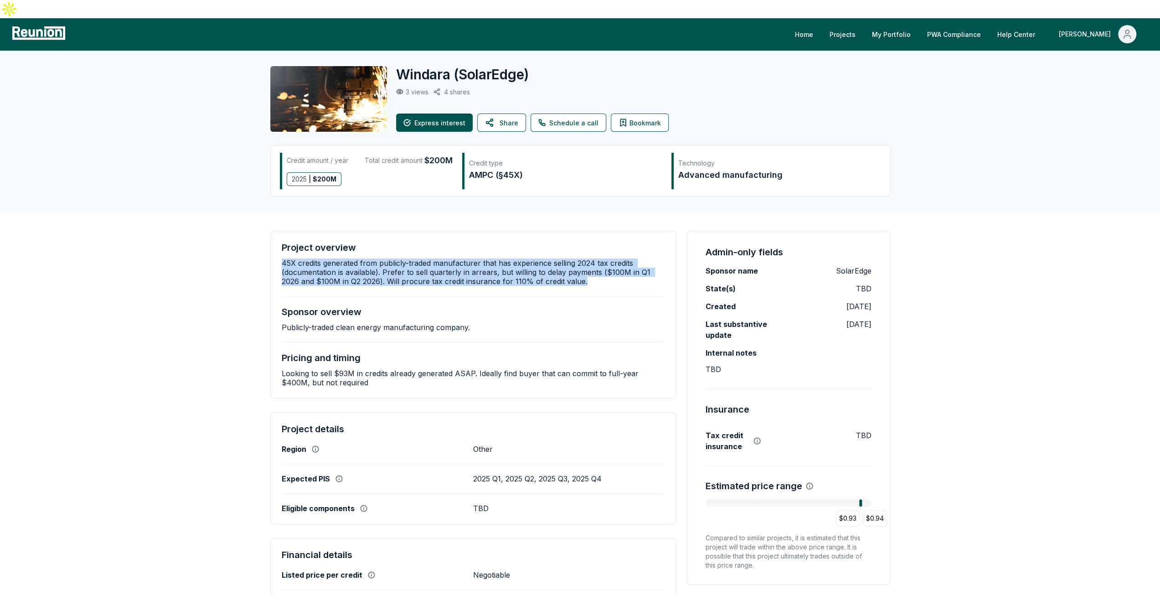
click at [524, 258] on p "45X credits generated from publicly-traded manufacturer that has experience sel…" at bounding box center [473, 271] width 383 height 27
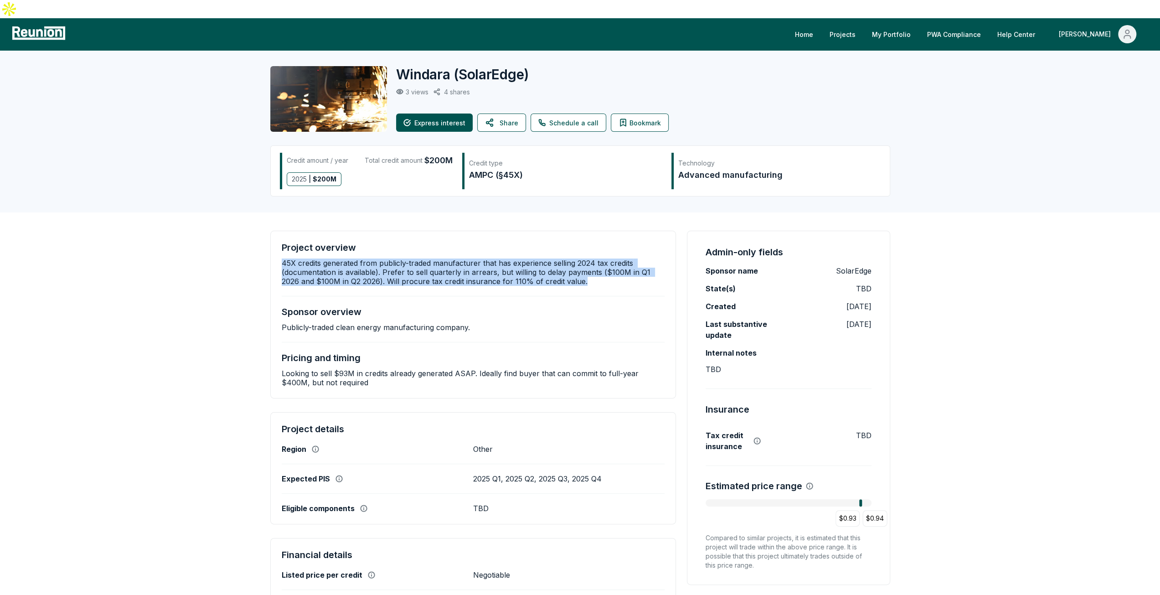
click at [524, 258] on p "45X credits generated from publicly-traded manufacturer that has experience sel…" at bounding box center [473, 271] width 383 height 27
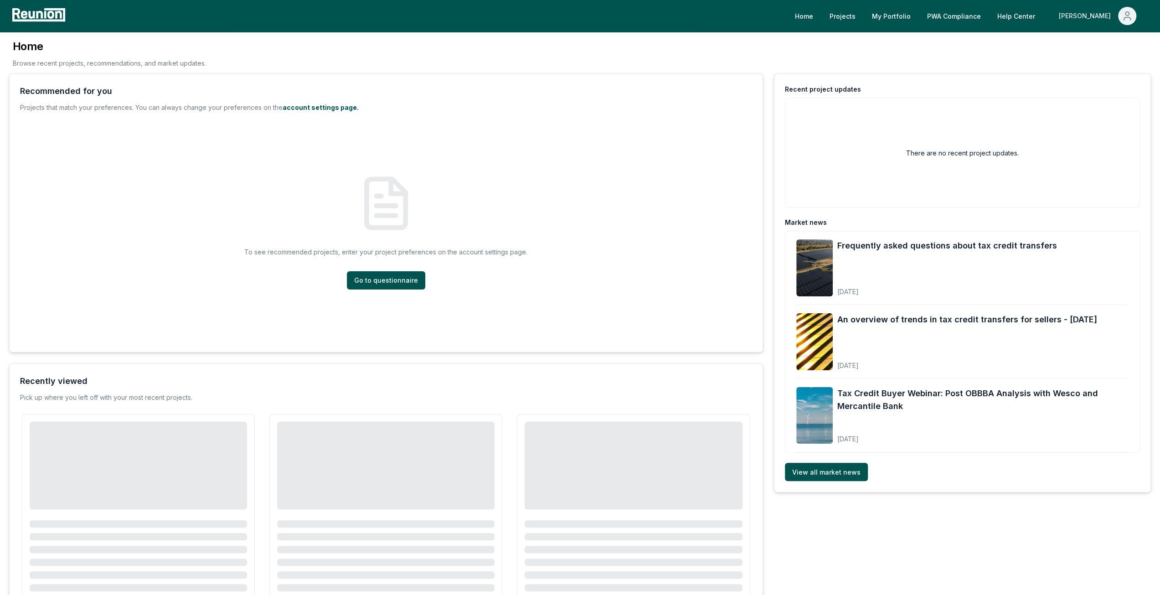
click at [1106, 21] on div "[PERSON_NAME]" at bounding box center [1087, 16] width 56 height 18
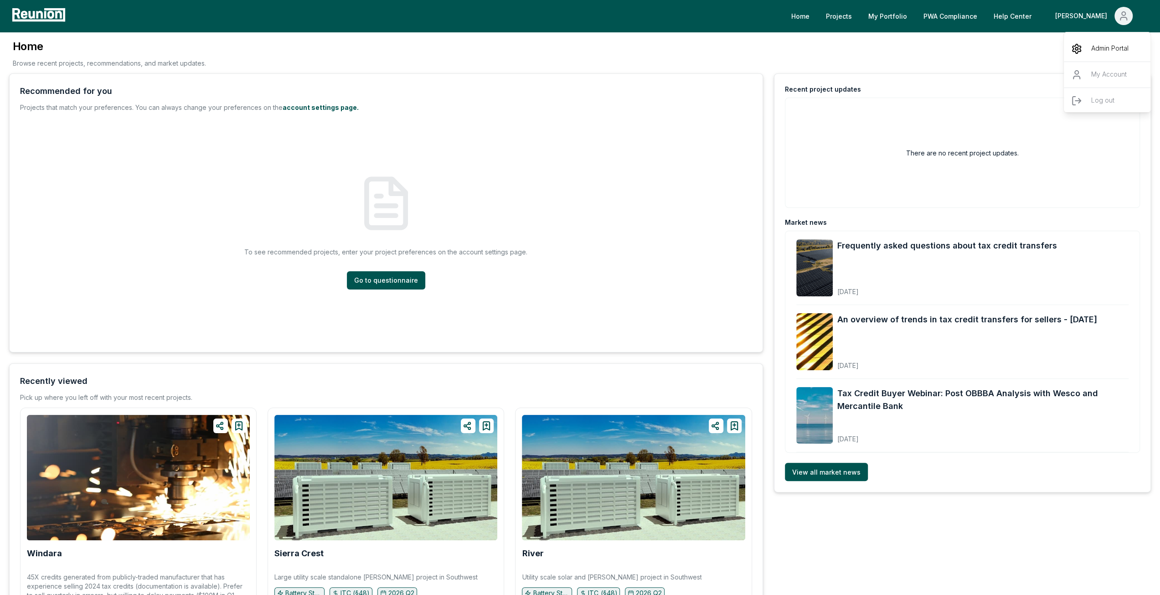
click at [1107, 45] on p "Admin Portal" at bounding box center [1109, 48] width 37 height 11
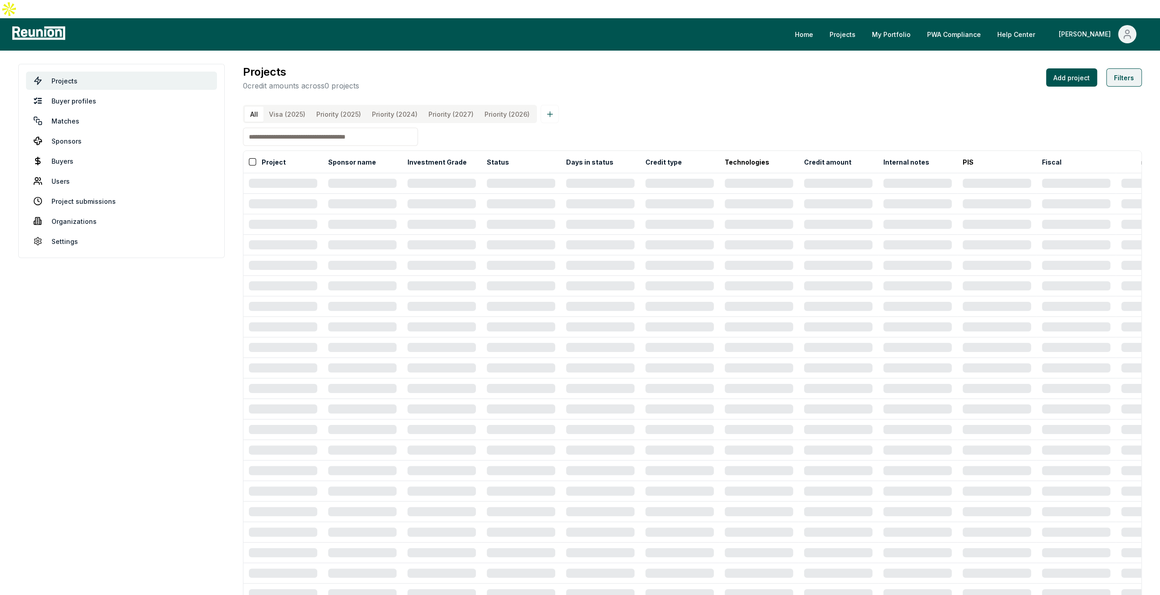
click at [1131, 68] on button "Filters" at bounding box center [1124, 77] width 36 height 18
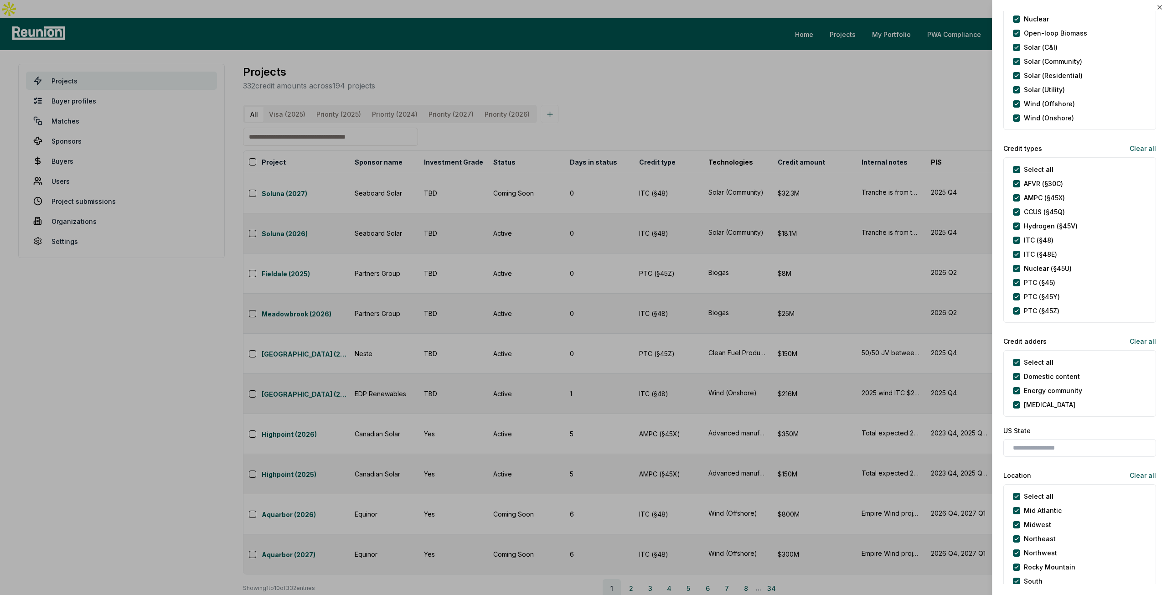
scroll to position [319, 0]
click at [1016, 163] on types "Select all" at bounding box center [1016, 165] width 7 height 7
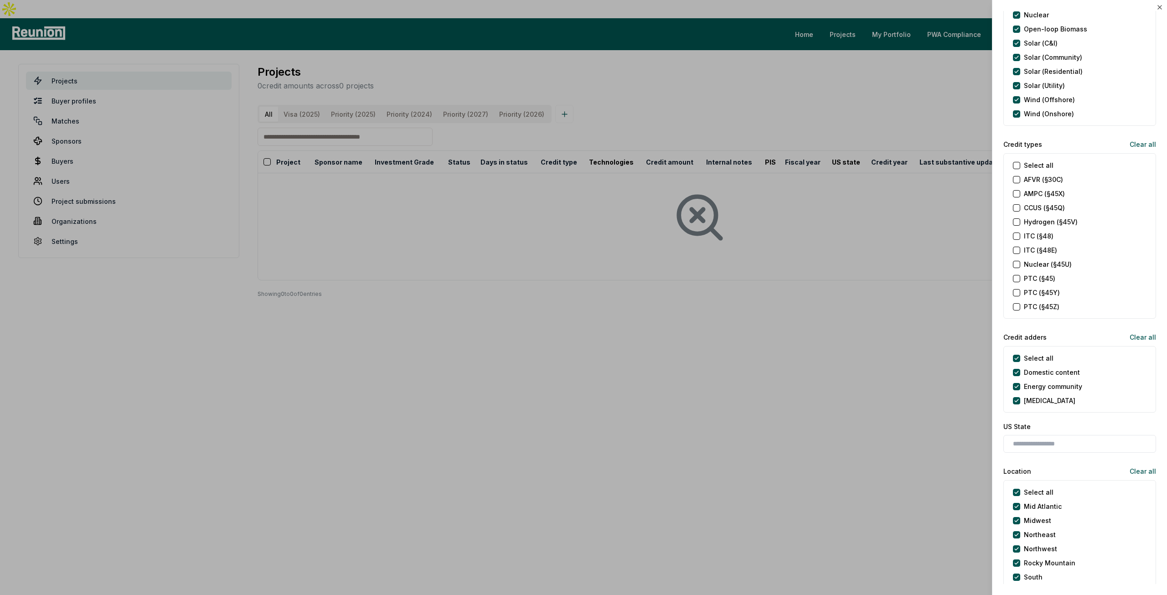
click at [1019, 278] on \(§45\) "PTC (§45)" at bounding box center [1016, 278] width 7 height 7
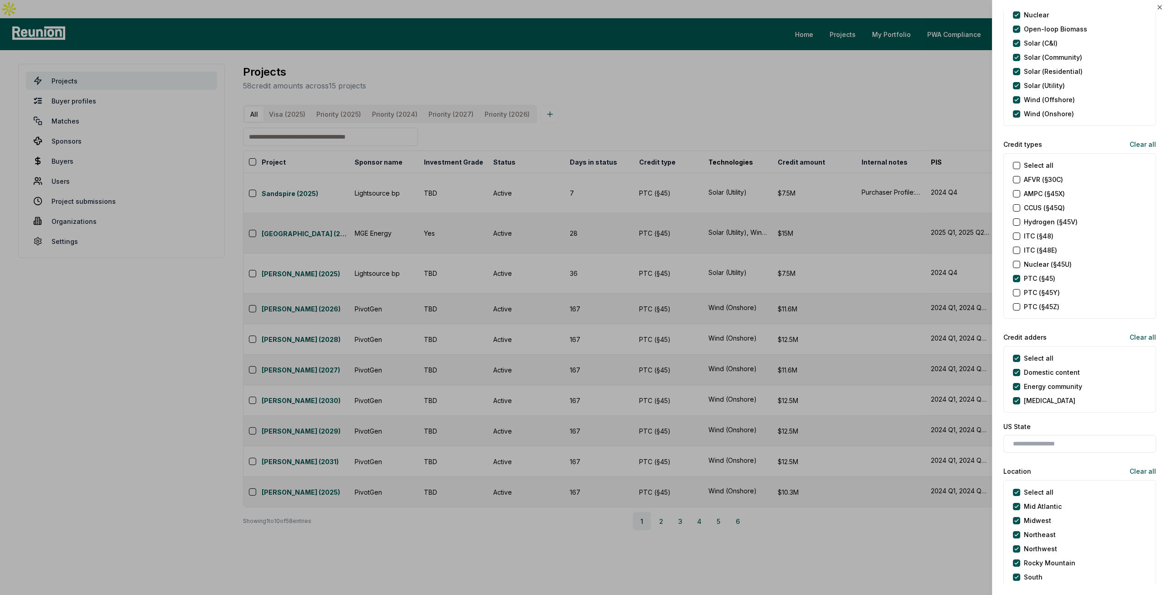
click at [1020, 291] on div "PTC (§45Y)" at bounding box center [1036, 293] width 47 height 10
click at [1016, 290] on \(§45Y\) "PTC (§45Y)" at bounding box center [1016, 292] width 7 height 7
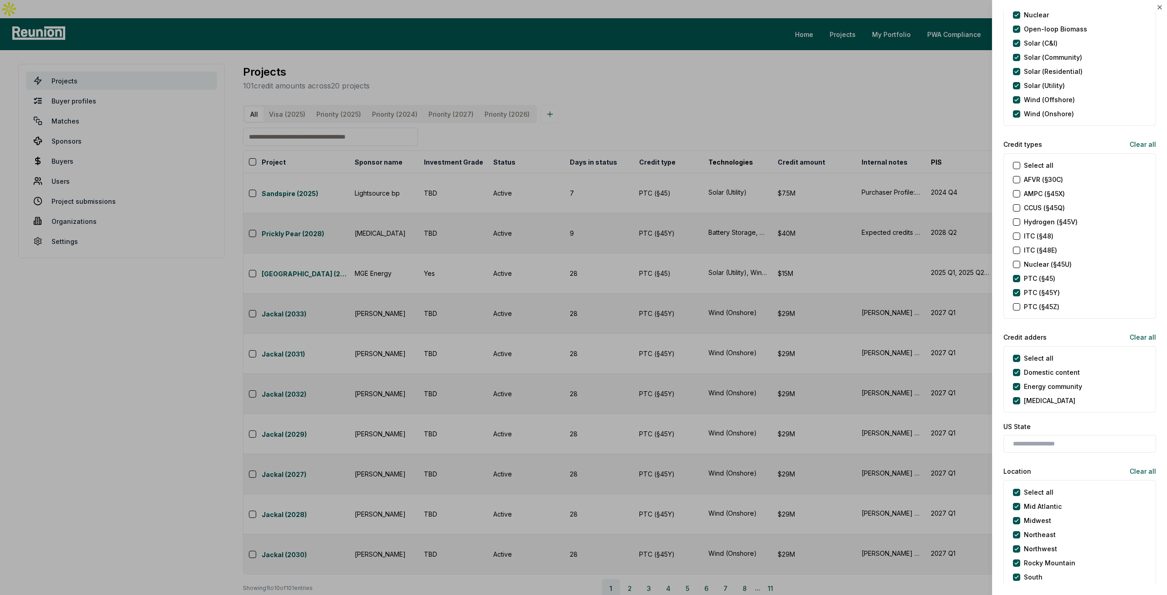
click at [1016, 305] on \(§45Z\) "PTC (§45Z)" at bounding box center [1016, 306] width 7 height 7
type \(§45Z\) "on"
click at [1031, 194] on label "AMPC (§45X)" at bounding box center [1044, 194] width 41 height 10
click at [1020, 194] on \(§45X\) "AMPC (§45X)" at bounding box center [1016, 193] width 7 height 7
type \(§45X\) "on"
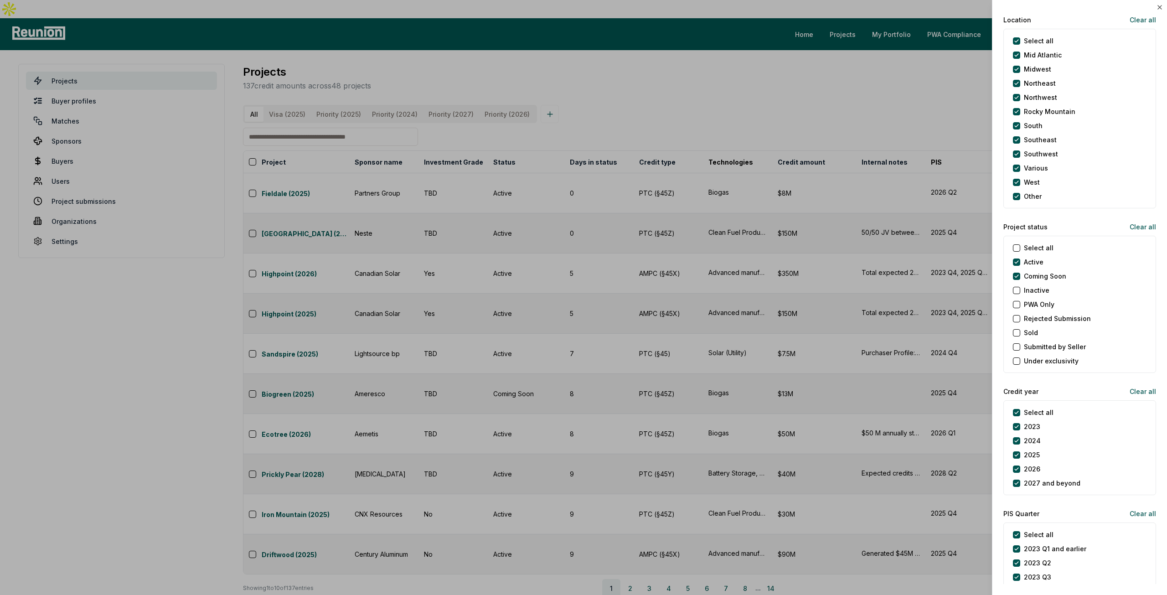
scroll to position [775, 0]
click at [1013, 268] on Soon "Coming Soon" at bounding box center [1016, 271] width 7 height 7
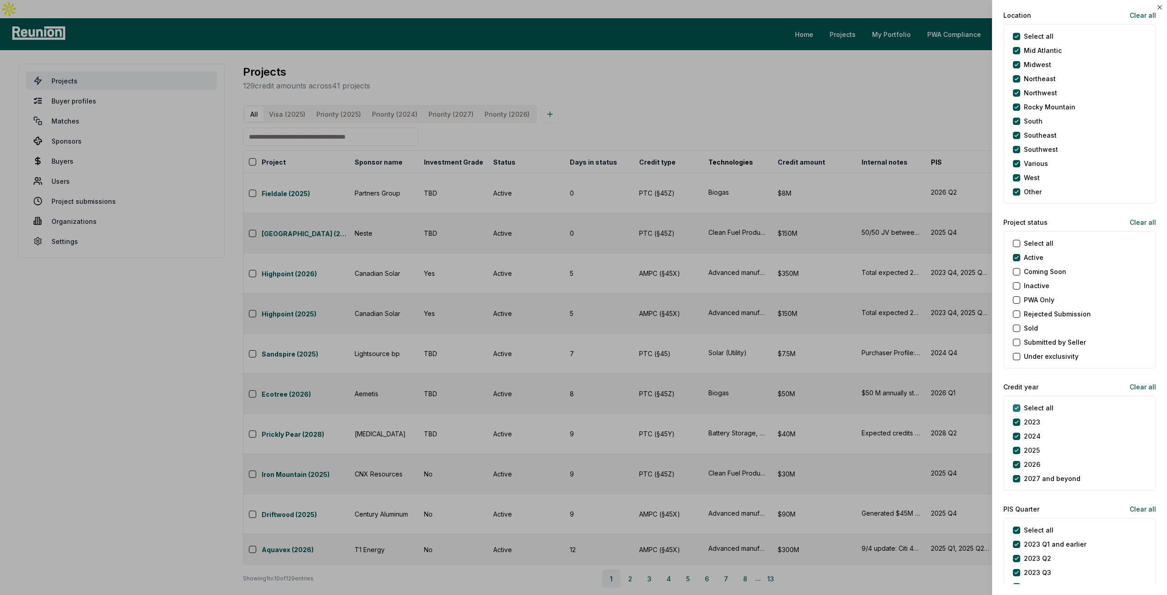
click at [1019, 404] on year "Select all" at bounding box center [1016, 407] width 7 height 7
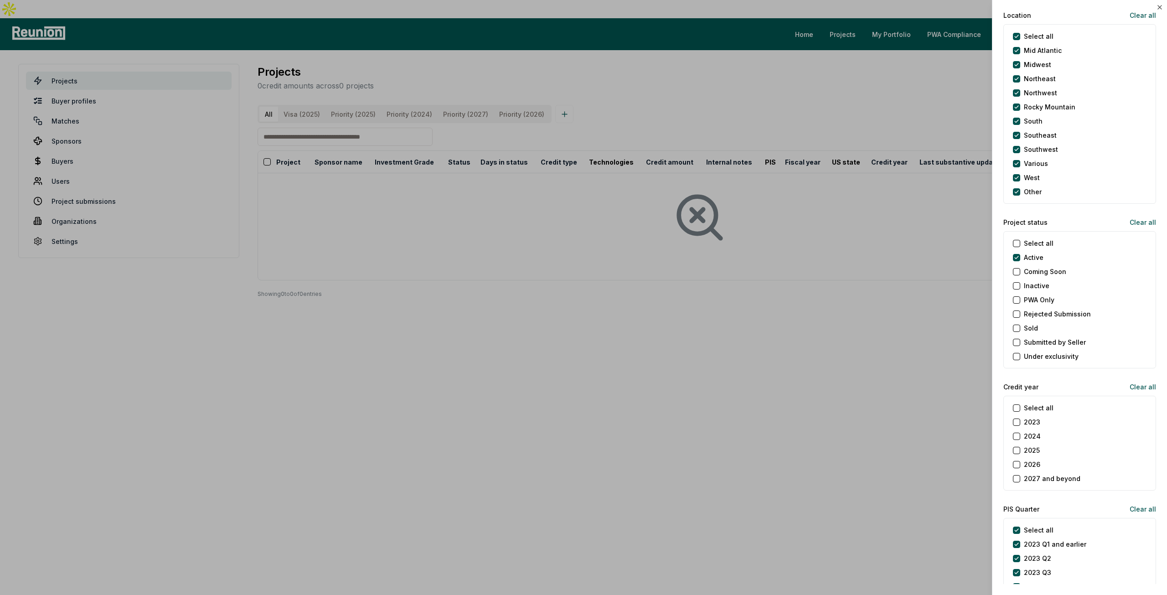
click at [1017, 451] on button "2025" at bounding box center [1016, 450] width 7 height 7
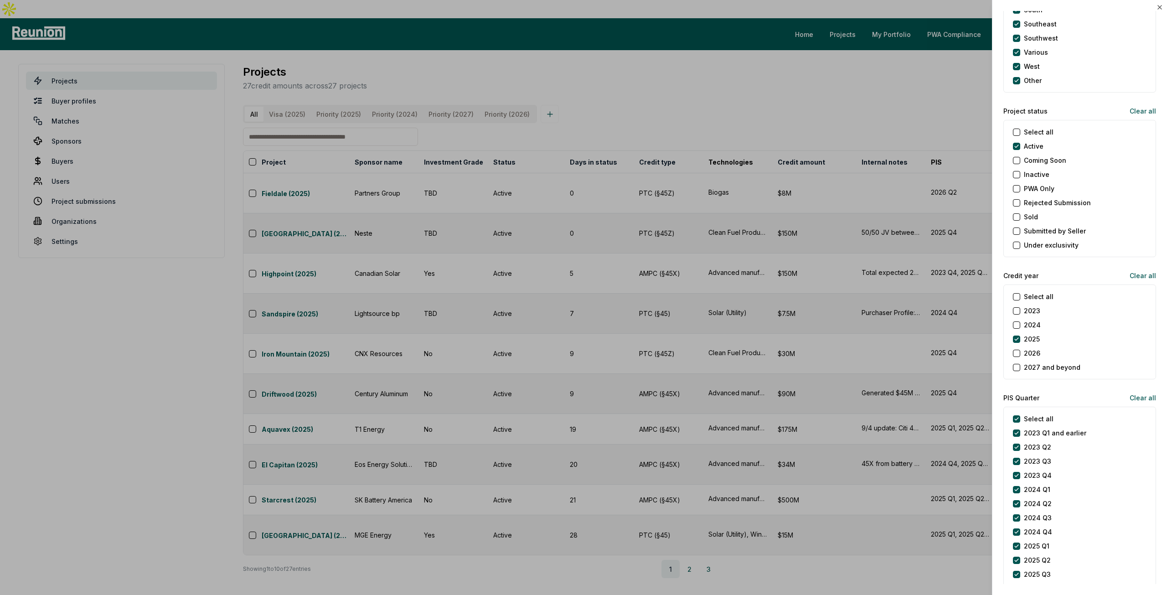
scroll to position [911, 0]
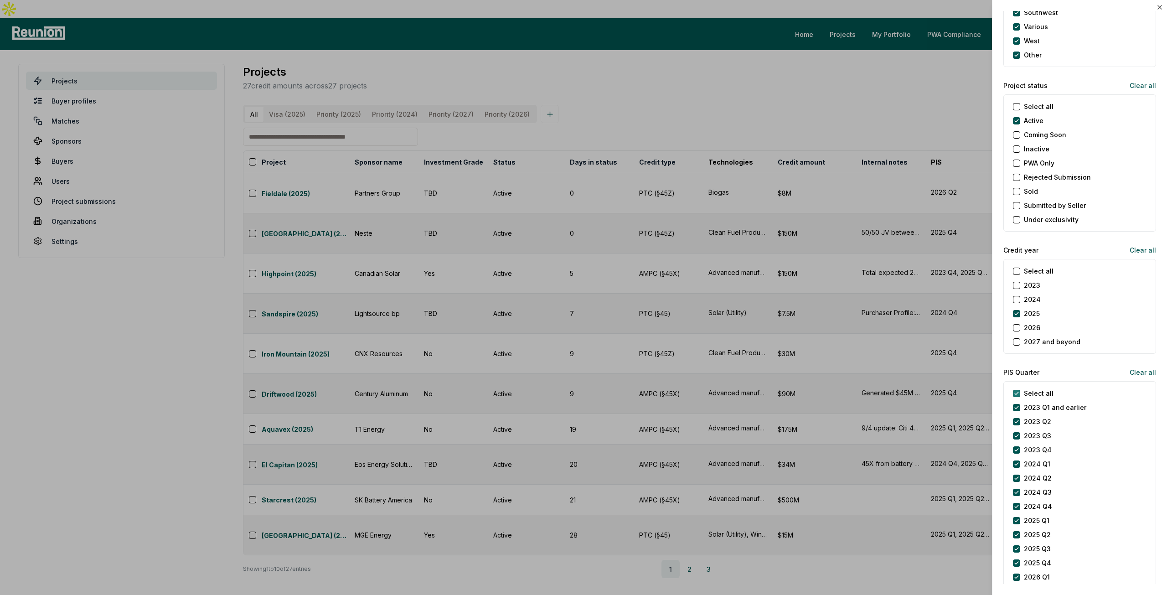
click at [1019, 392] on Quarter "Select all" at bounding box center [1016, 393] width 7 height 7
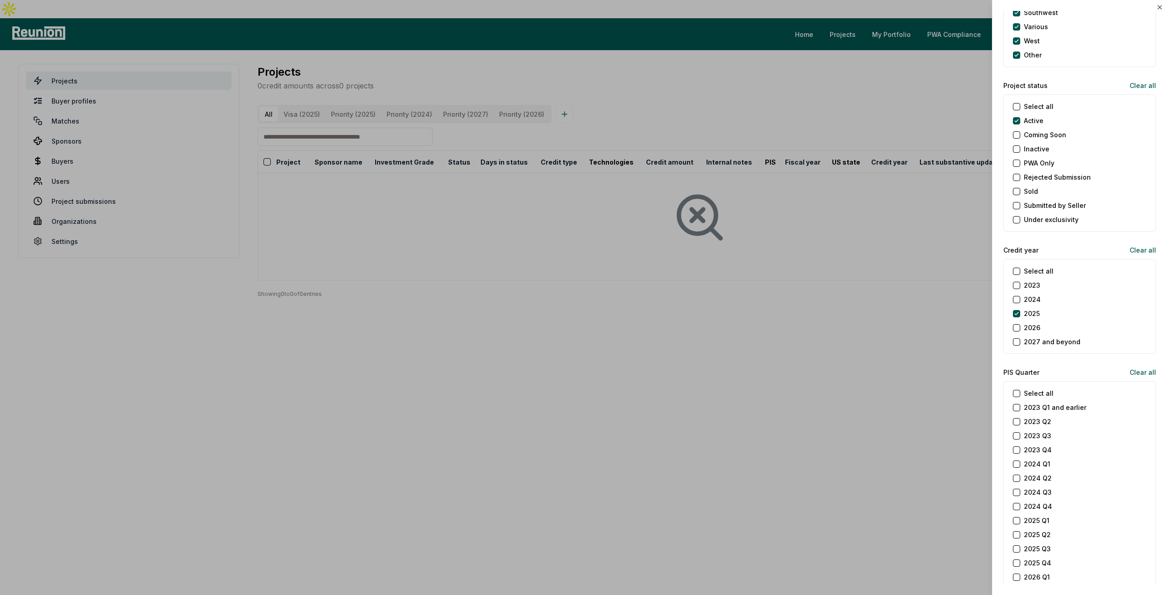
click at [1013, 519] on Q1 "2025 Q1" at bounding box center [1016, 520] width 7 height 7
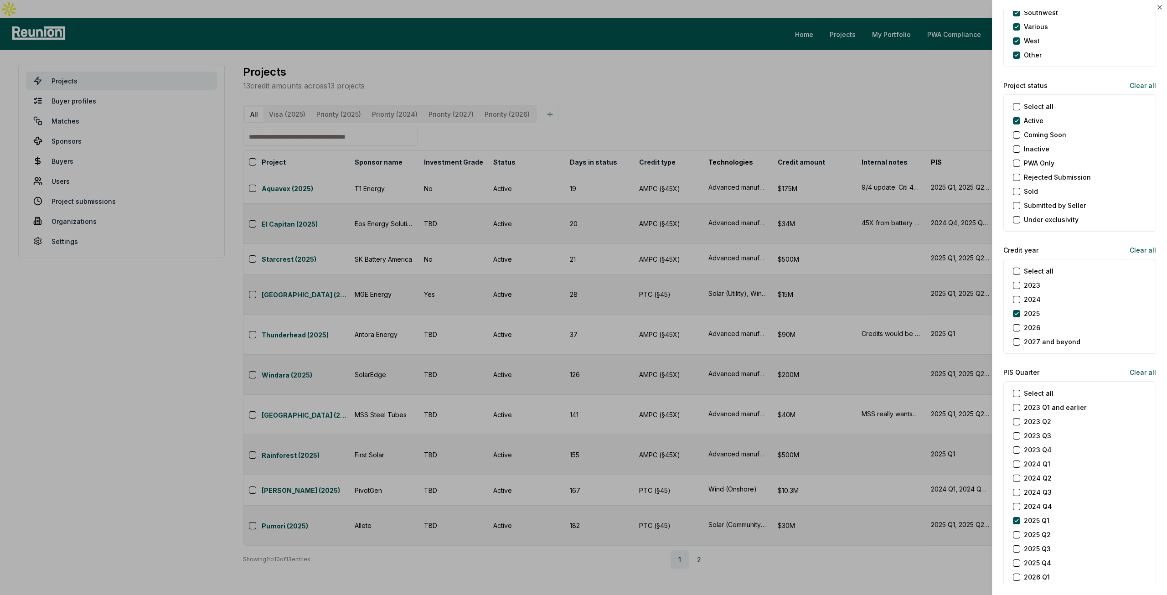
click at [1017, 533] on Q2 "2025 Q2" at bounding box center [1016, 534] width 7 height 7
click at [1018, 547] on Q3 "2025 Q3" at bounding box center [1016, 548] width 7 height 7
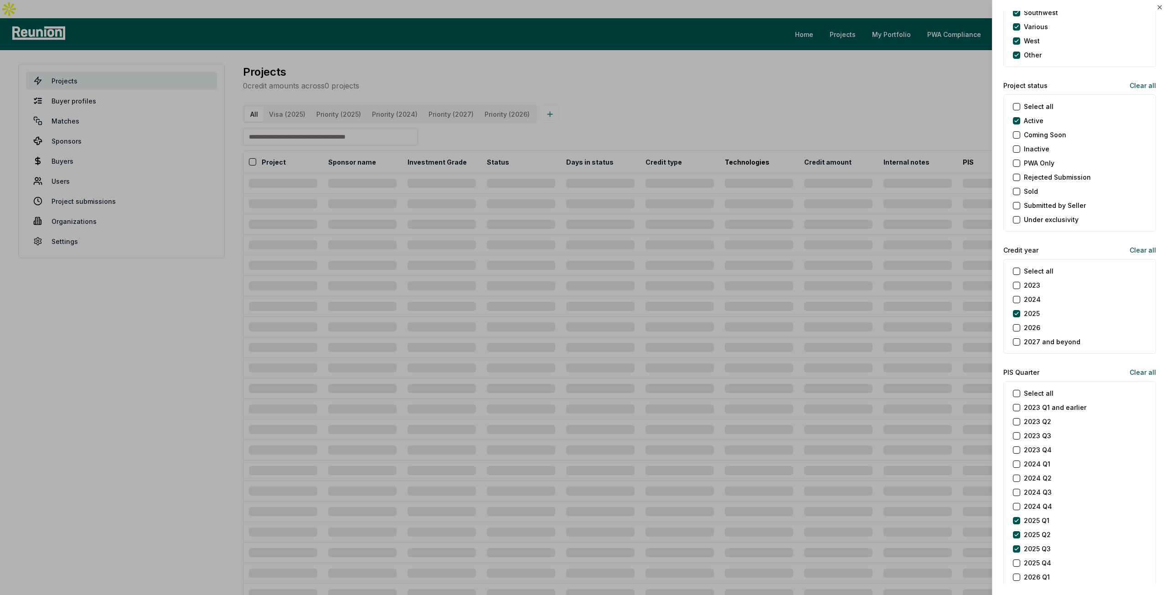
click at [1018, 559] on Q4 "2025 Q4" at bounding box center [1016, 562] width 7 height 7
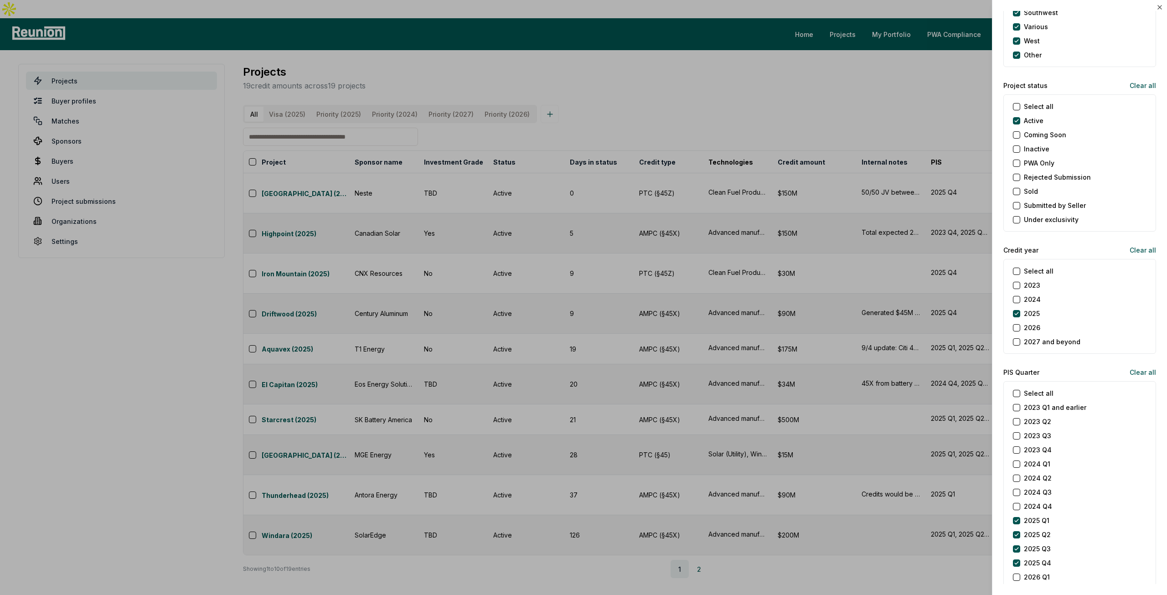
click at [849, 82] on div at bounding box center [583, 297] width 1167 height 595
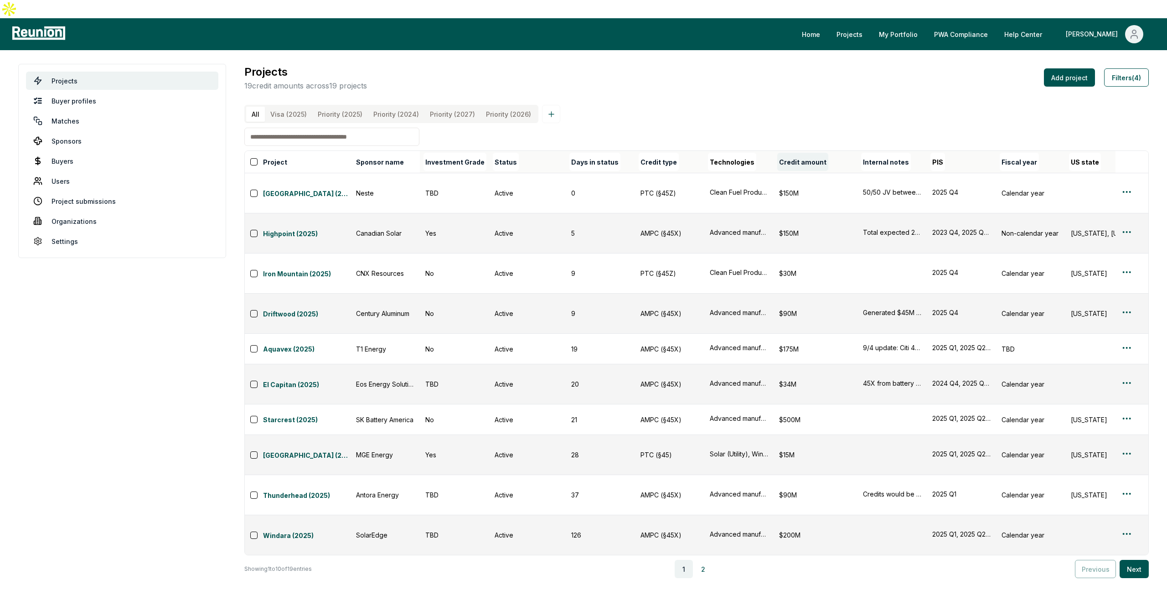
click at [804, 154] on button "Credit amount" at bounding box center [802, 162] width 51 height 18
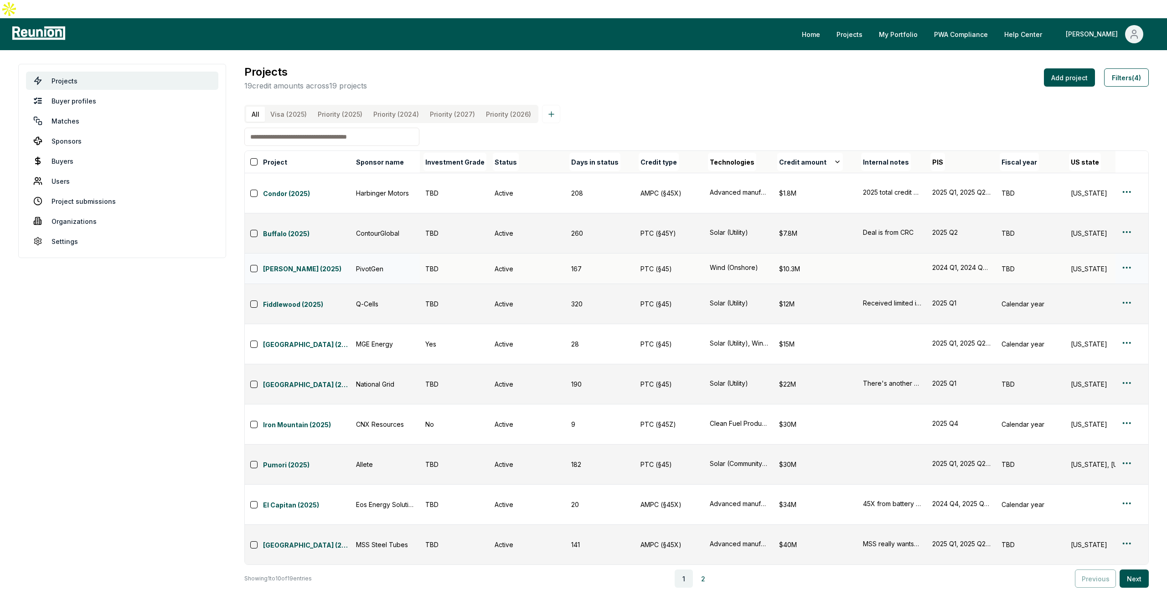
click at [798, 253] on td "$10.3M" at bounding box center [815, 268] width 84 height 31
